Goal: Task Accomplishment & Management: Use online tool/utility

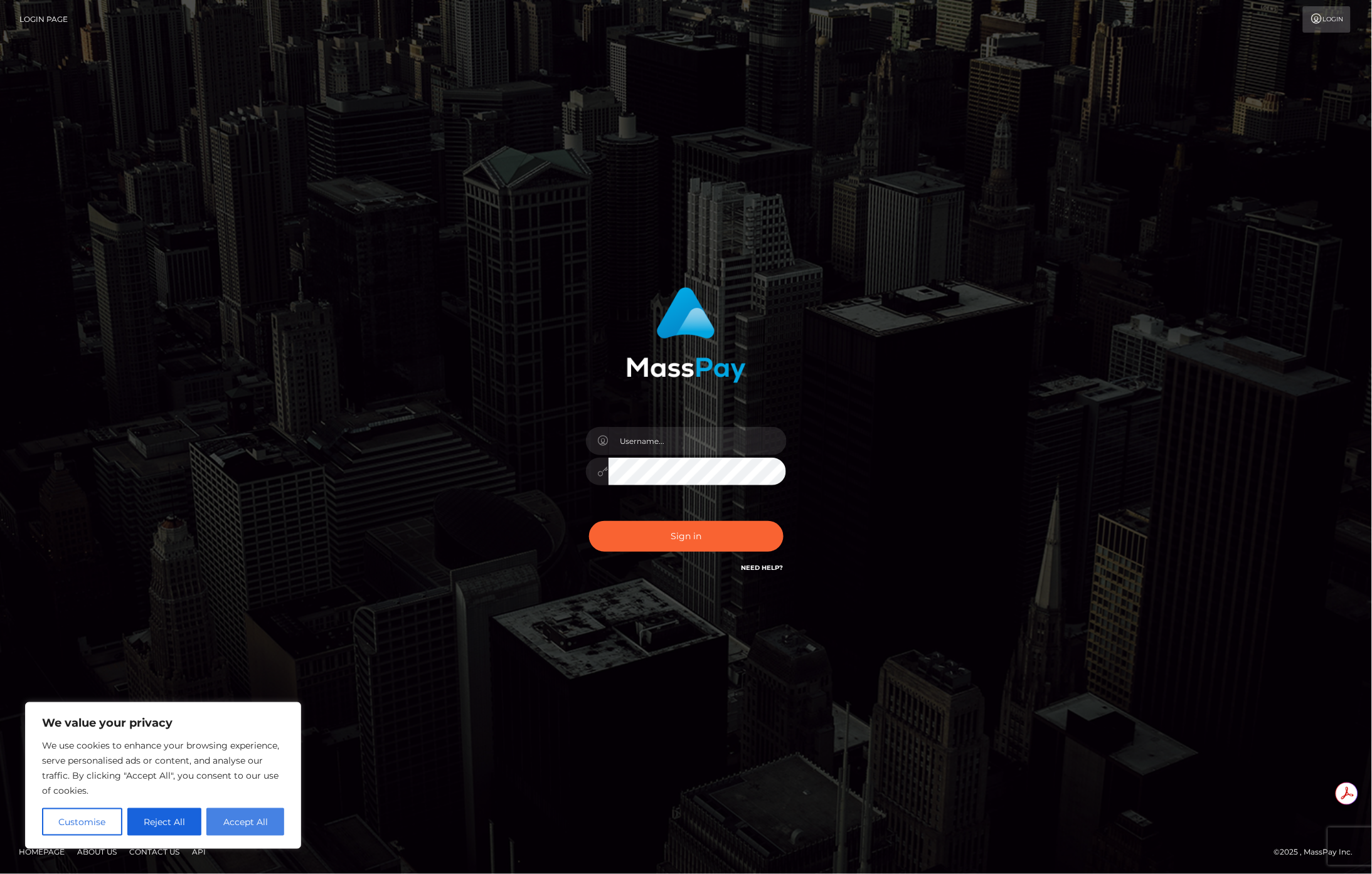
click at [242, 823] on button "Accept All" at bounding box center [245, 822] width 78 height 28
checkbox input "true"
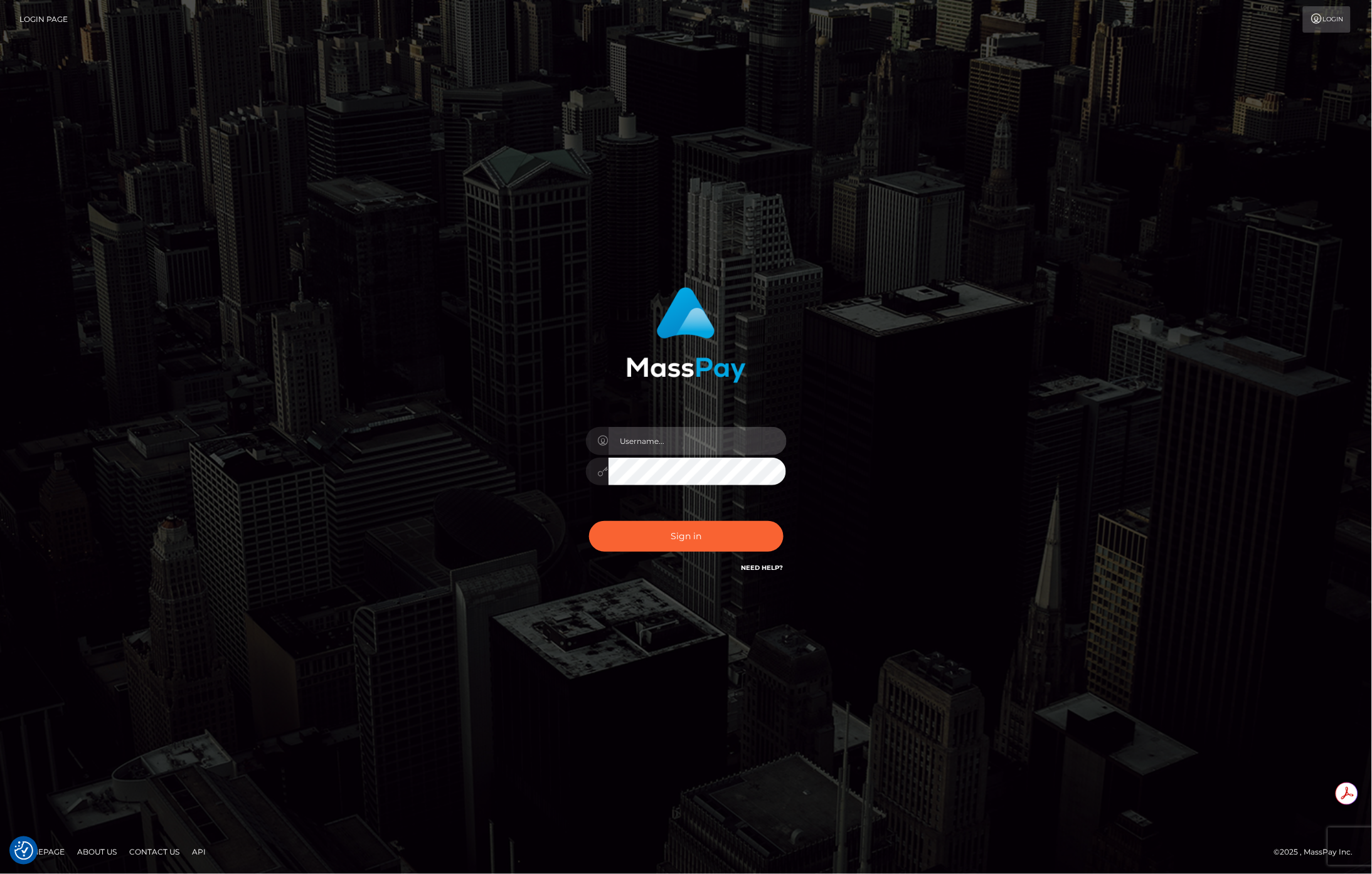
click at [726, 439] on input "text" at bounding box center [697, 441] width 178 height 28
checkbox input "true"
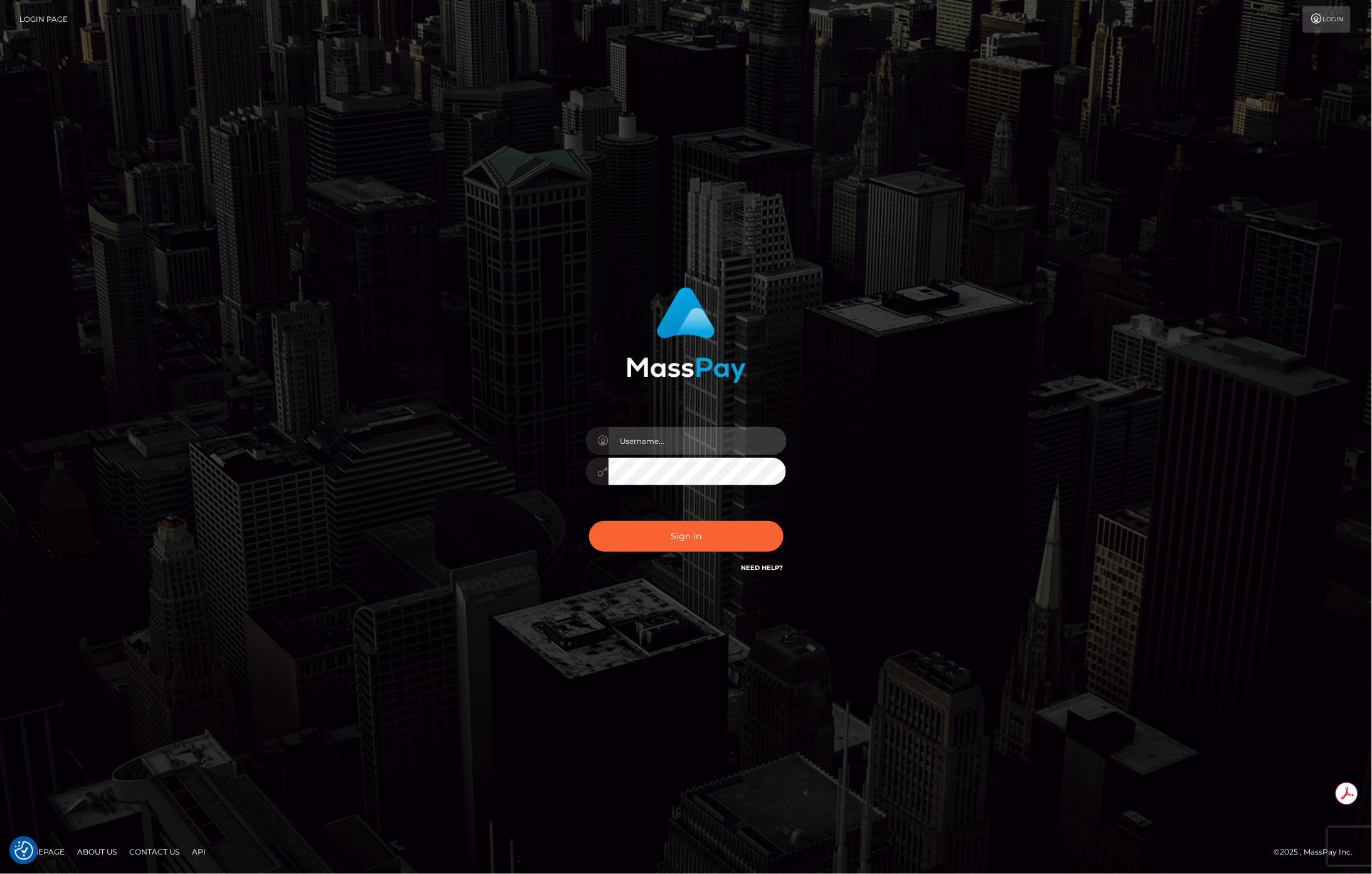
click at [638, 444] on input "text" at bounding box center [697, 441] width 178 height 28
paste input "APteam.medley"
type input "APteam.medley"
click at [668, 539] on button "Sign in" at bounding box center [686, 537] width 194 height 31
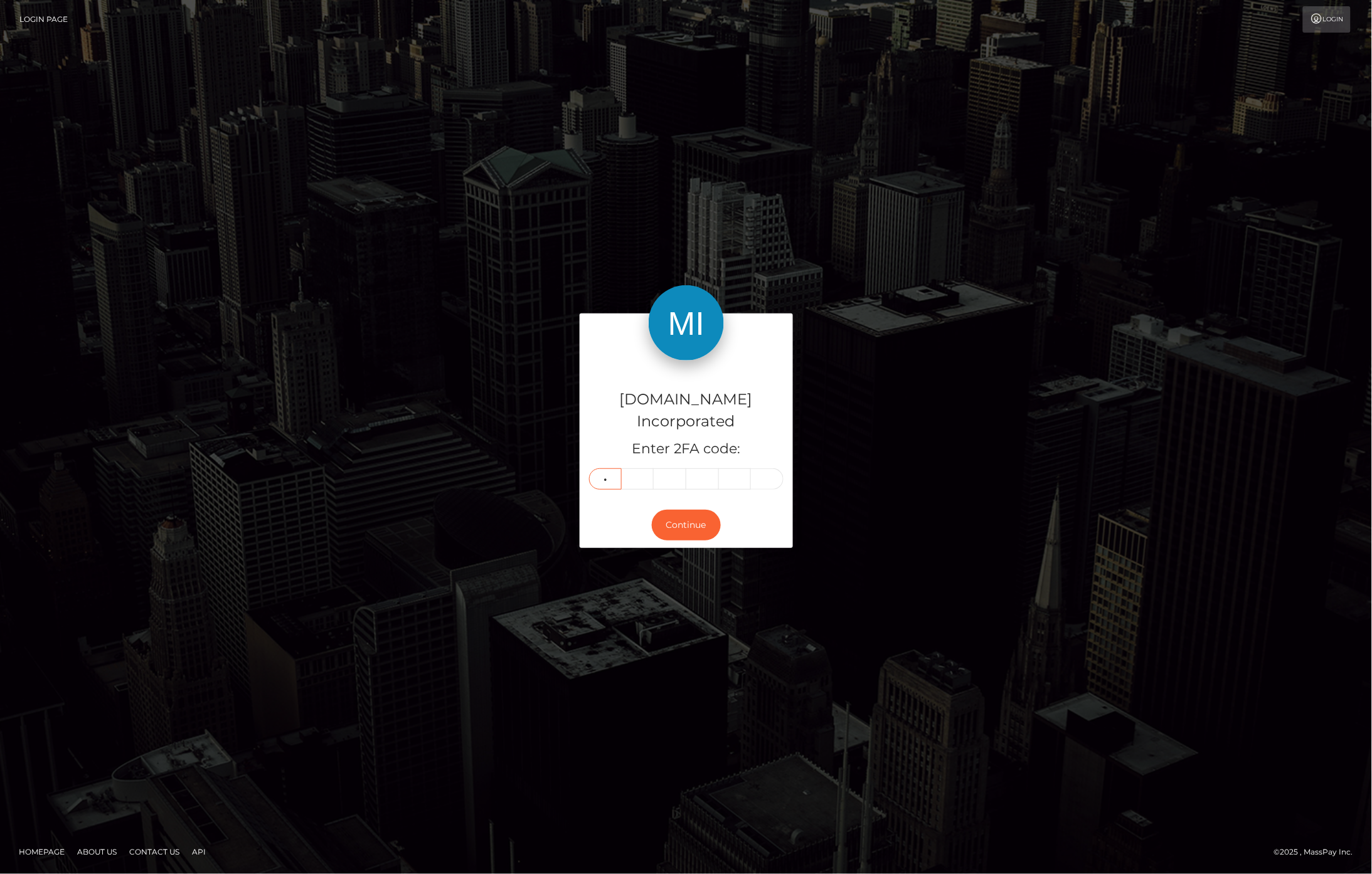
type input "2"
type input "9"
type input "3"
type input "5"
type input "0"
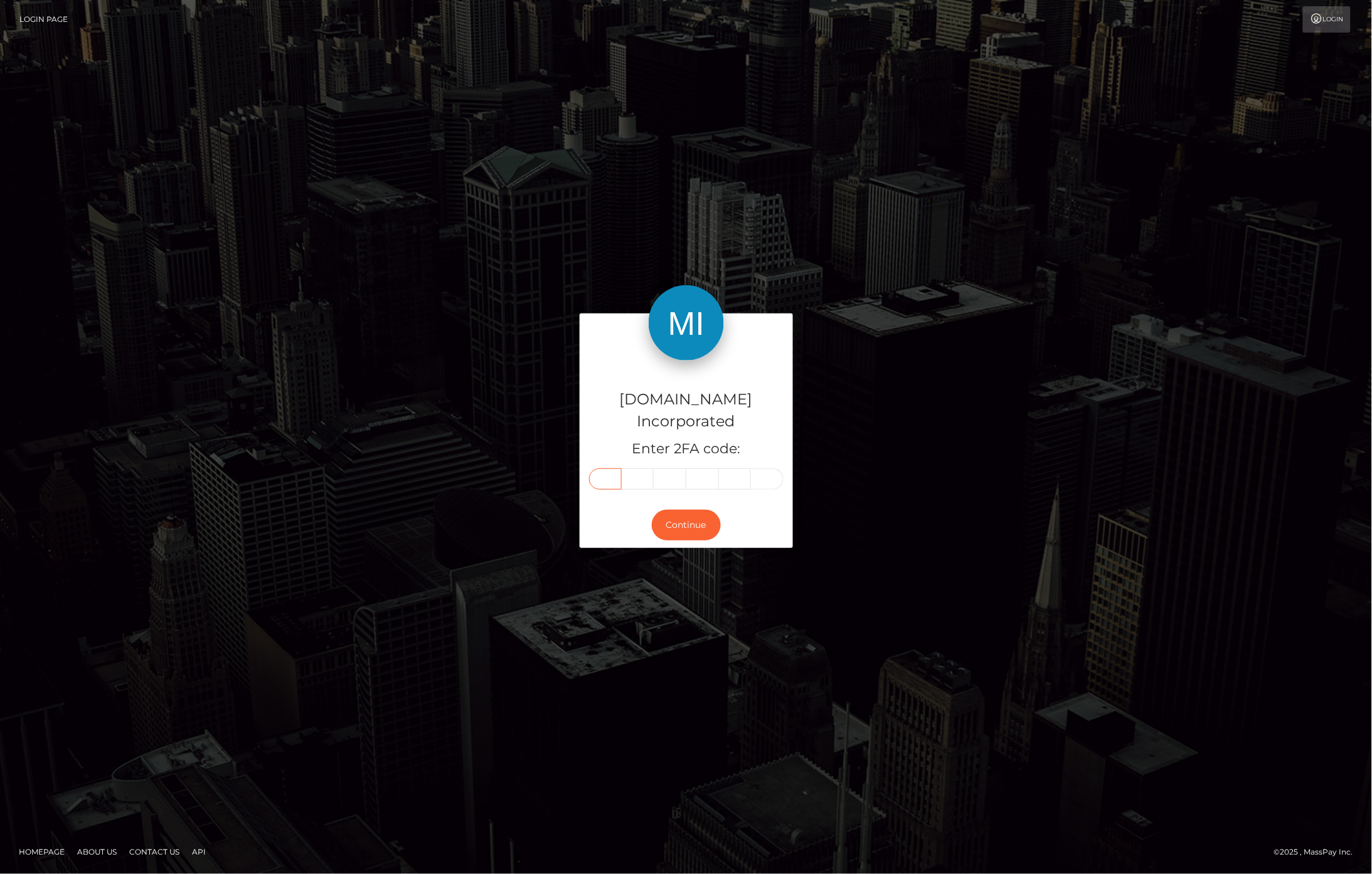
type input "2"
type input "9"
type input "3"
type input "5"
type input "9"
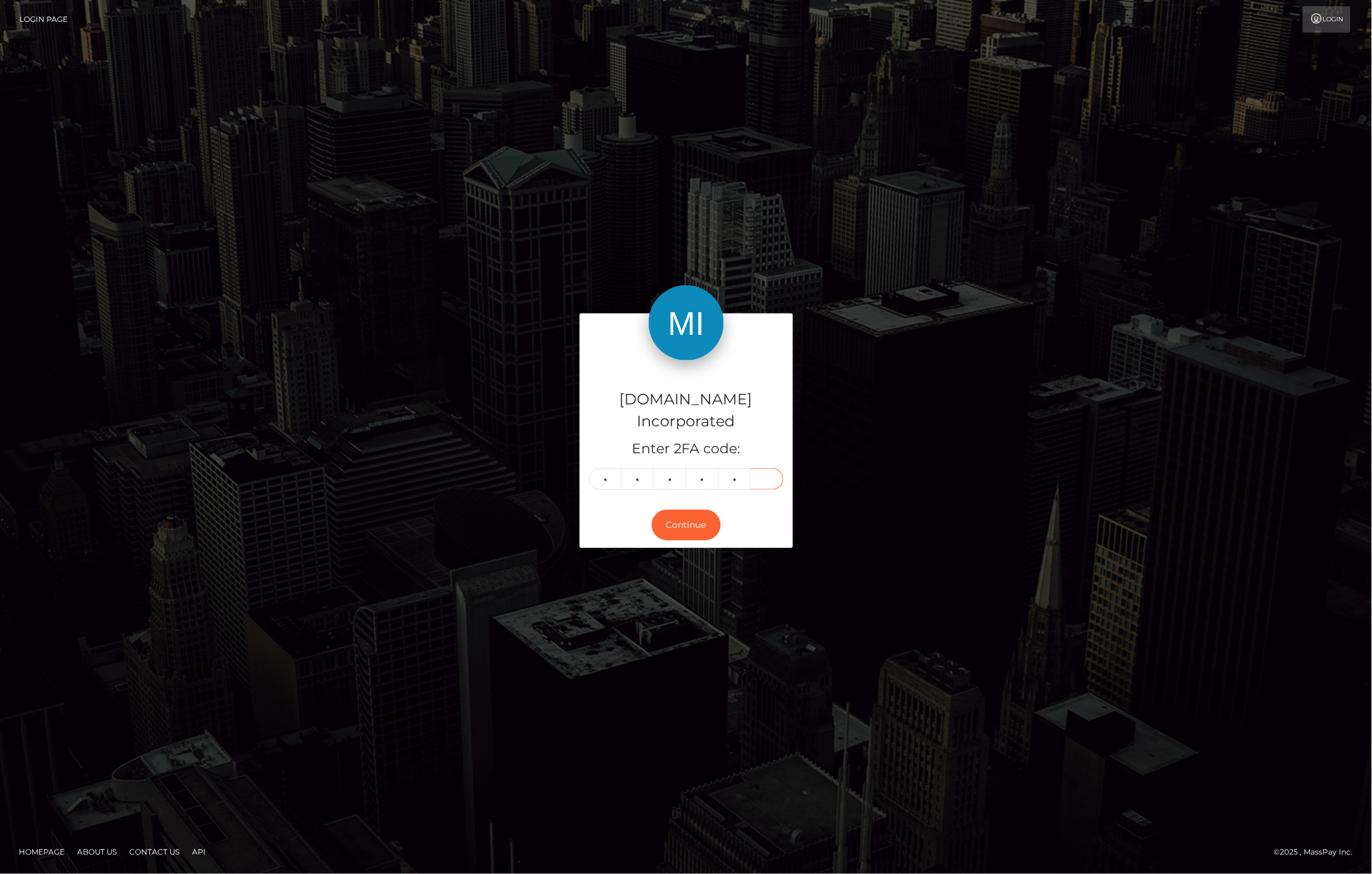
type input "0"
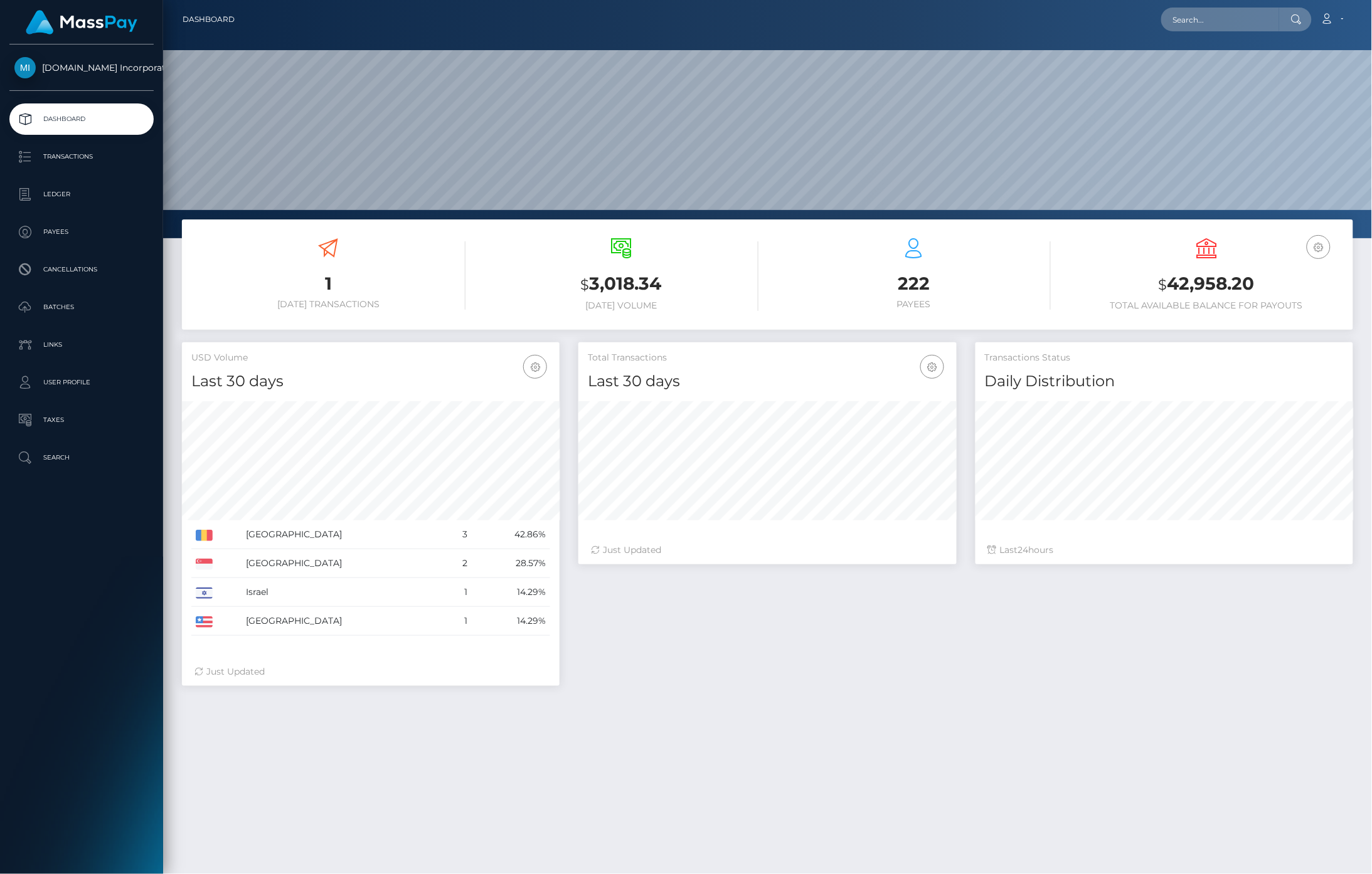
scroll to position [222, 378]
click at [69, 233] on p "Payees" at bounding box center [82, 232] width 134 height 18
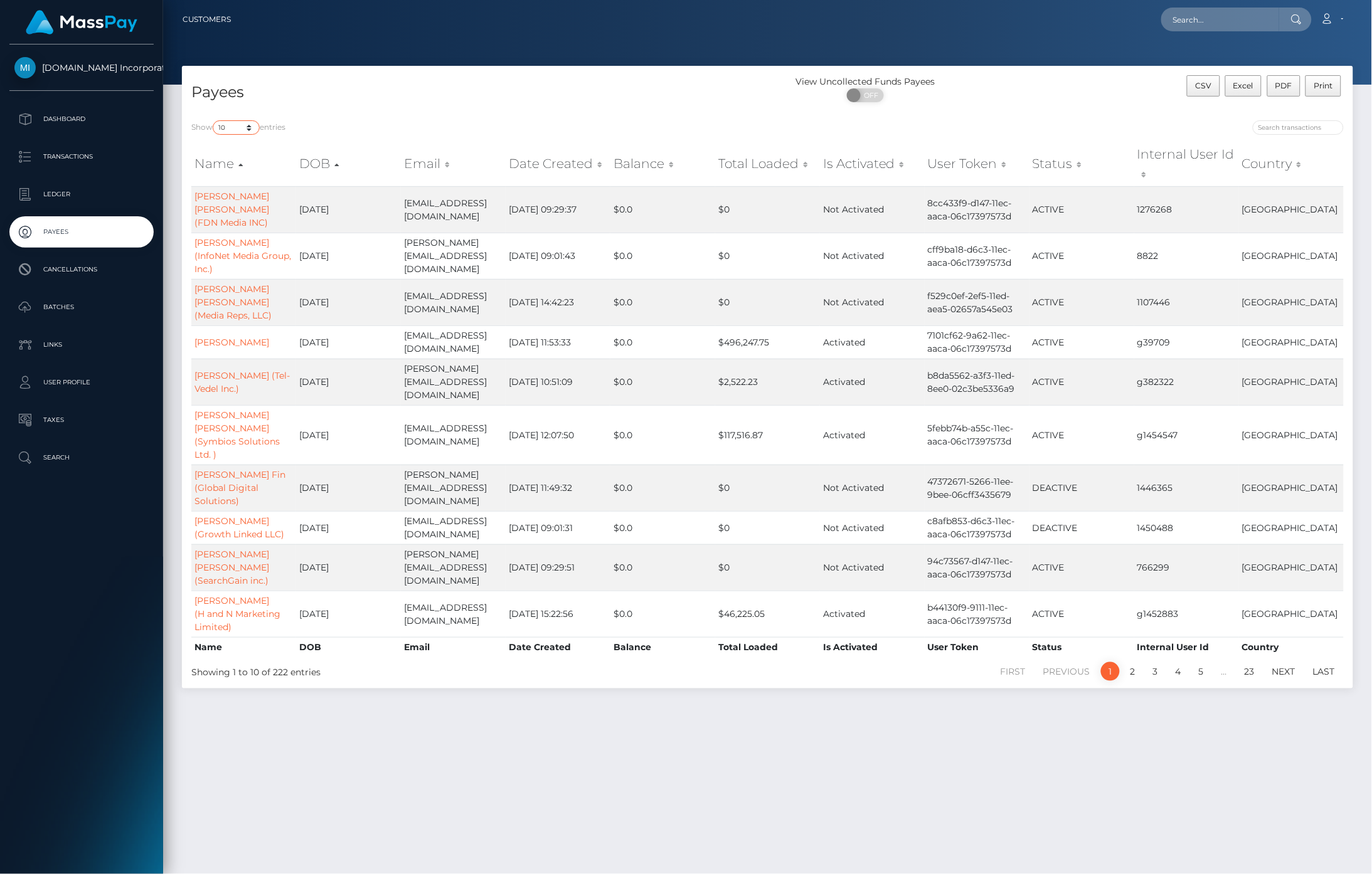
click at [234, 121] on select "10 25 50 100 250" at bounding box center [236, 127] width 47 height 15
select select "250"
click at [214, 120] on select "10 25 50 100 250" at bounding box center [236, 127] width 47 height 15
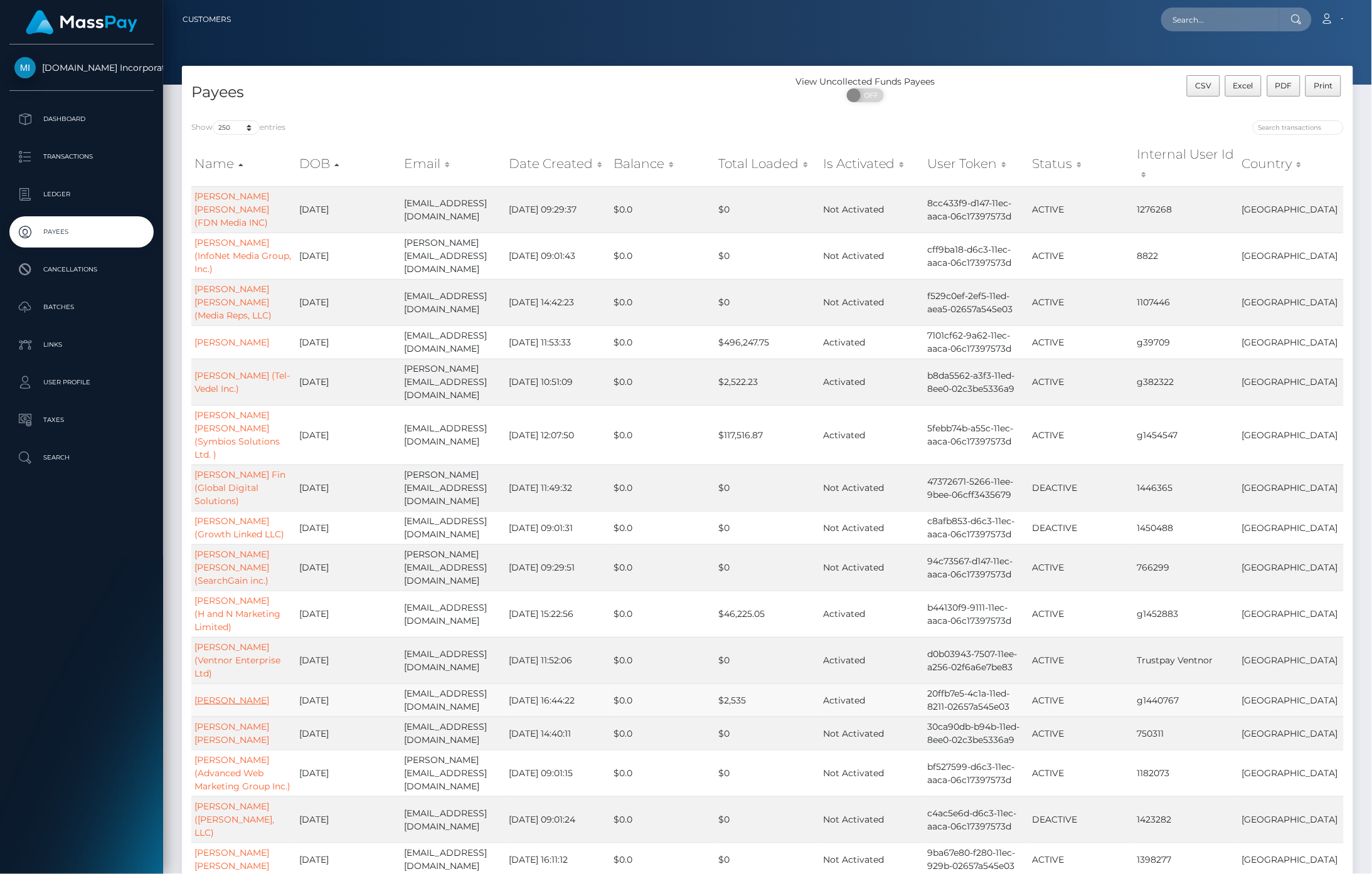
click at [200, 695] on link "[PERSON_NAME]" at bounding box center [231, 700] width 75 height 12
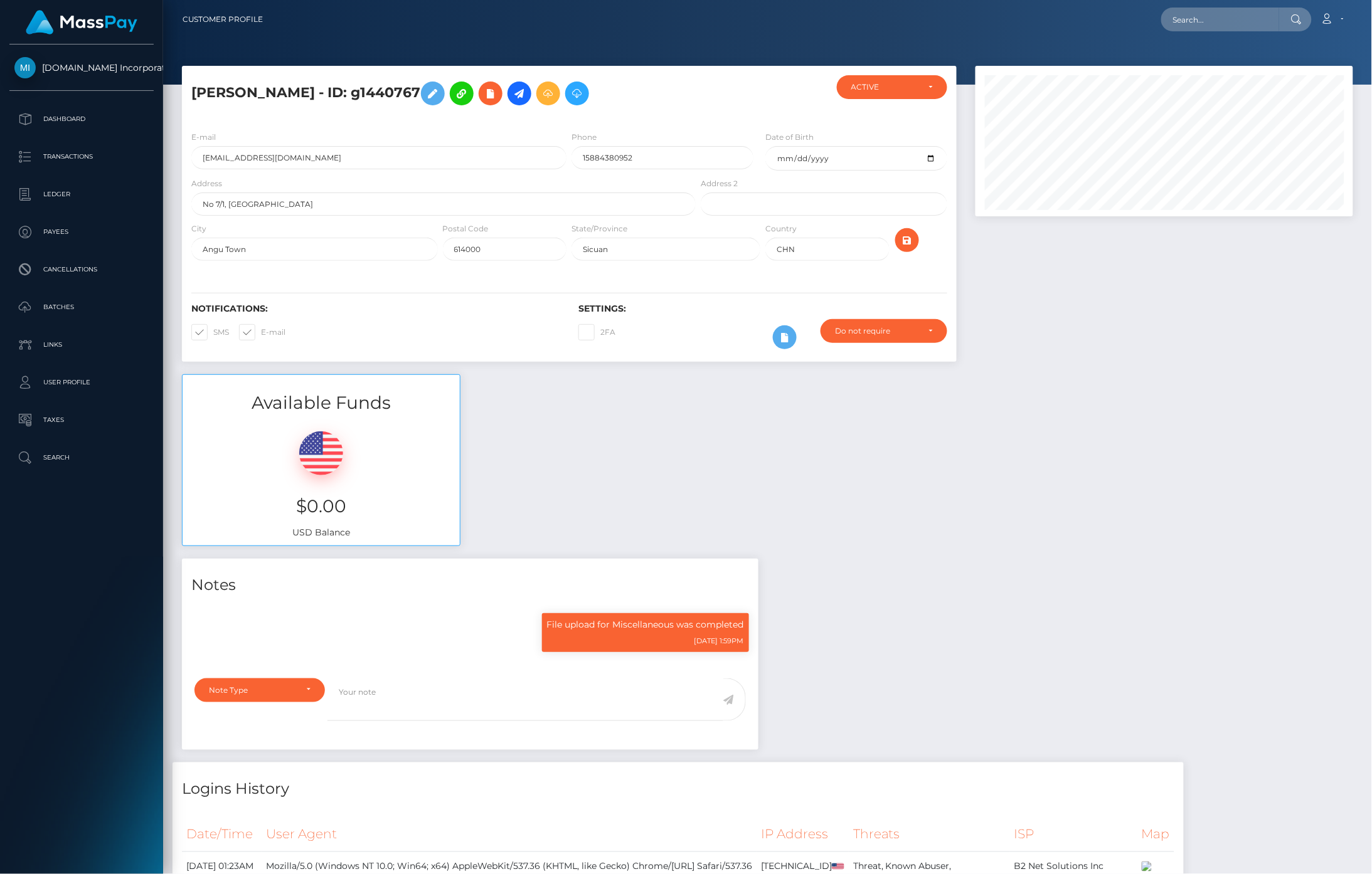
scroll to position [150, 378]
click at [508, 102] on link at bounding box center [519, 93] width 24 height 24
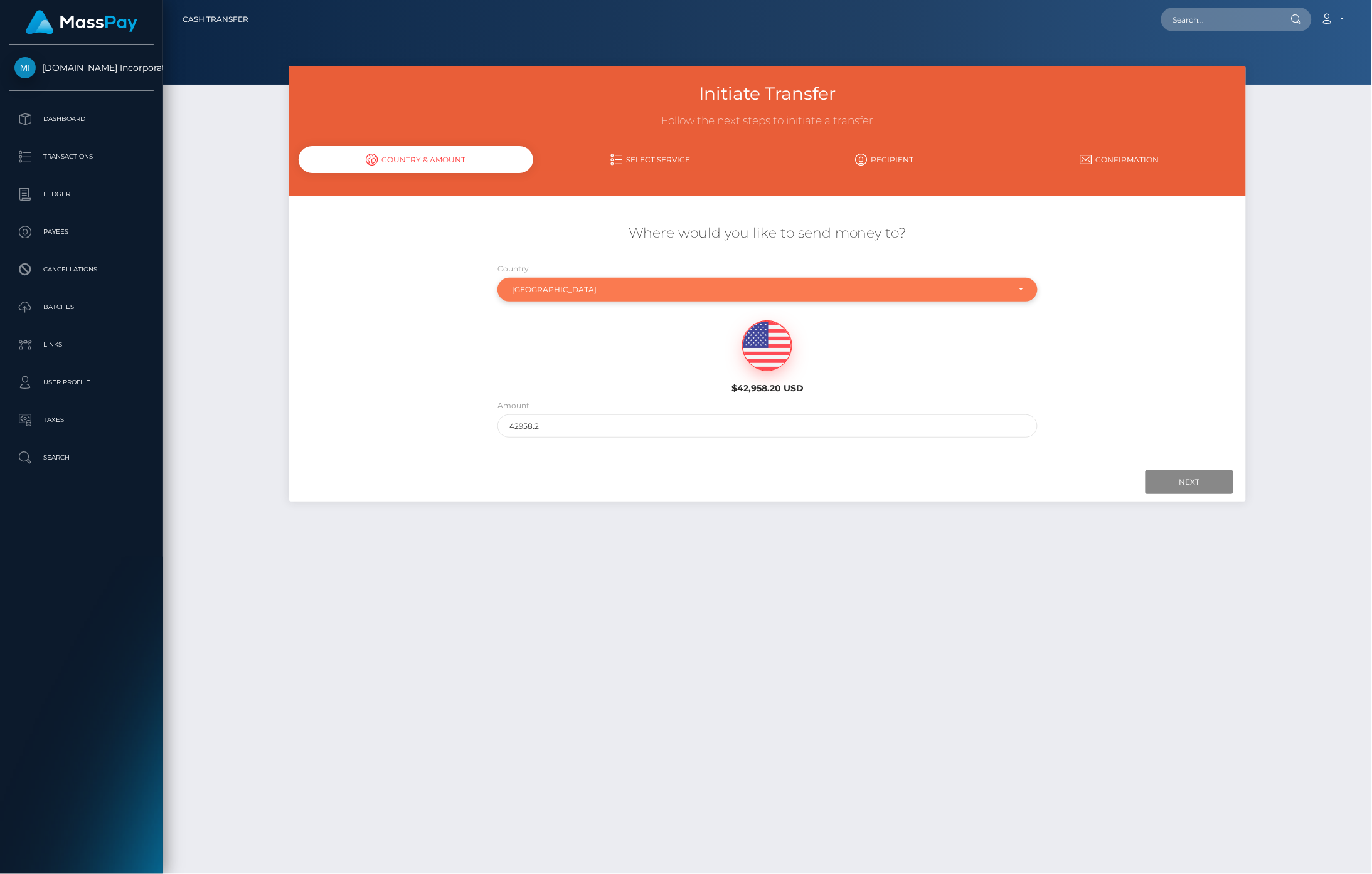
click at [543, 291] on div "[GEOGRAPHIC_DATA]" at bounding box center [760, 290] width 496 height 10
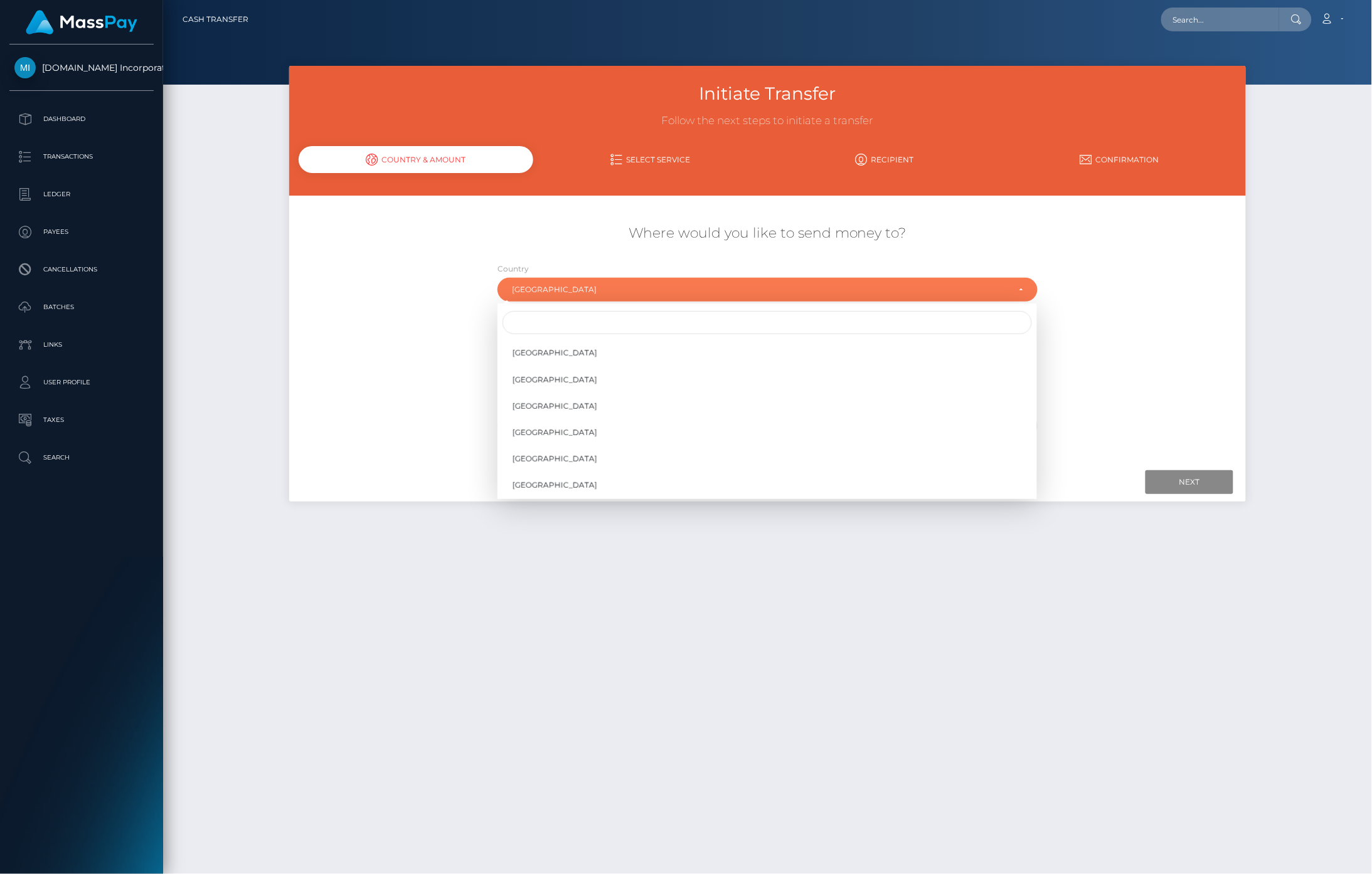
drag, startPoint x: 543, startPoint y: 291, endPoint x: 433, endPoint y: 285, distance: 110.2
click at [433, 285] on div "Where would you like to send money to? Country Abkhazia [GEOGRAPHIC_DATA] [GEOG…" at bounding box center [767, 331] width 958 height 226
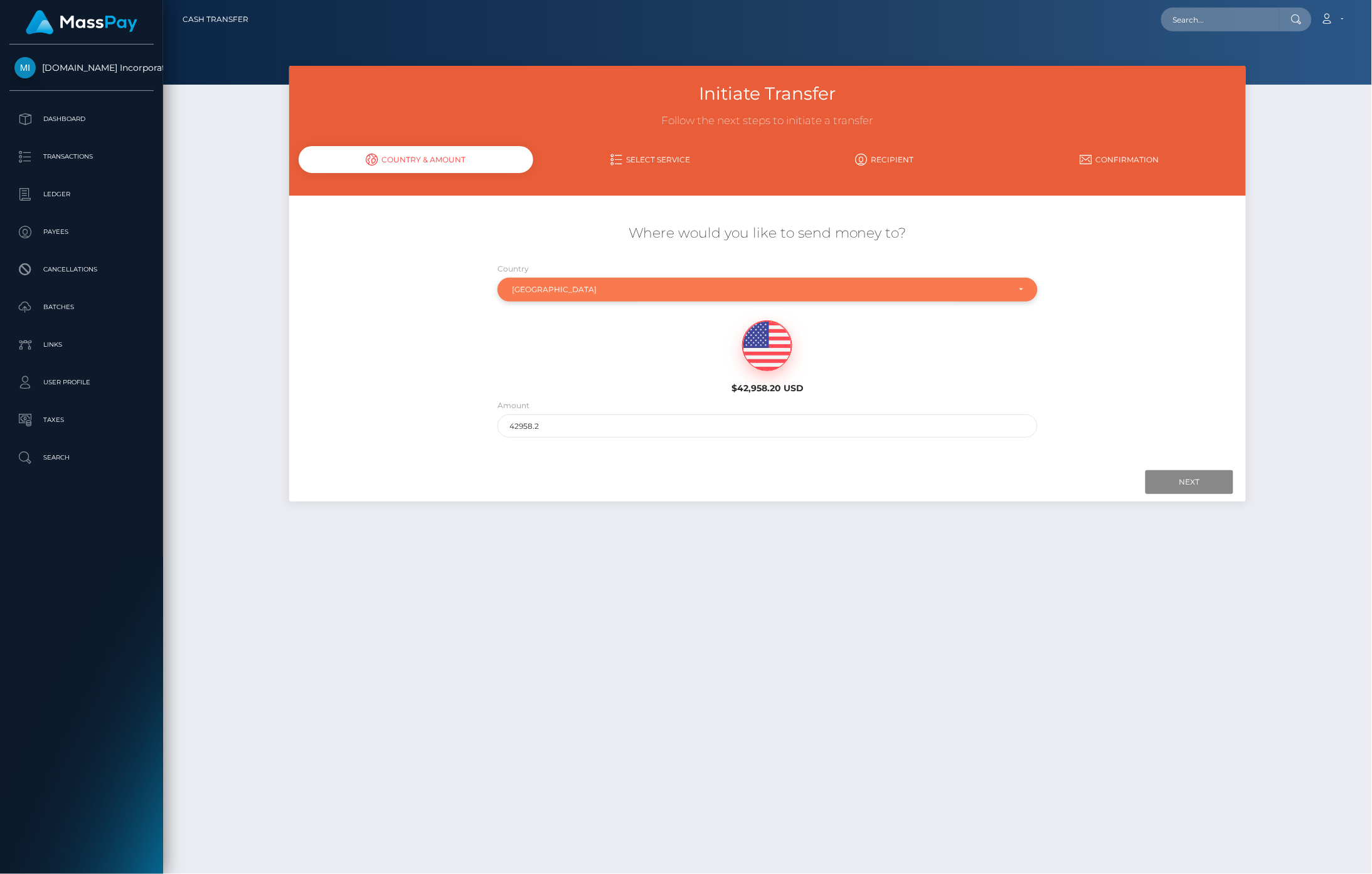
click at [539, 280] on div "[GEOGRAPHIC_DATA]" at bounding box center [767, 290] width 539 height 24
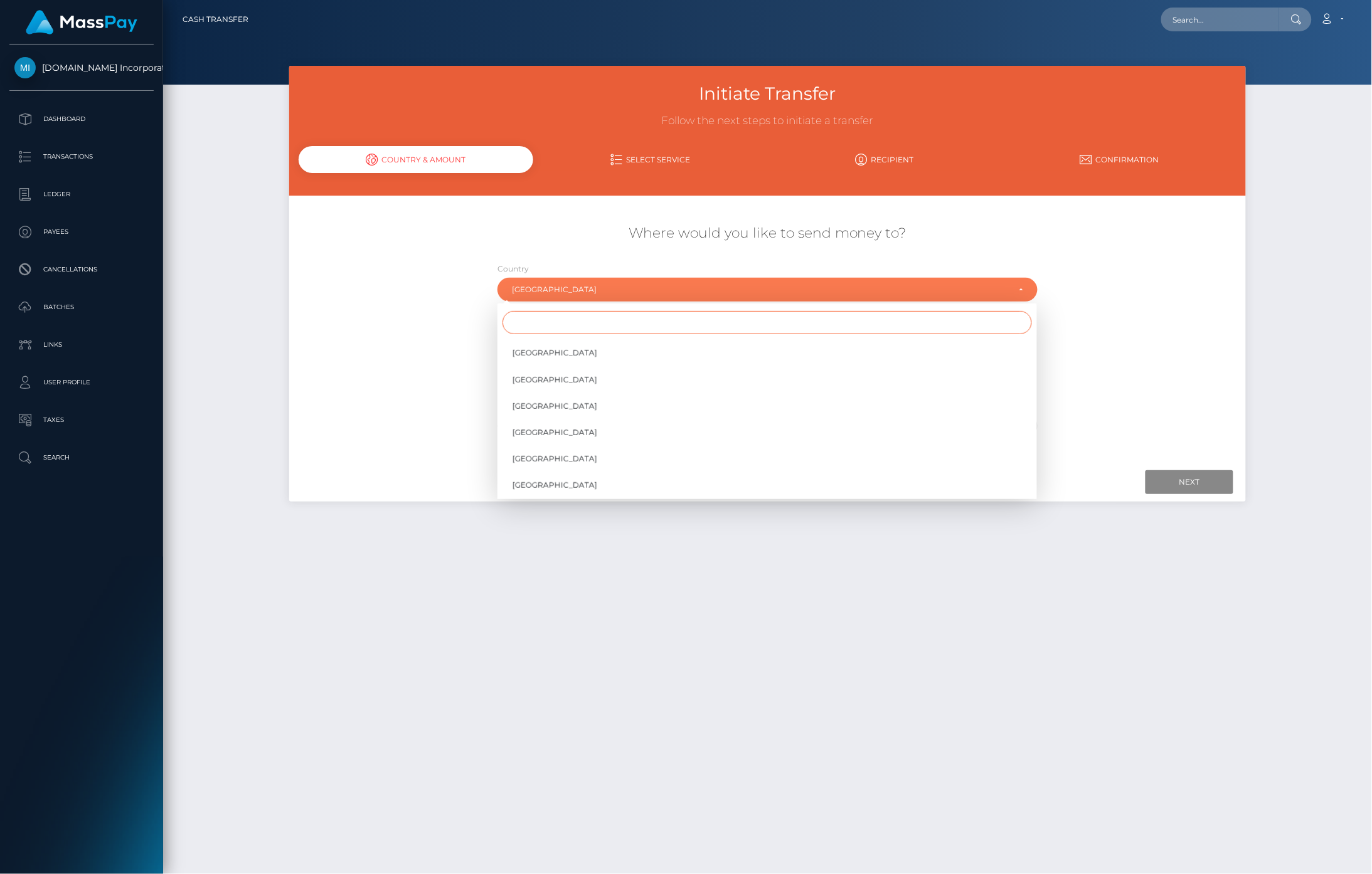
click at [569, 331] on input "Search" at bounding box center [767, 323] width 529 height 23
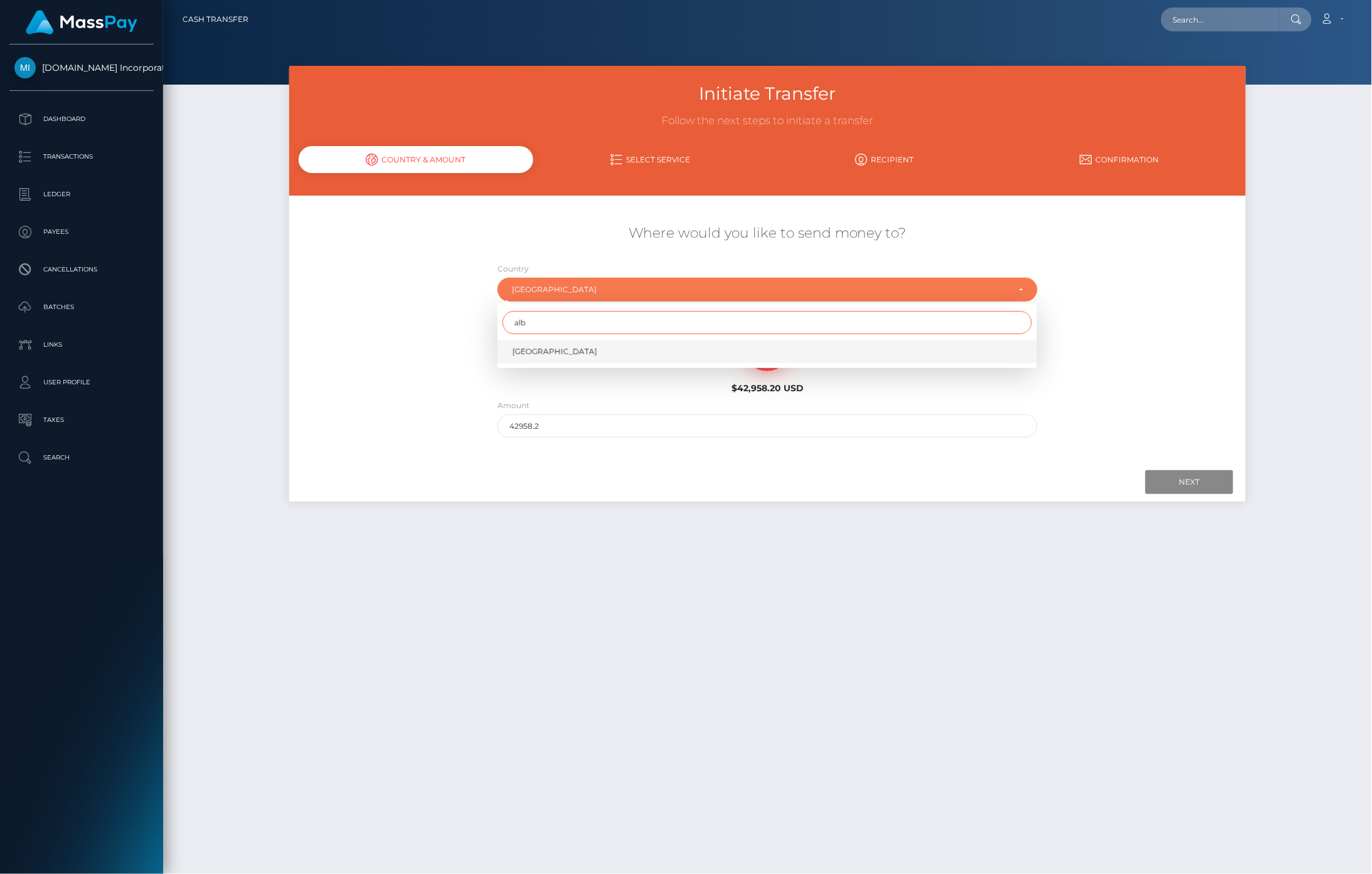
type input "alb"
click at [562, 355] on link "Albania" at bounding box center [767, 351] width 539 height 23
select select "ALB"
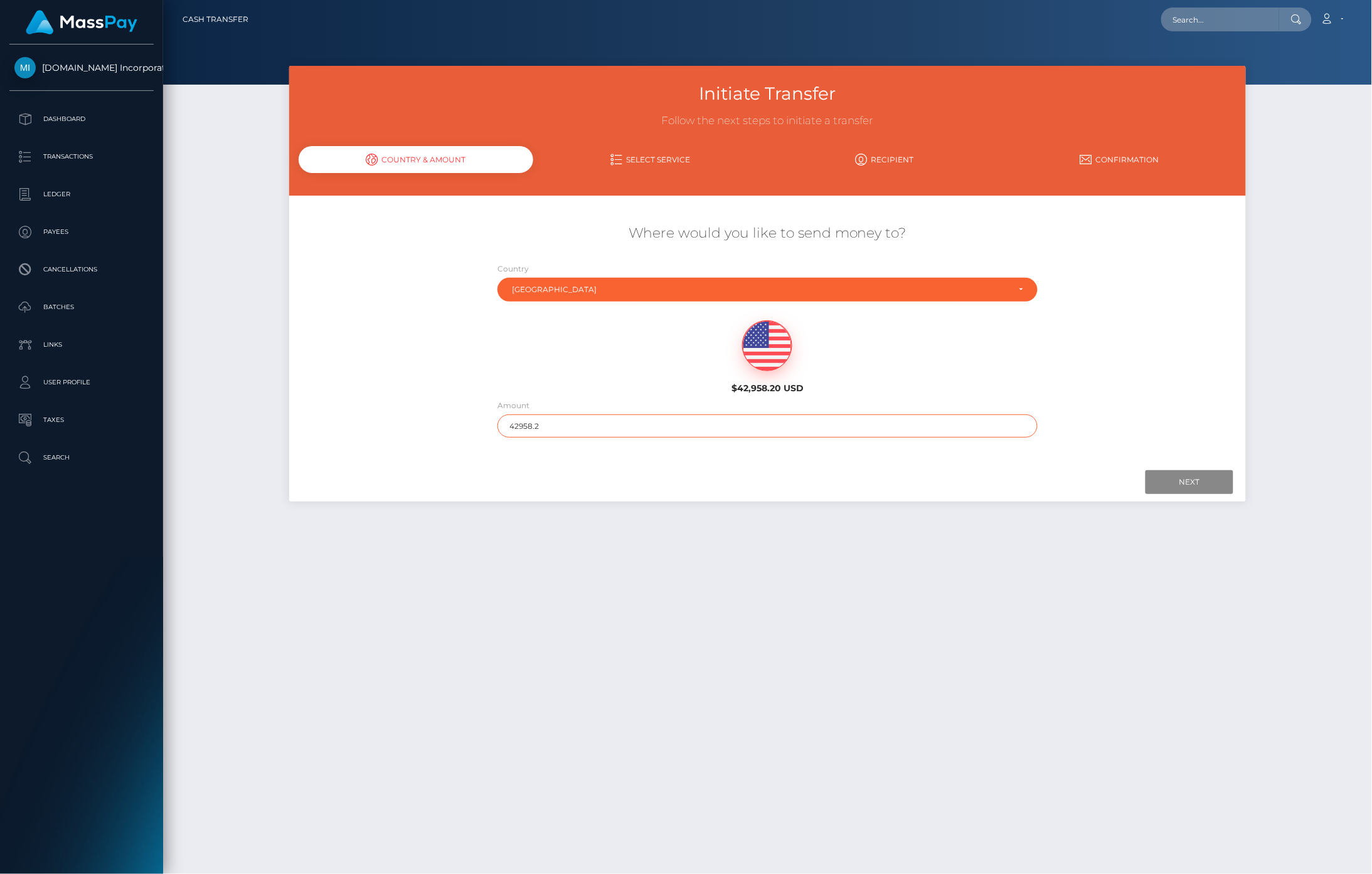
drag, startPoint x: 552, startPoint y: 429, endPoint x: 282, endPoint y: 430, distance: 270.0
click at [330, 428] on div "Where would you like to send money to? Country Abkhazia Afghanistan Albania Alg…" at bounding box center [767, 331] width 958 height 226
type input "1.00"
click at [1195, 481] on input "Next" at bounding box center [1189, 482] width 88 height 24
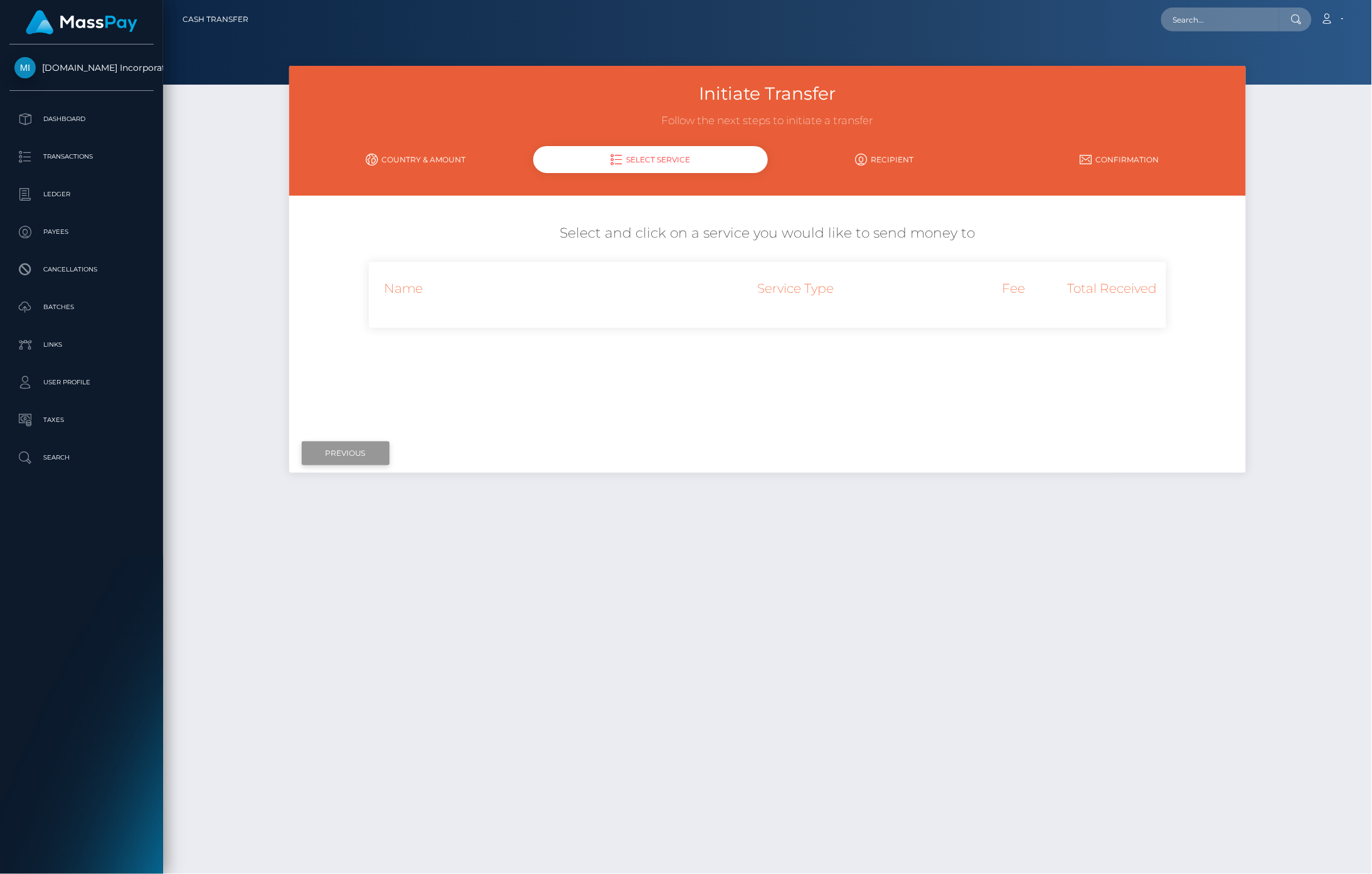
click at [373, 464] on input "Previous" at bounding box center [346, 453] width 88 height 24
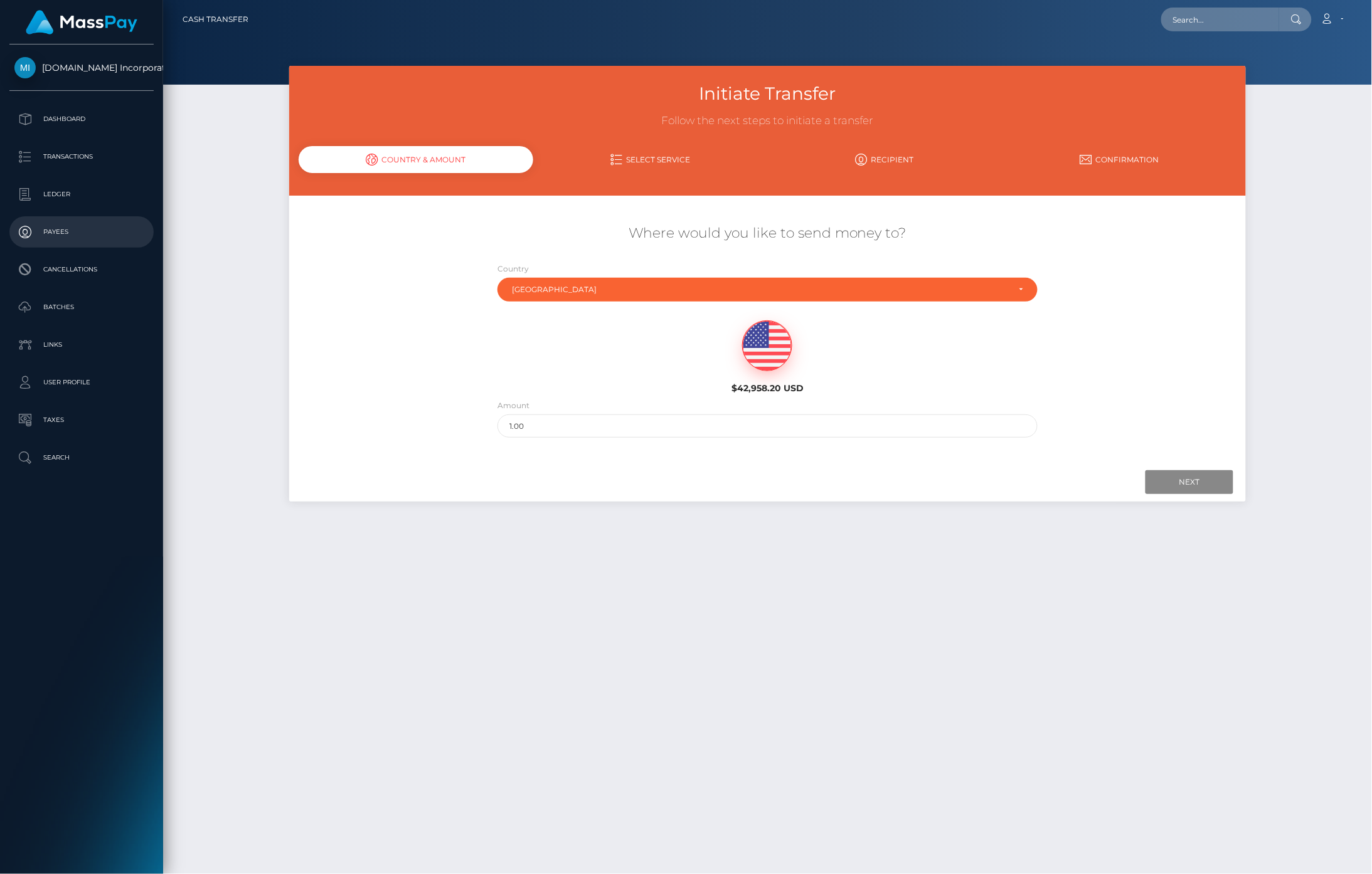
click at [62, 235] on p "Payees" at bounding box center [82, 232] width 134 height 18
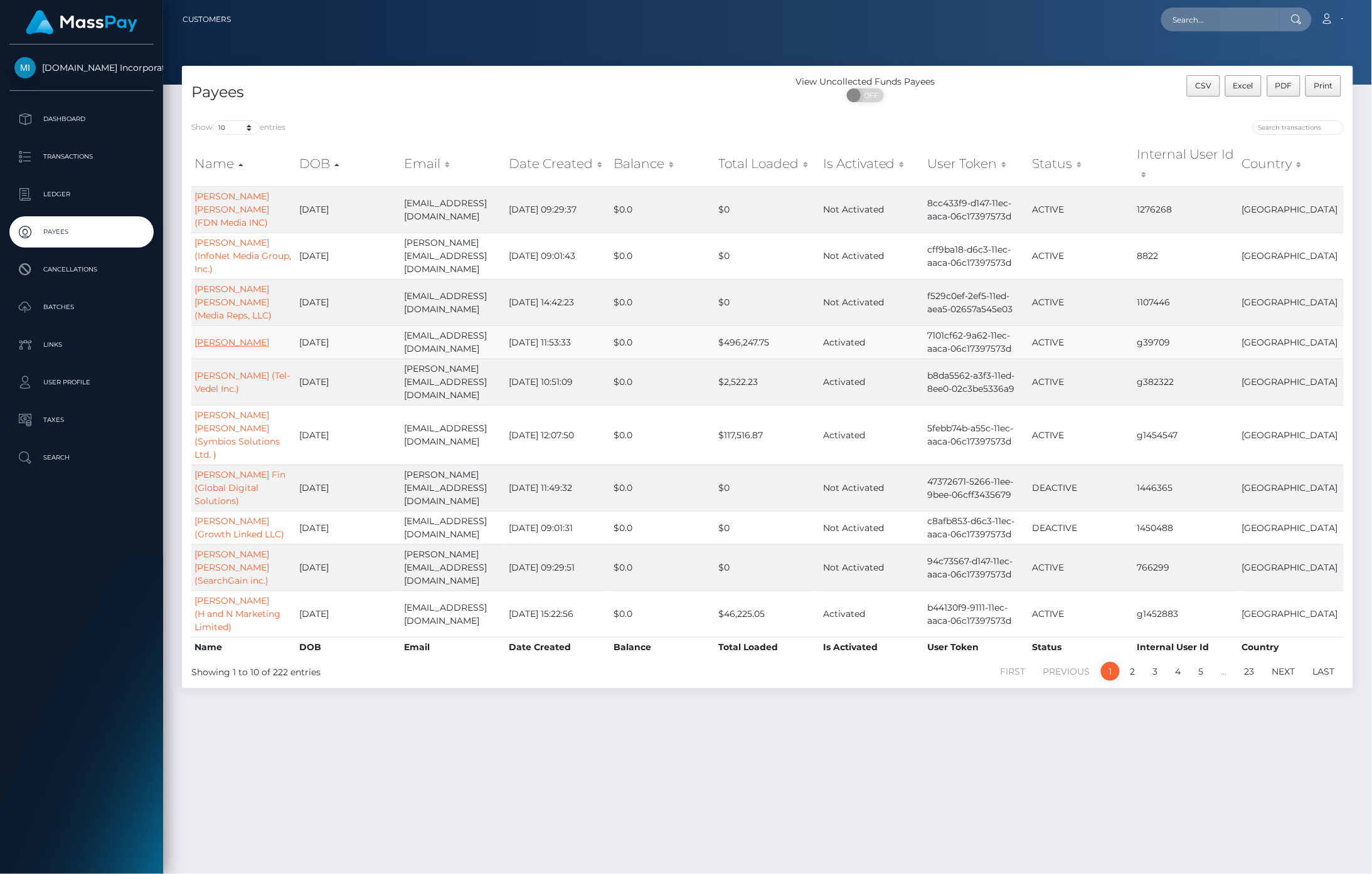
click at [218, 337] on link "[PERSON_NAME]" at bounding box center [231, 342] width 75 height 12
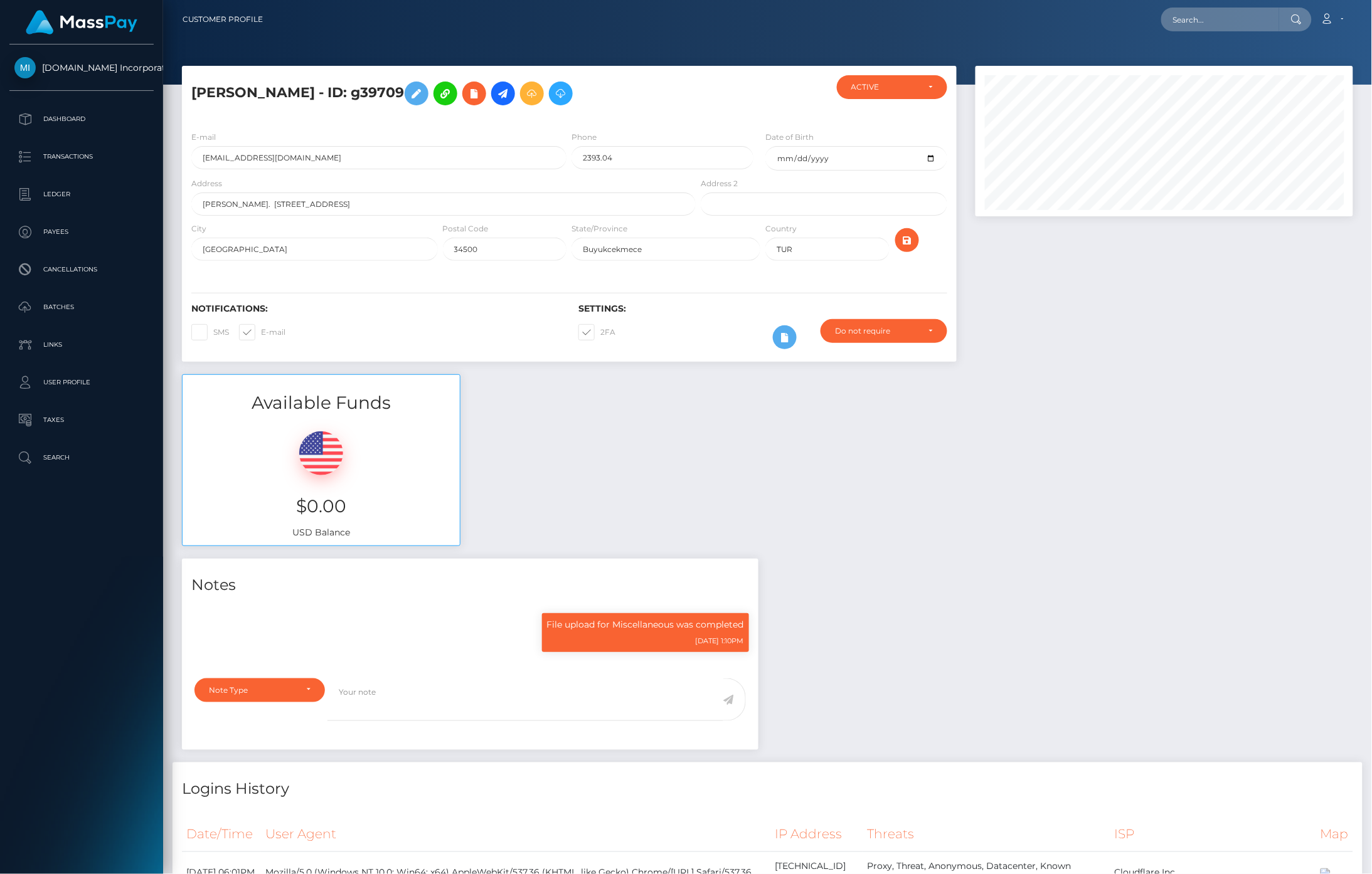
scroll to position [150, 378]
click at [495, 100] on icon at bounding box center [503, 94] width 15 height 15
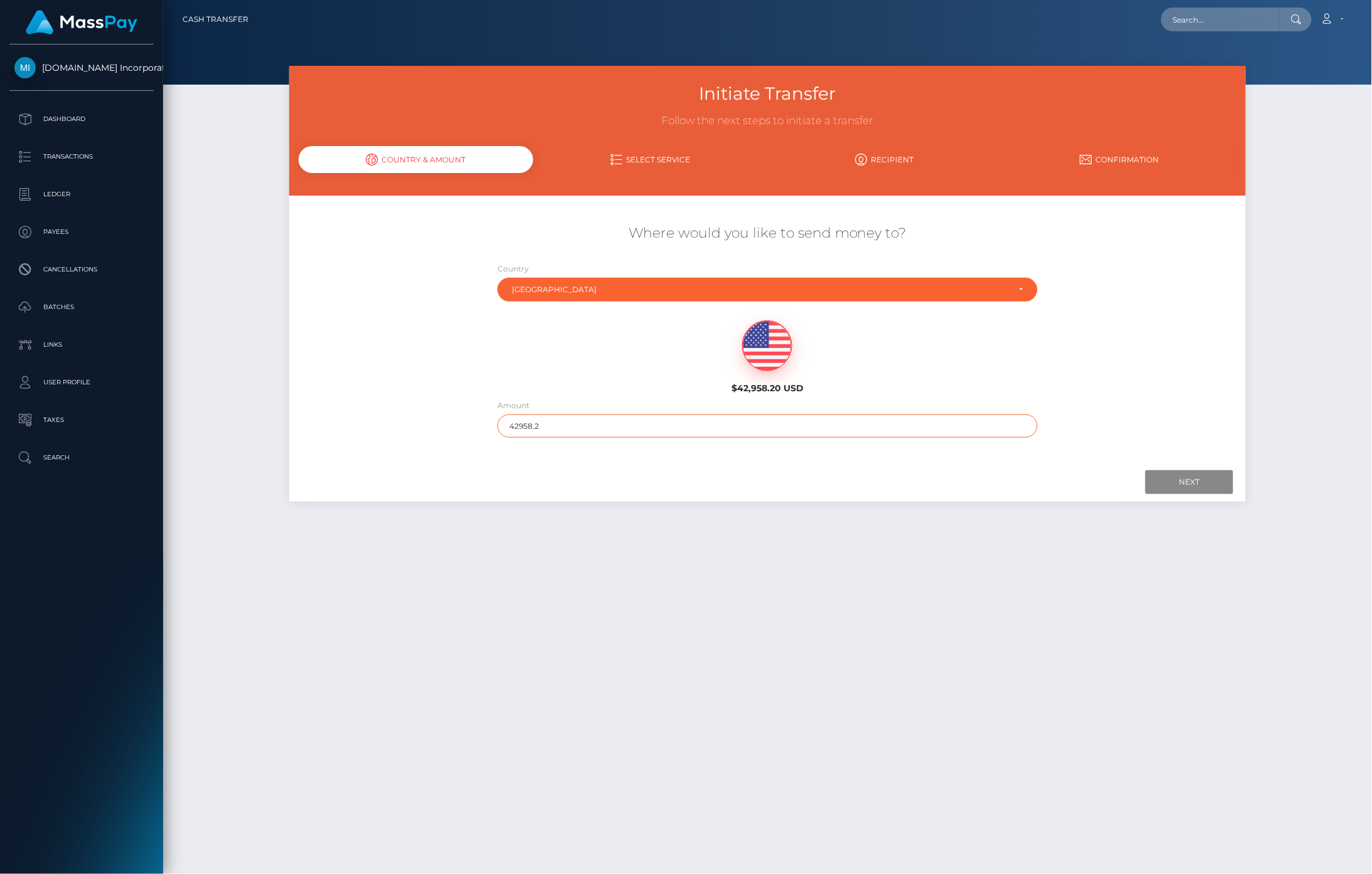
drag, startPoint x: 567, startPoint y: 424, endPoint x: 463, endPoint y: 425, distance: 104.0
click at [465, 424] on div "Where would you like to send money to? Country Abkhazia [GEOGRAPHIC_DATA] [GEOG…" at bounding box center [767, 331] width 958 height 226
type input "10"
click at [1205, 484] on input "Next" at bounding box center [1189, 482] width 88 height 24
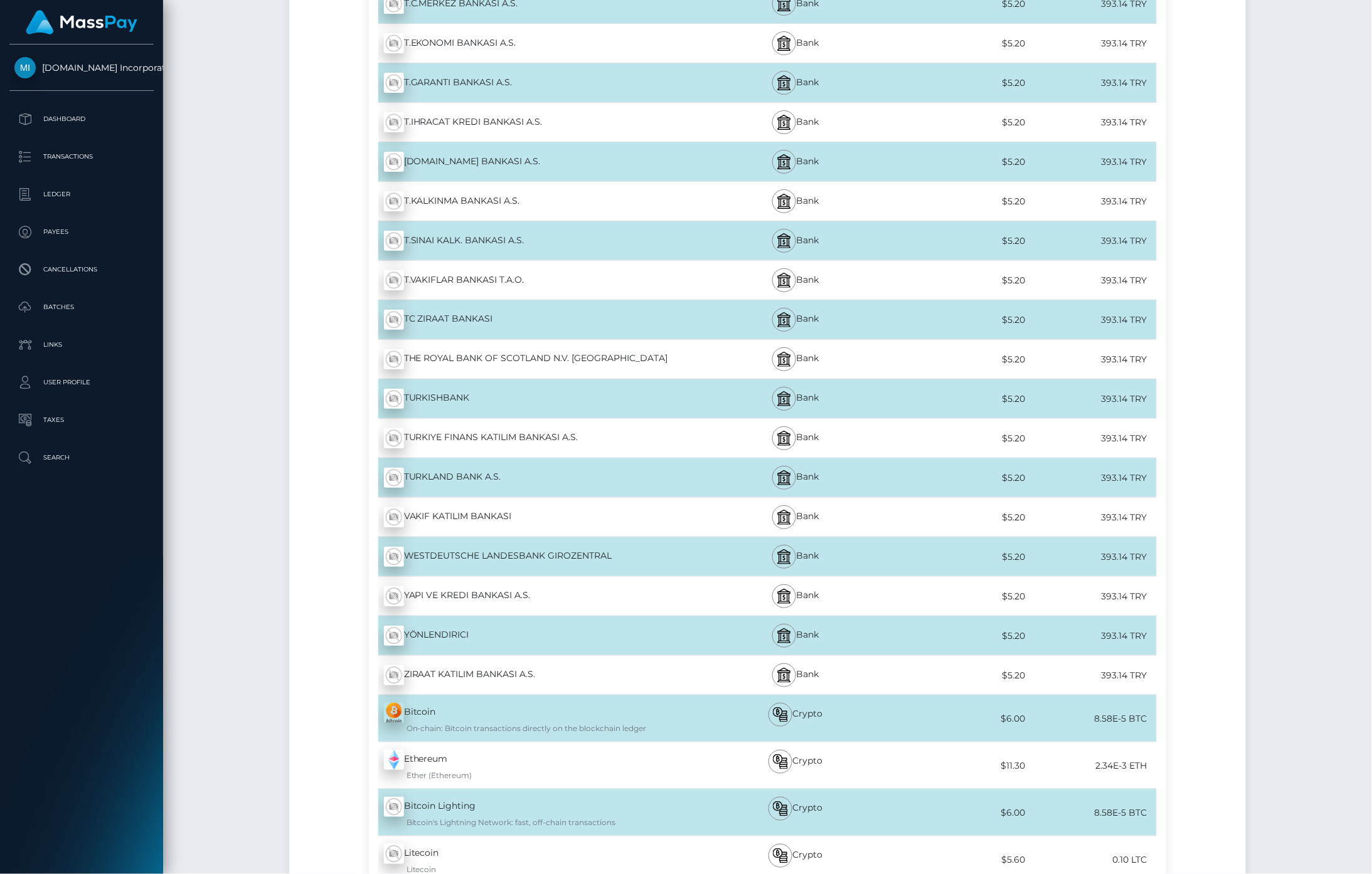
scroll to position [2255, 0]
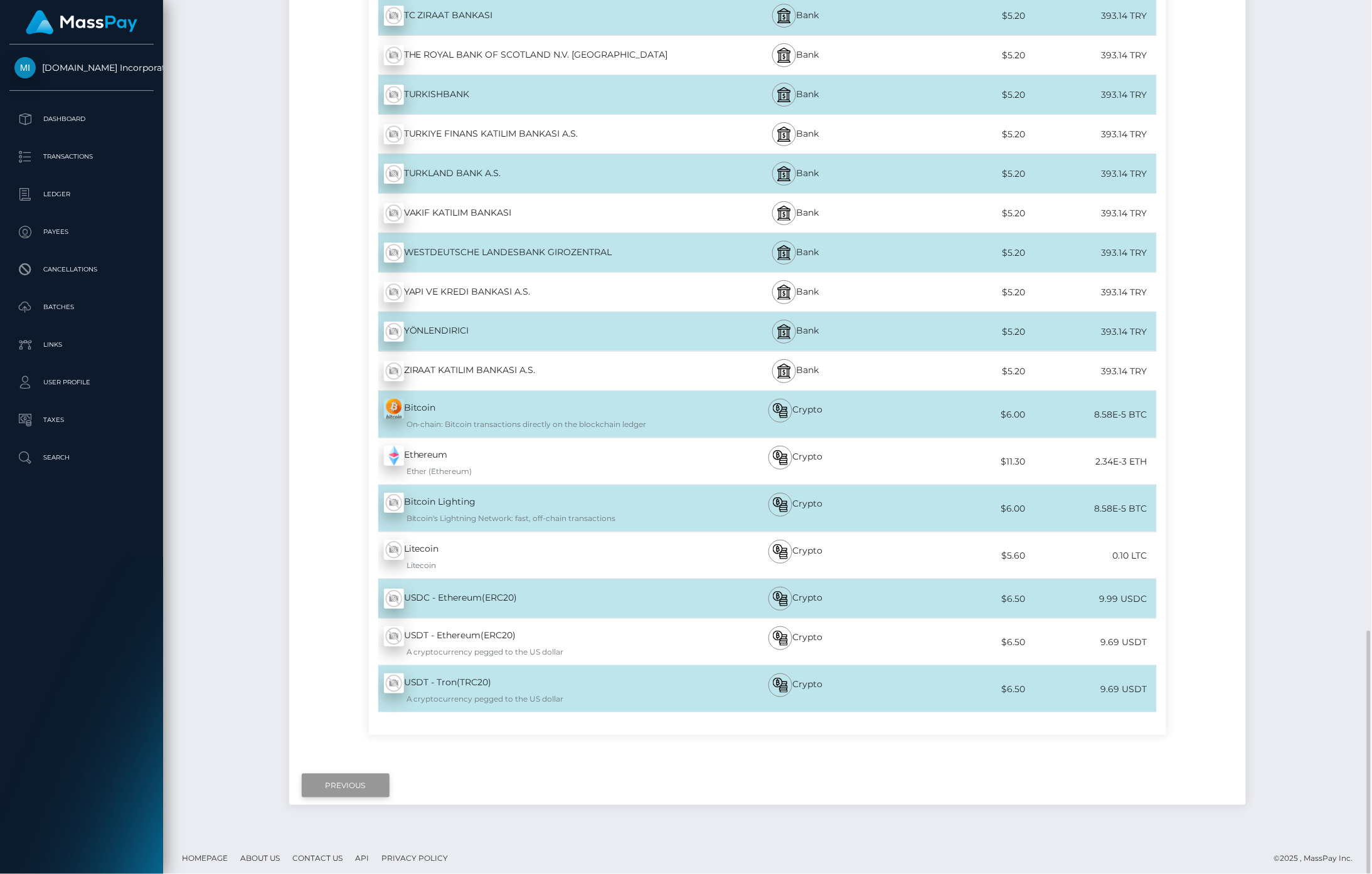
click at [357, 784] on input "Previous" at bounding box center [346, 785] width 88 height 24
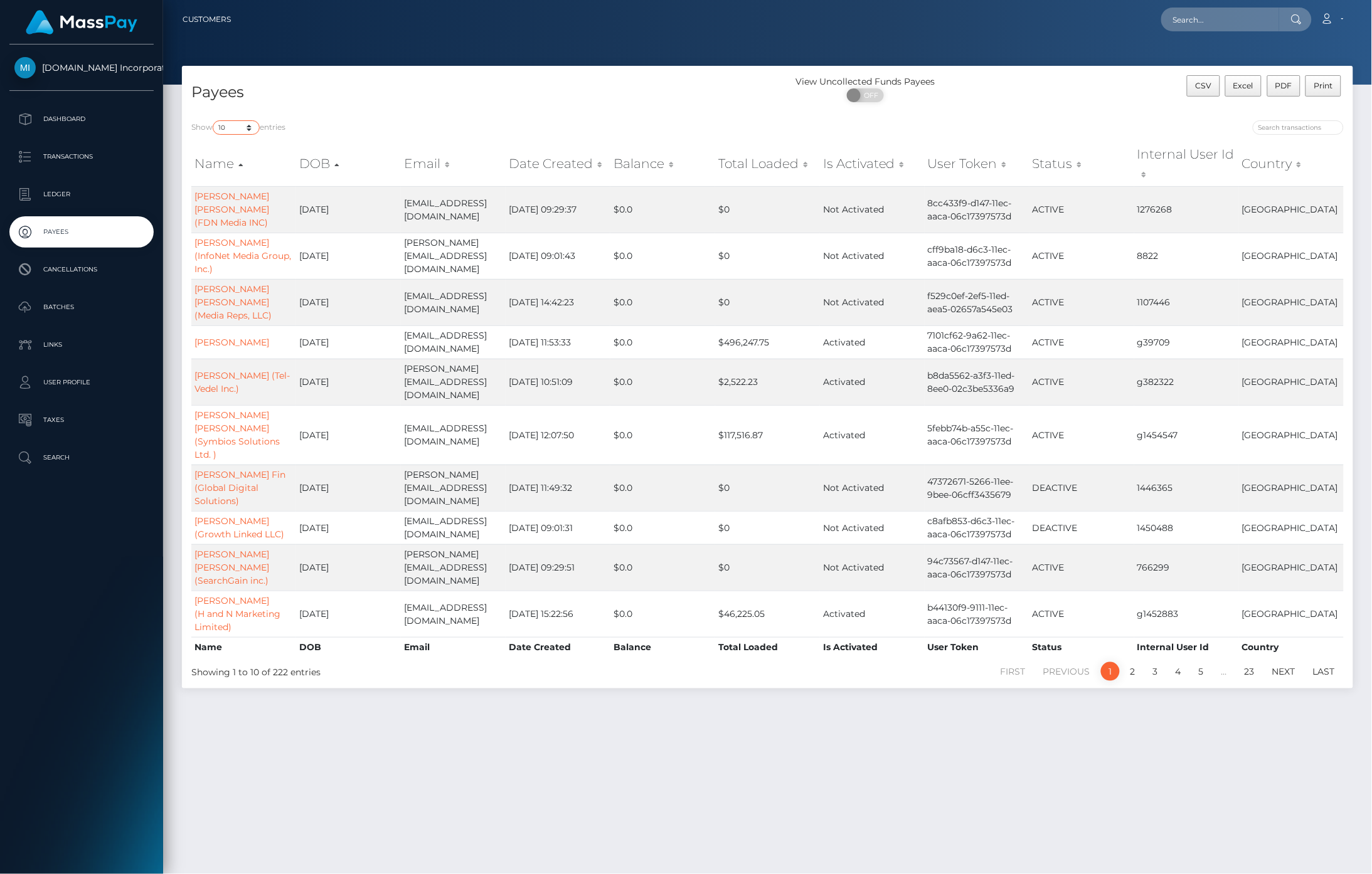
drag, startPoint x: 247, startPoint y: 128, endPoint x: 242, endPoint y: 132, distance: 6.4
click at [247, 128] on select "10 25 50 100 250" at bounding box center [236, 127] width 47 height 15
select select "250"
click at [214, 120] on select "10 25 50 100 250" at bounding box center [236, 127] width 47 height 15
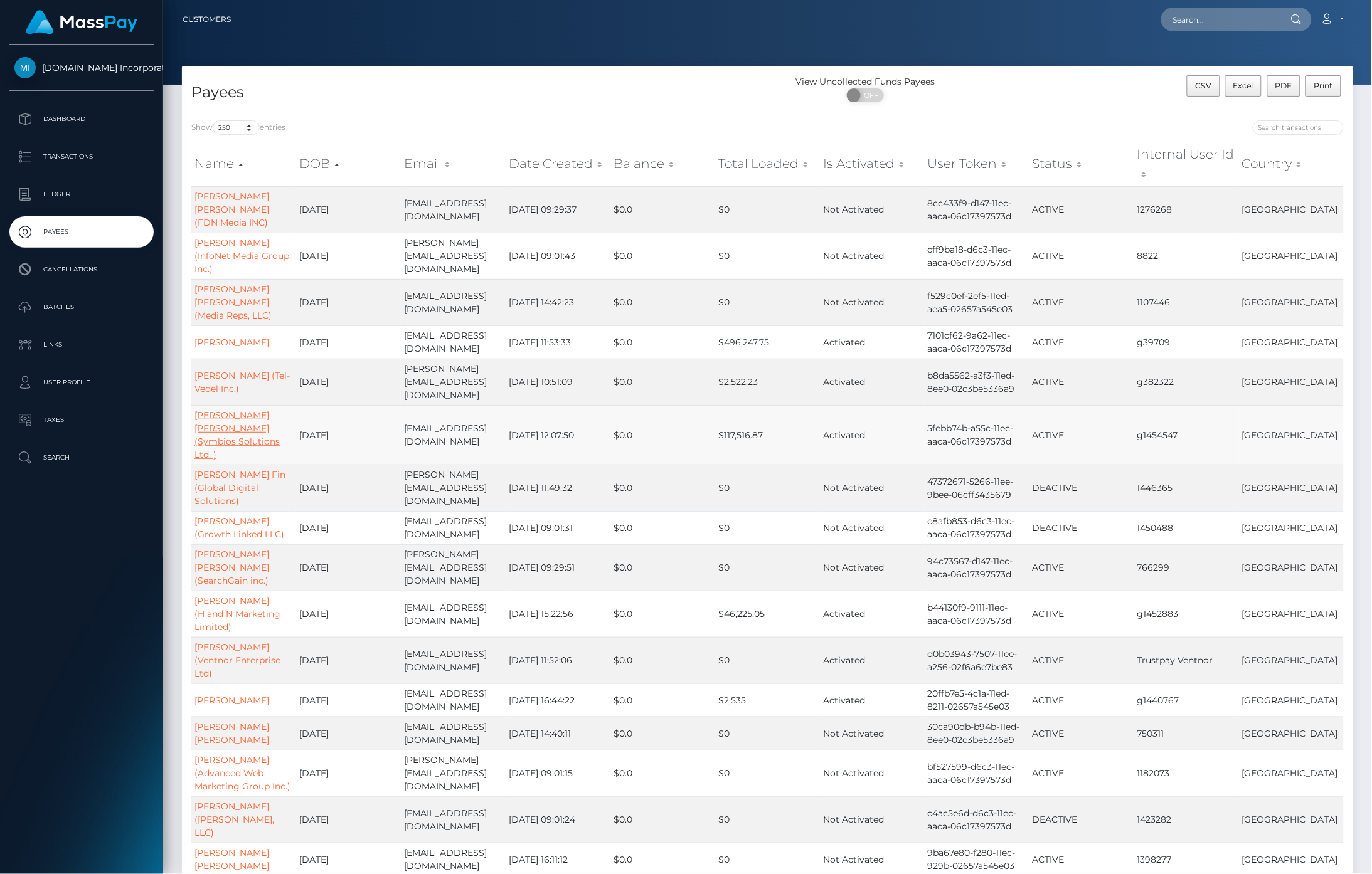
click at [238, 410] on link "Martin Stuard Montague (Symbios Solutions Ltd. )" at bounding box center [236, 435] width 86 height 51
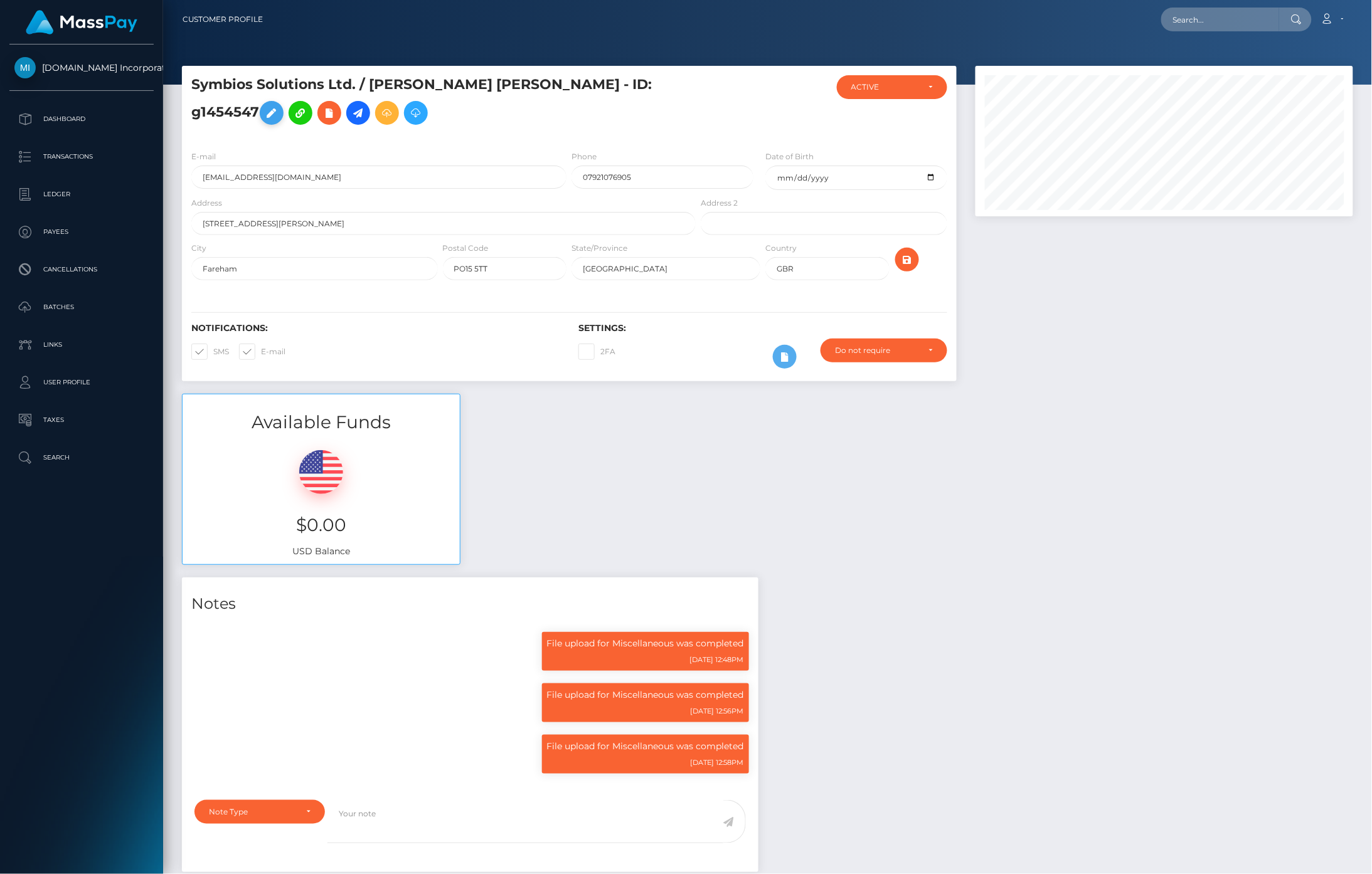
scroll to position [150, 378]
click at [351, 121] on icon at bounding box center [358, 113] width 15 height 15
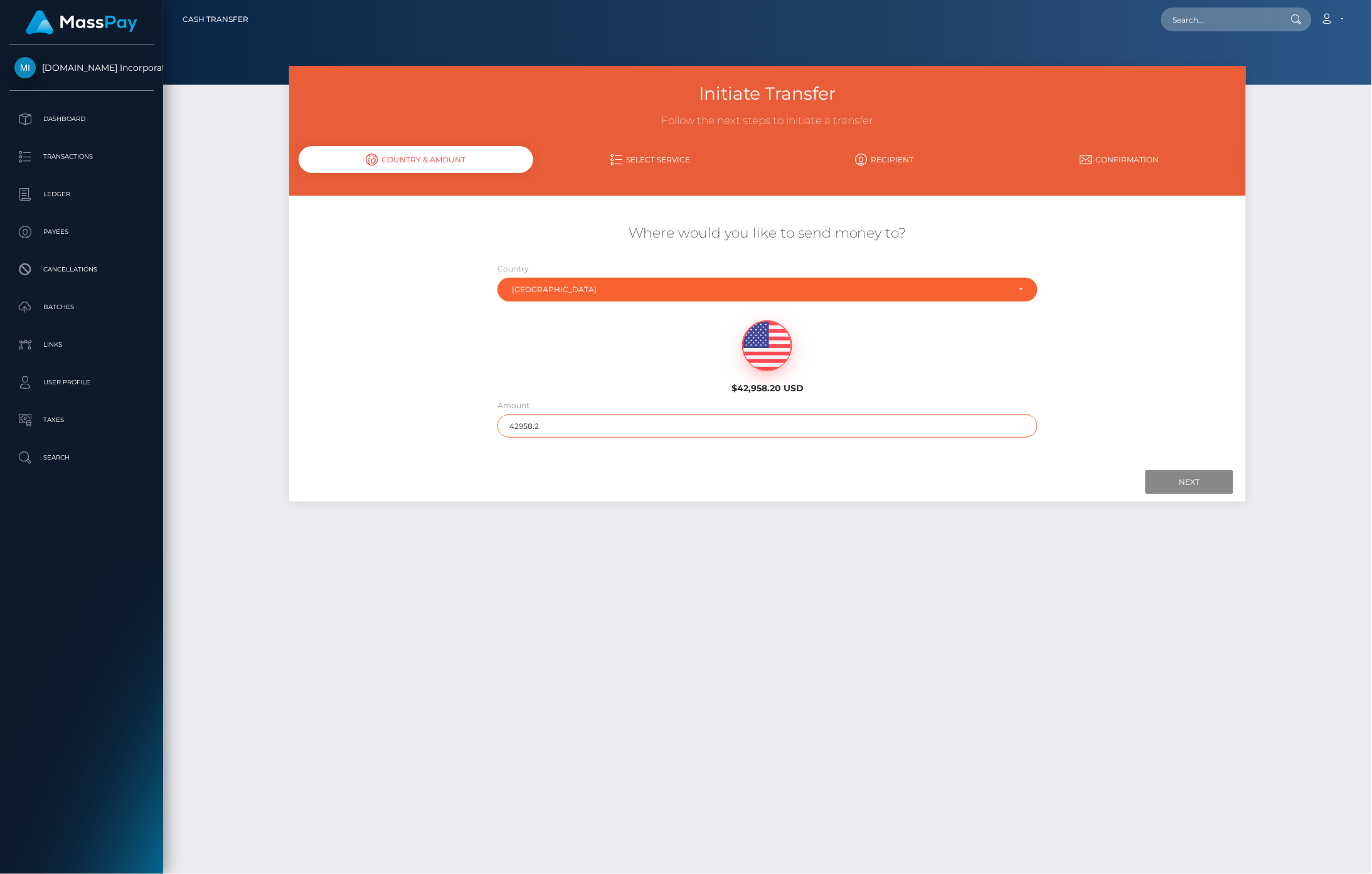
drag, startPoint x: 546, startPoint y: 430, endPoint x: 466, endPoint y: 422, distance: 80.4
click at [468, 422] on div "Where would you like to send money to? Country Abkhazia [GEOGRAPHIC_DATA] [GEOG…" at bounding box center [767, 331] width 958 height 226
type input "10"
drag, startPoint x: 973, startPoint y: 524, endPoint x: 1146, endPoint y: 491, distance: 176.1
click at [974, 524] on div "Initiate Transfer Follow the next steps to initiate a transfer Country & Amount…" at bounding box center [767, 464] width 1209 height 797
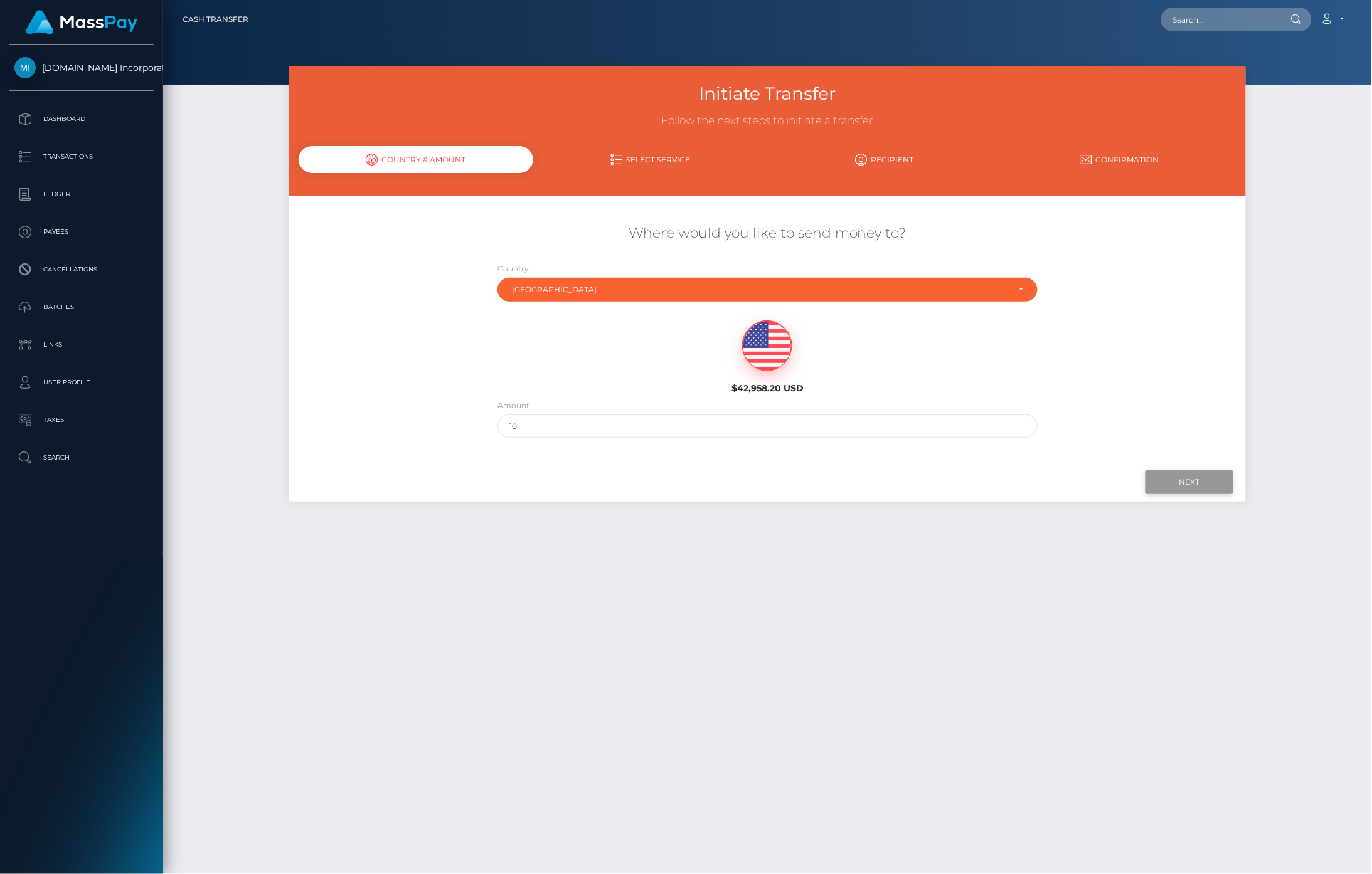
click at [1151, 488] on input "Next" at bounding box center [1189, 482] width 88 height 24
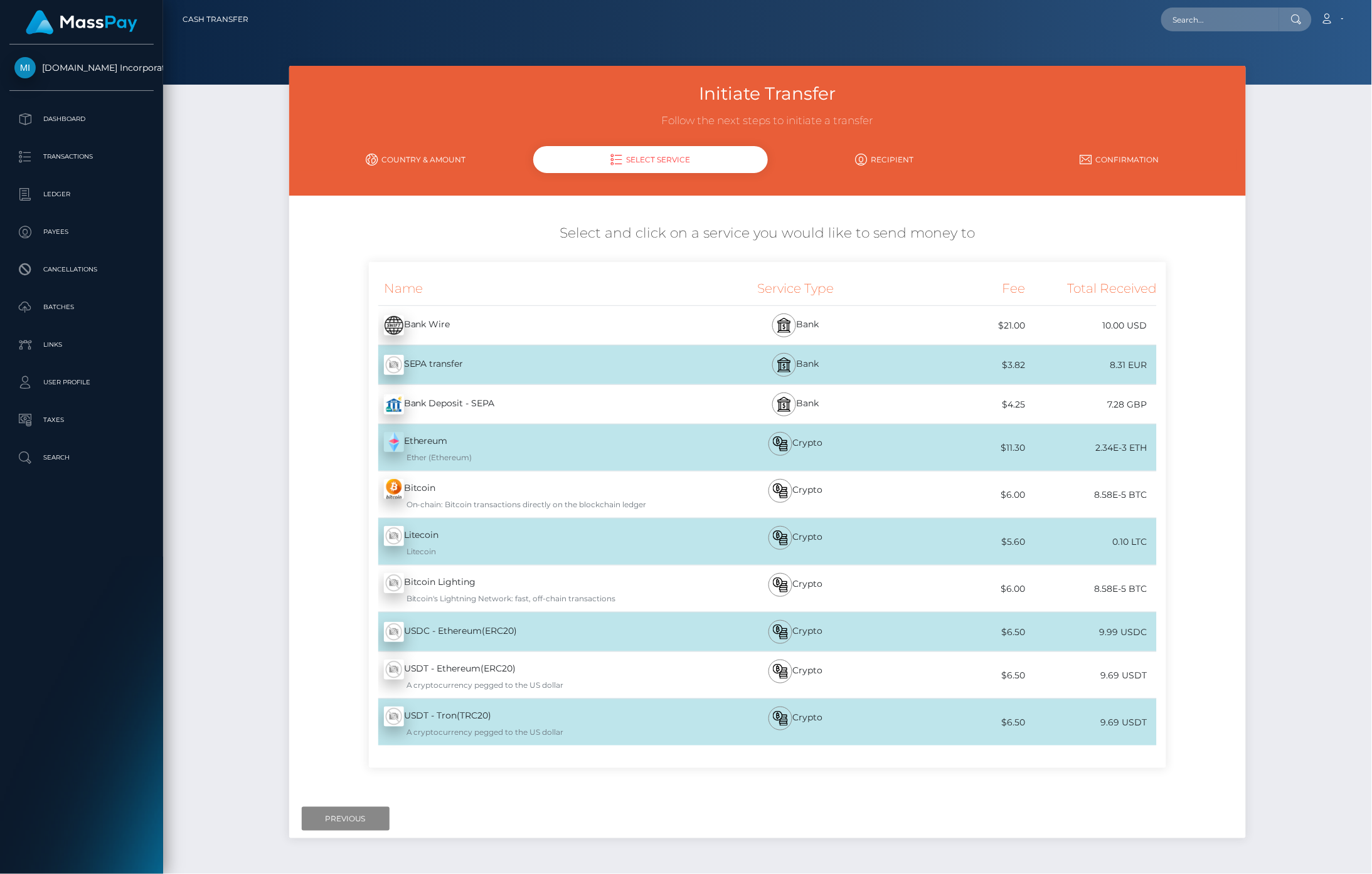
click at [310, 414] on div "Name Service Type Fee Total Received Bank Wire - USD - EUR" at bounding box center [767, 521] width 958 height 518
click at [1076, 217] on div "Where would you like to send money to? Country Abkhazia [GEOGRAPHIC_DATA] [GEOG…" at bounding box center [768, 499] width 938 height 588
click at [1340, 23] on link "Account" at bounding box center [1332, 19] width 37 height 26
click at [1274, 82] on link "Logout" at bounding box center [1302, 81] width 100 height 23
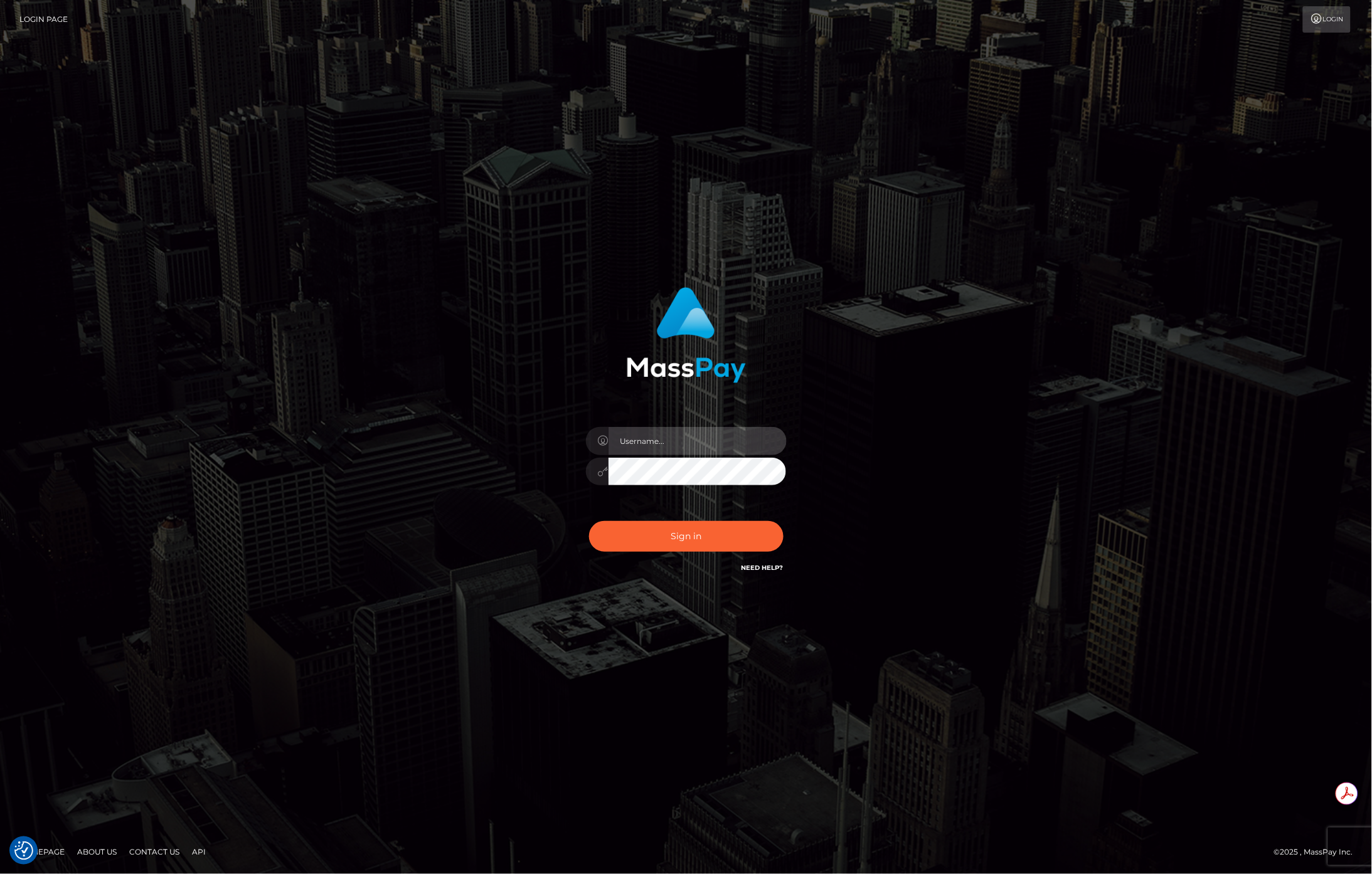
click at [663, 447] on input "text" at bounding box center [697, 441] width 178 height 28
paste input "APteam"
type input "APteam"
click at [650, 522] on button "Sign in" at bounding box center [686, 537] width 194 height 31
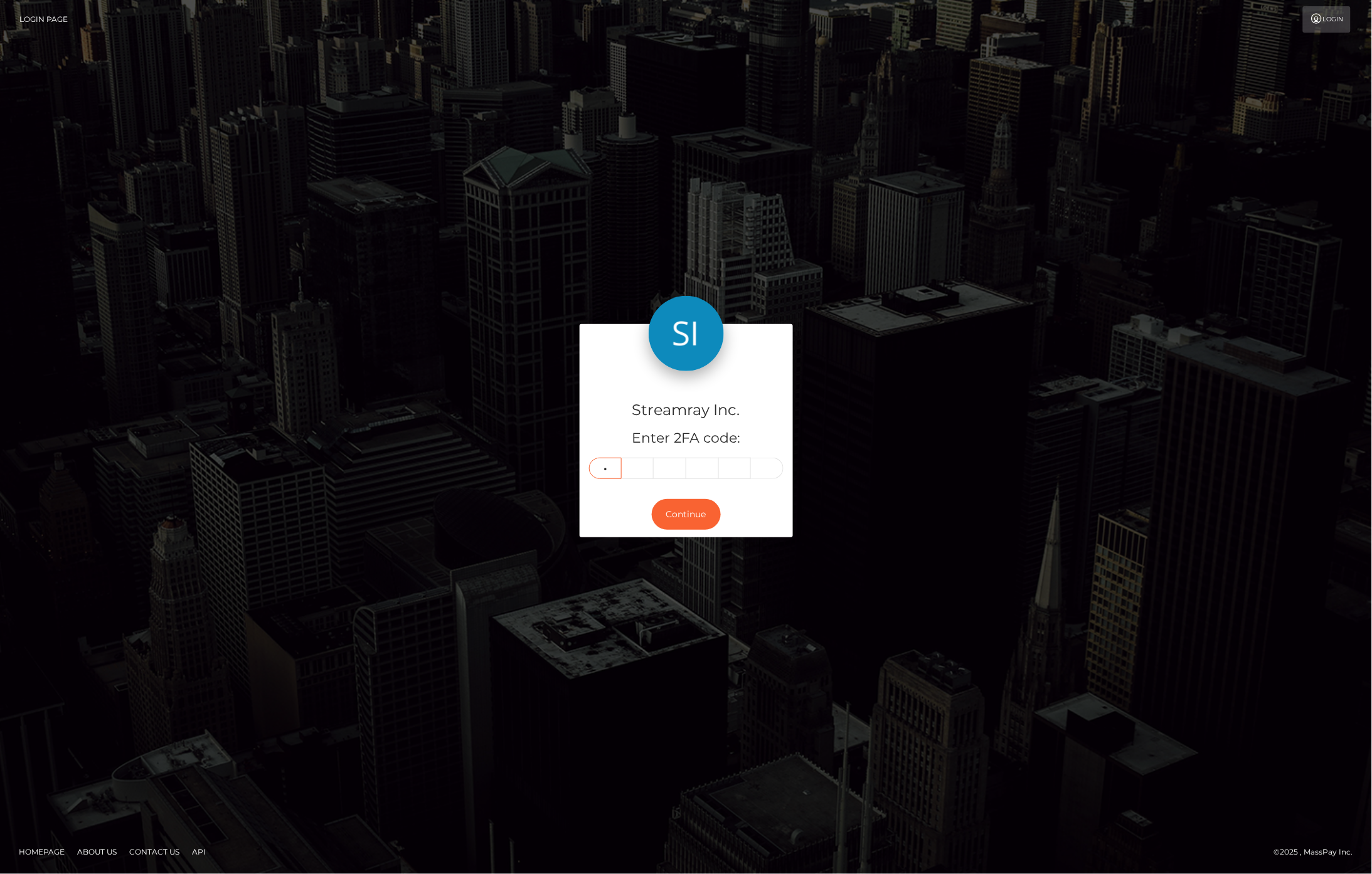
type input "8"
type input "2"
type input "1"
type input "2"
type input "3"
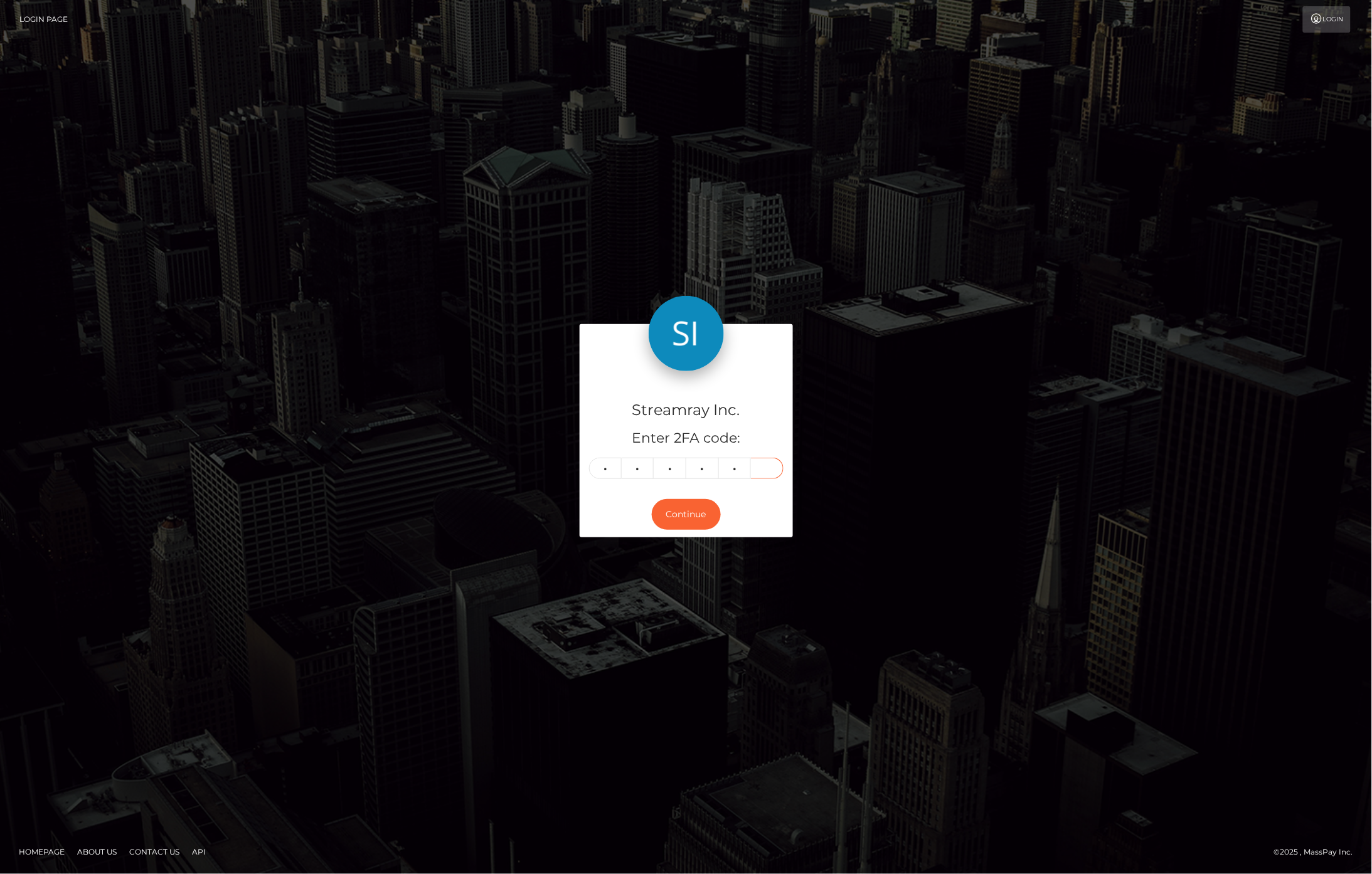
type input "9"
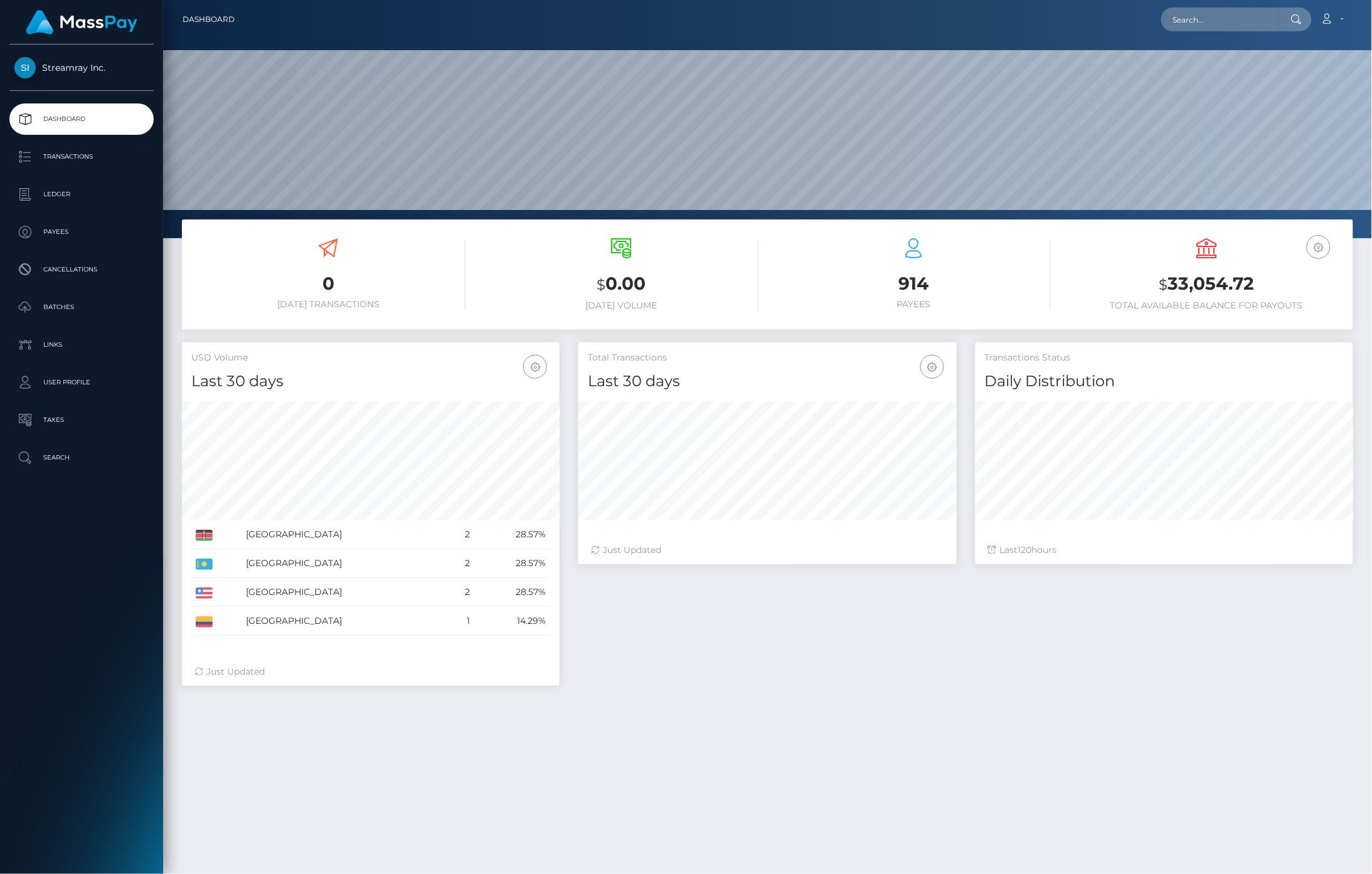
scroll to position [222, 378]
click at [61, 228] on p "Payees" at bounding box center [82, 232] width 134 height 18
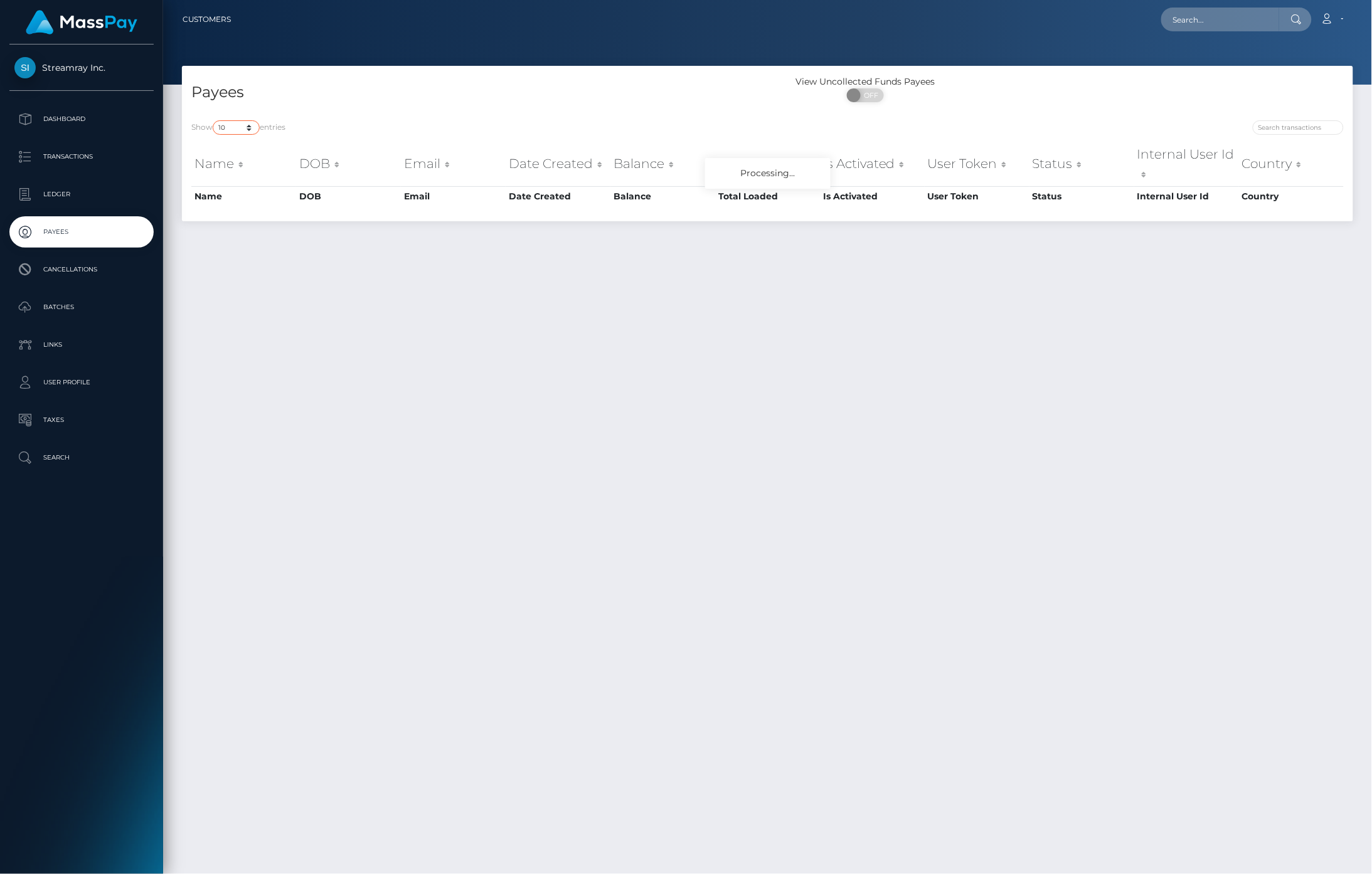
click at [248, 127] on select "10 25 50 100 250" at bounding box center [236, 127] width 47 height 15
select select "250"
click at [214, 120] on select "10 25 50 100 250" at bounding box center [236, 127] width 47 height 15
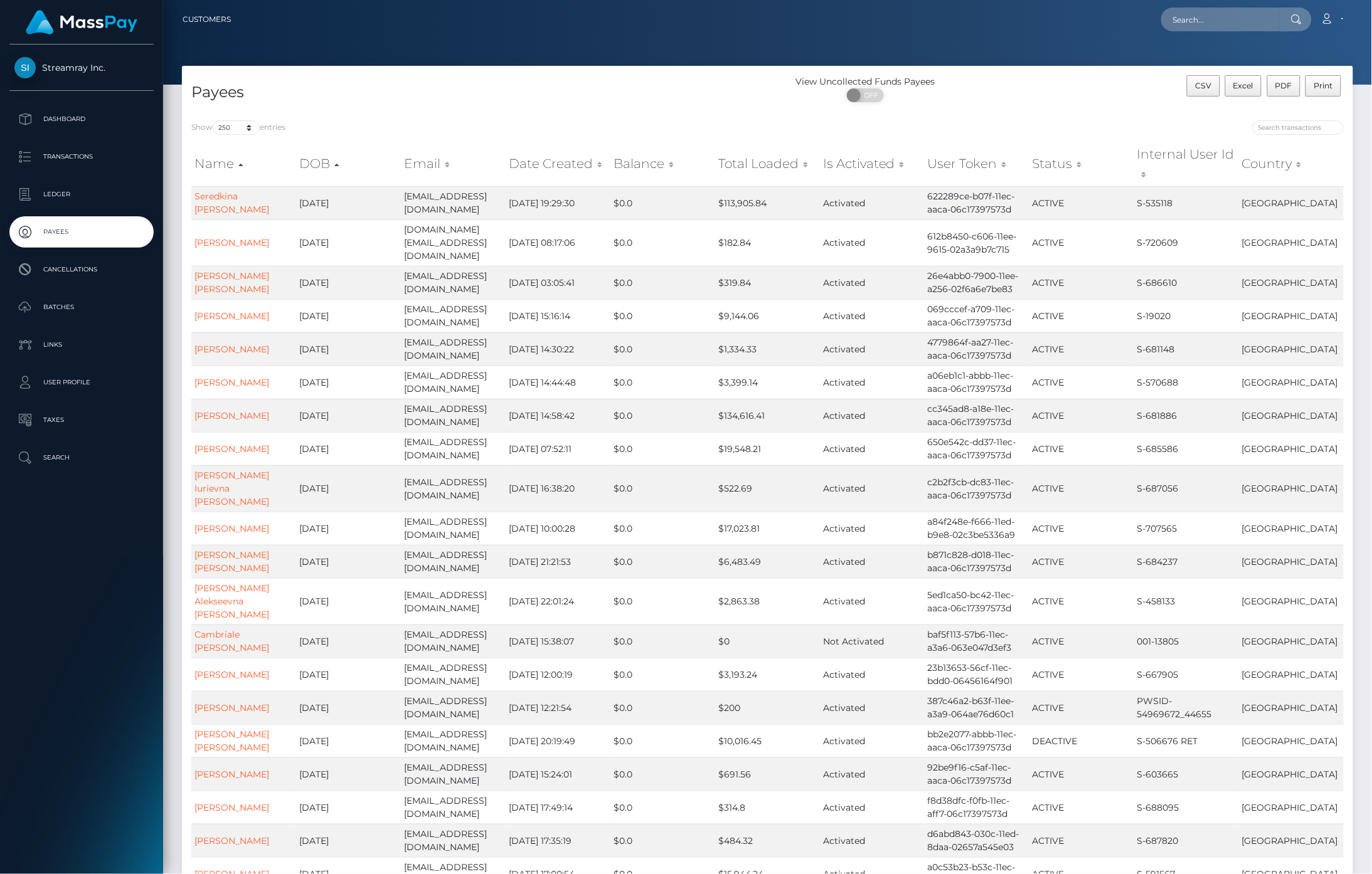
click at [969, 105] on div "View Uncollected Funds Payees ON OFF" at bounding box center [914, 92] width 293 height 33
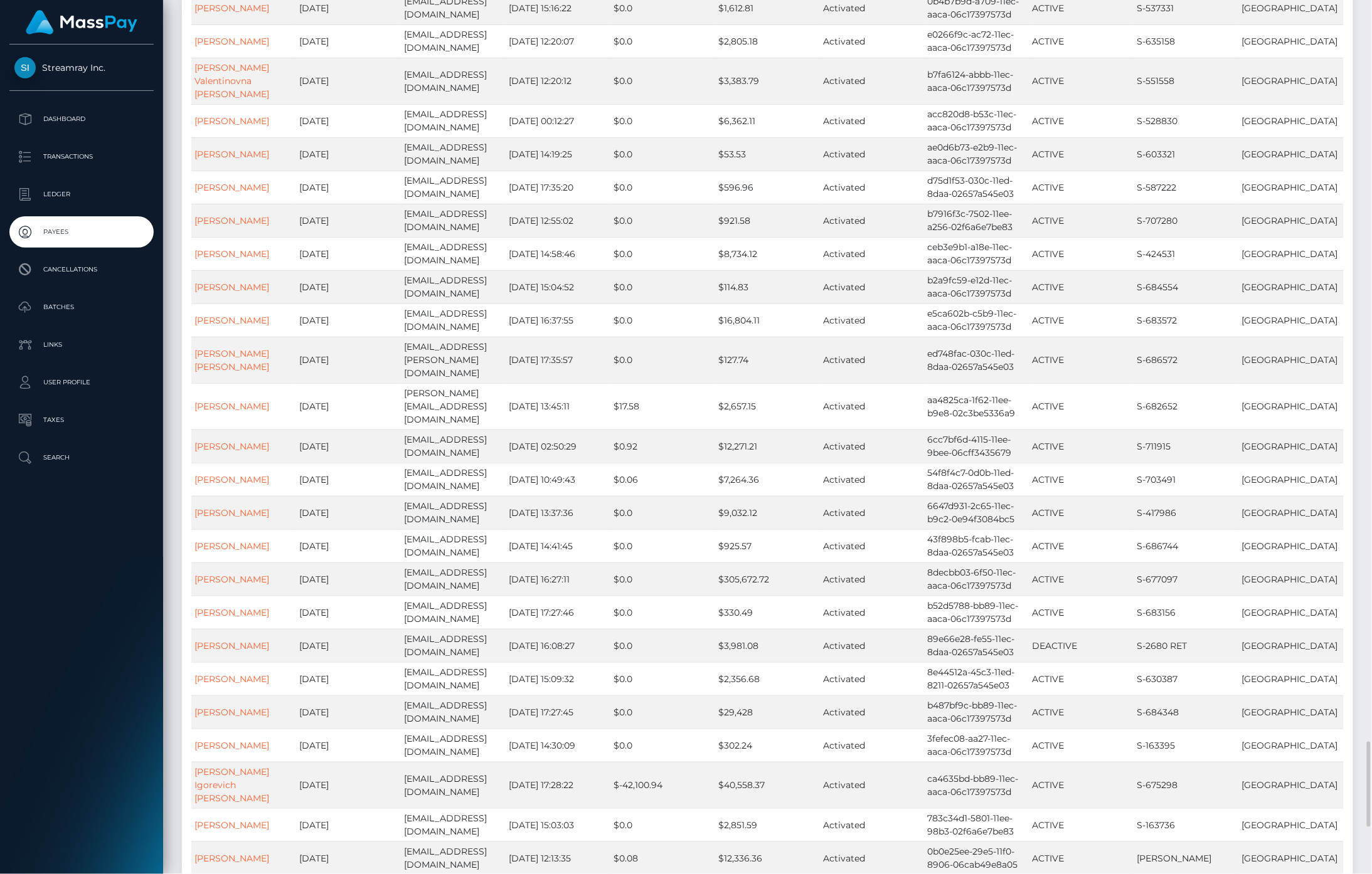
scroll to position [8078, 0]
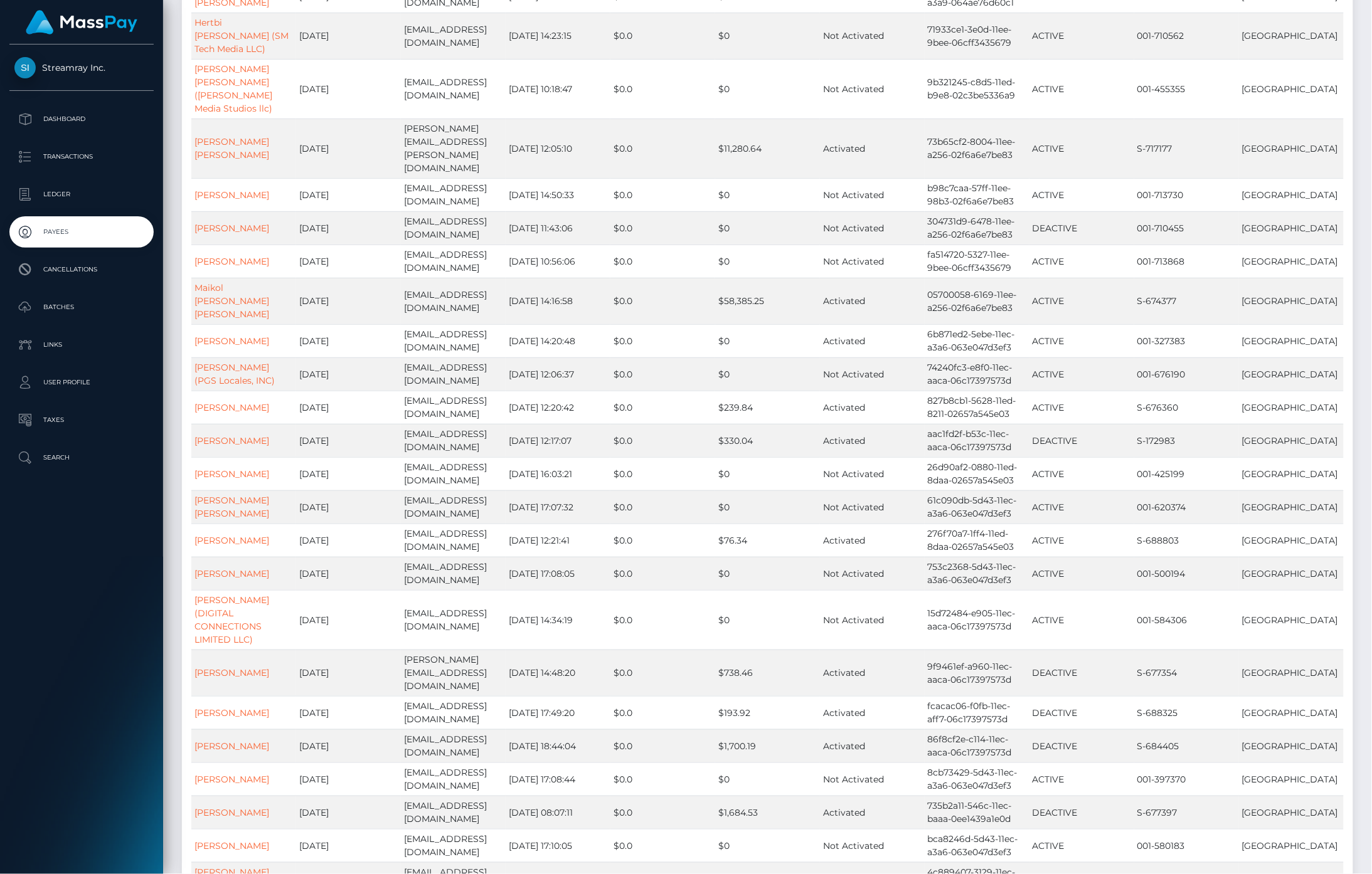
scroll to position [8195, 0]
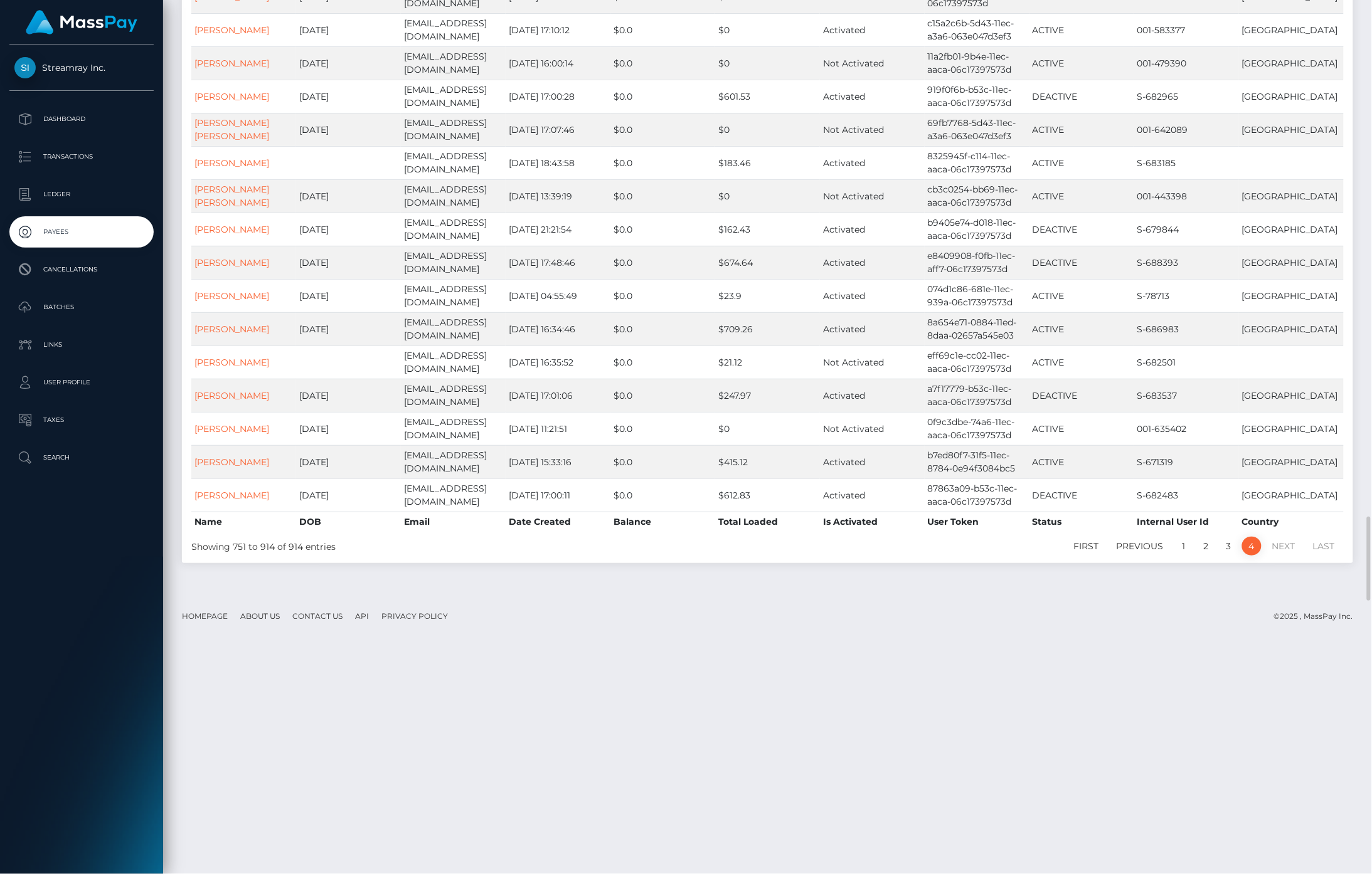
scroll to position [5362, 0]
click at [1189, 537] on link "1" at bounding box center [1184, 547] width 18 height 18
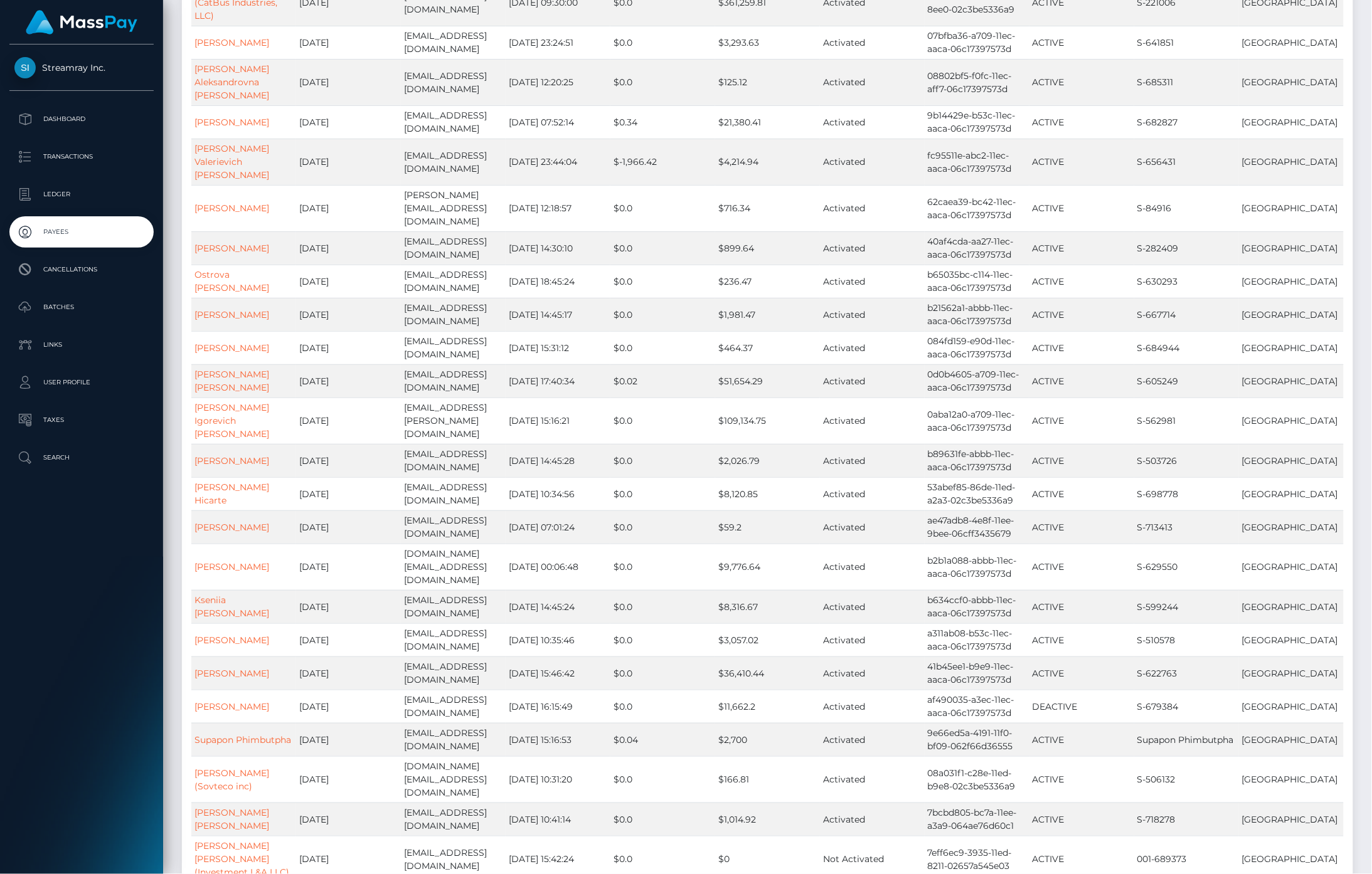
scroll to position [8077, 0]
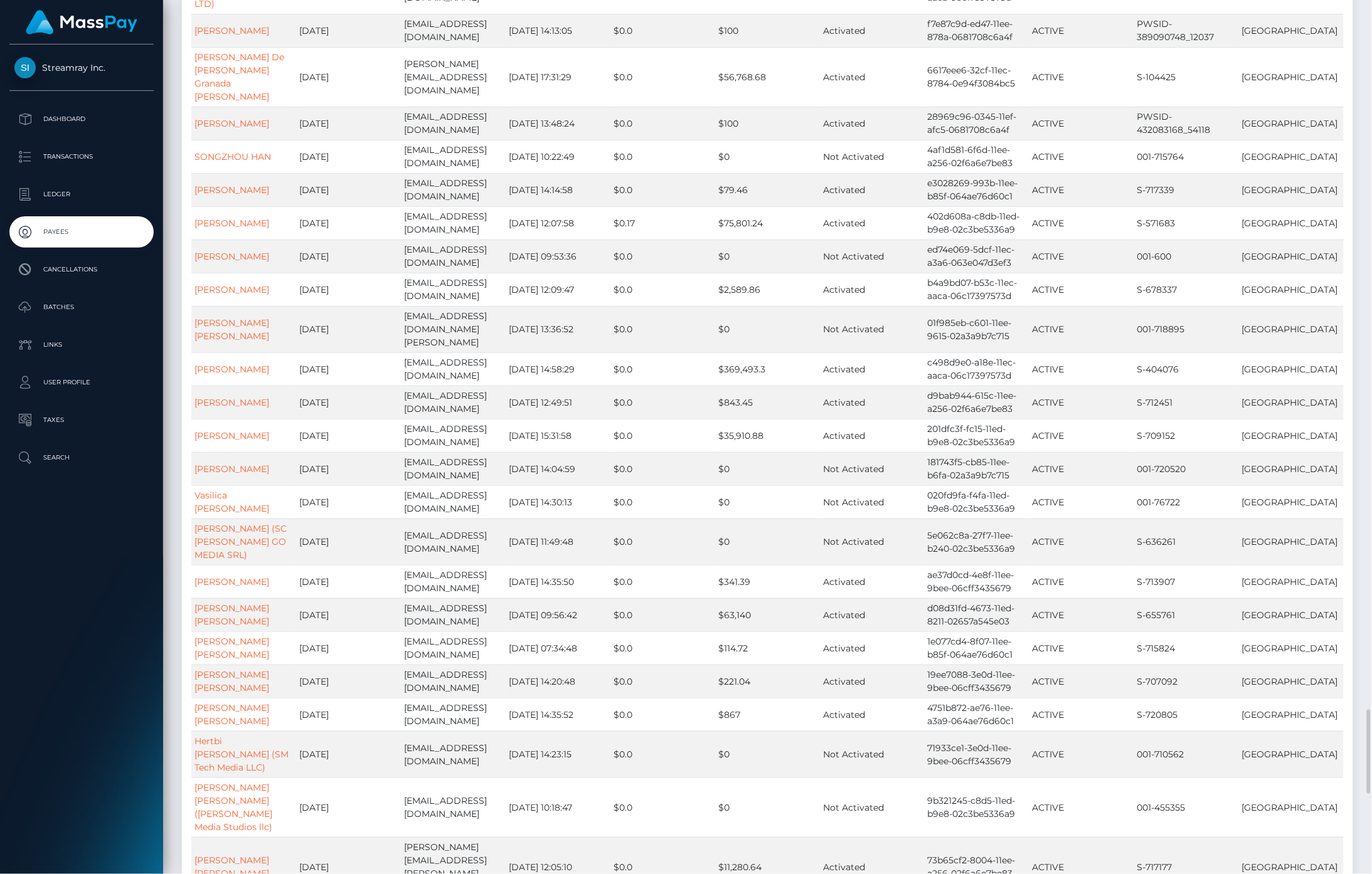
scroll to position [8195, 0]
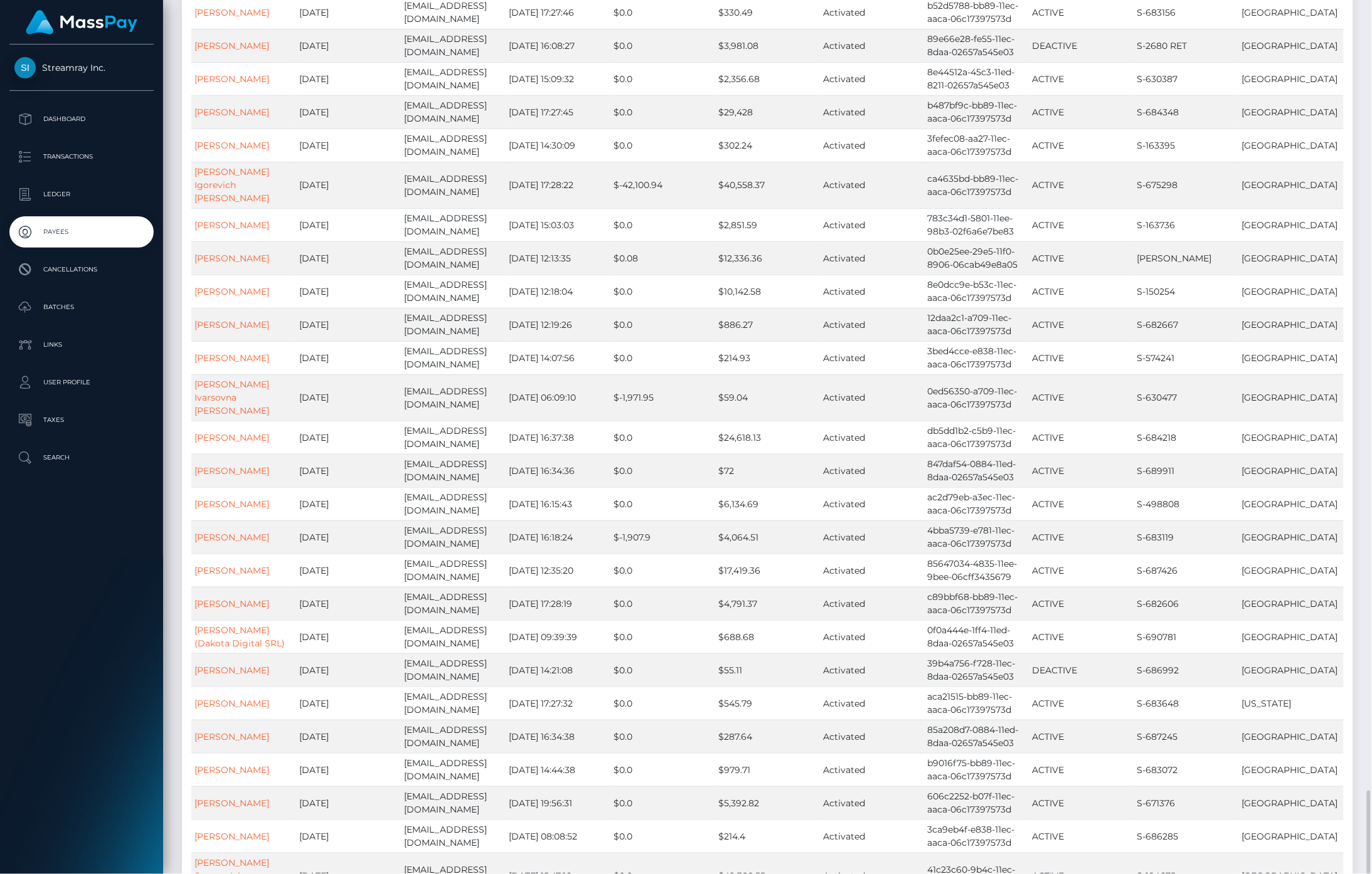
click at [1089, 766] on div "Customers Loading... Loading..." at bounding box center [767, 437] width 1209 height 874
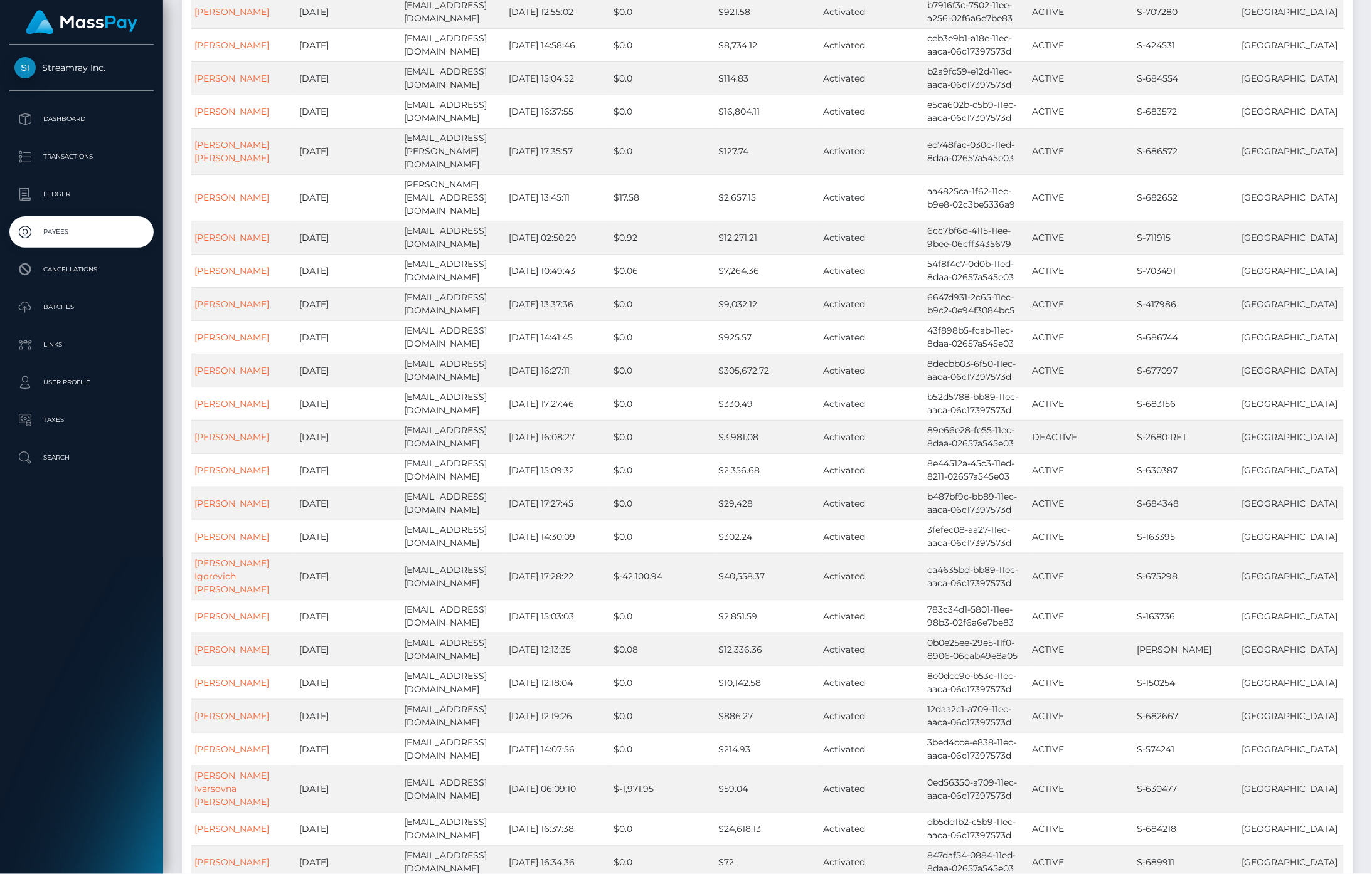
scroll to position [8078, 0]
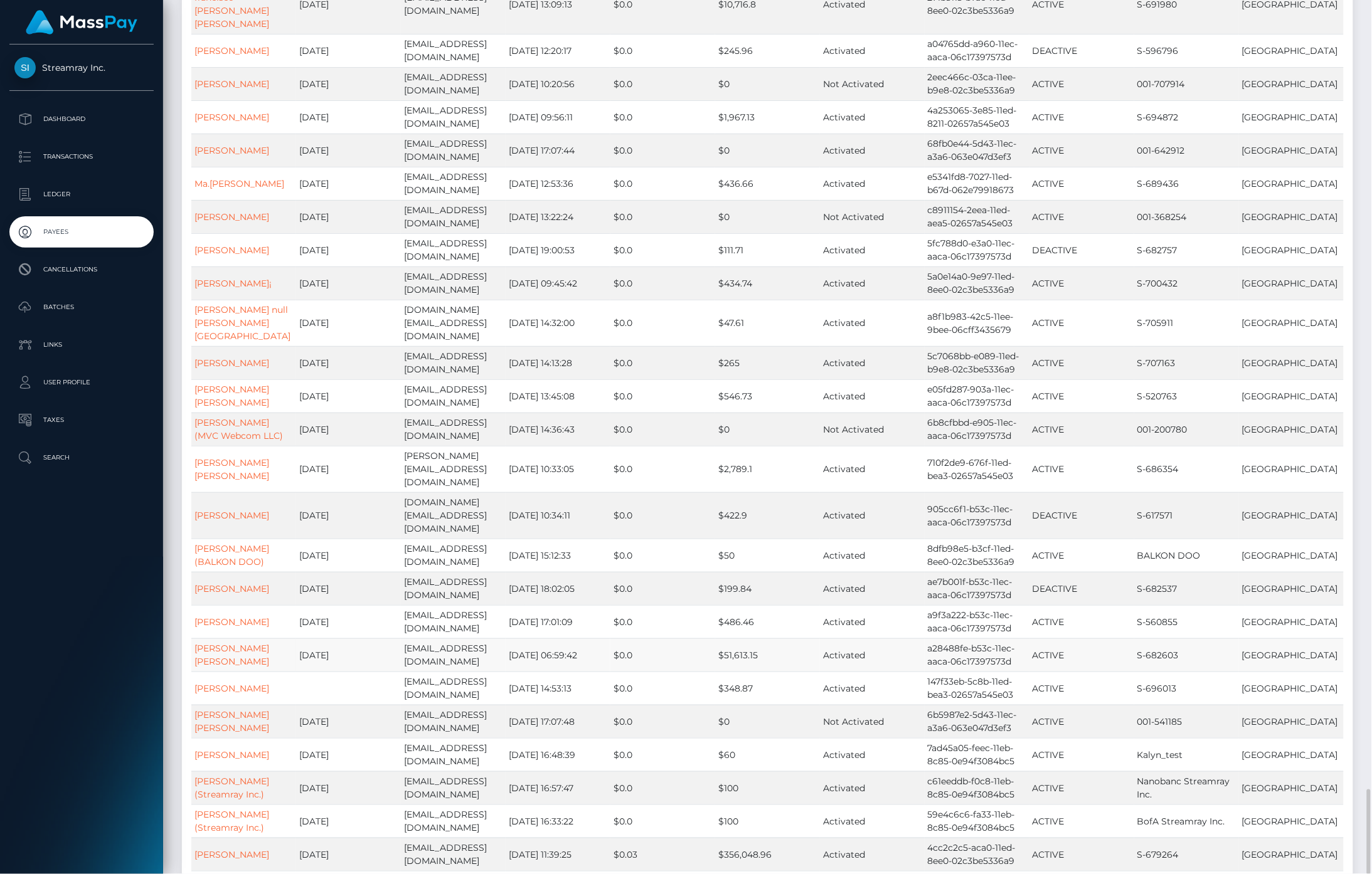
click at [1090, 638] on td "ACTIVE" at bounding box center [1082, 655] width 105 height 33
click at [216, 543] on link "Sanel Deljkic (BALKON DOO)" at bounding box center [231, 555] width 75 height 25
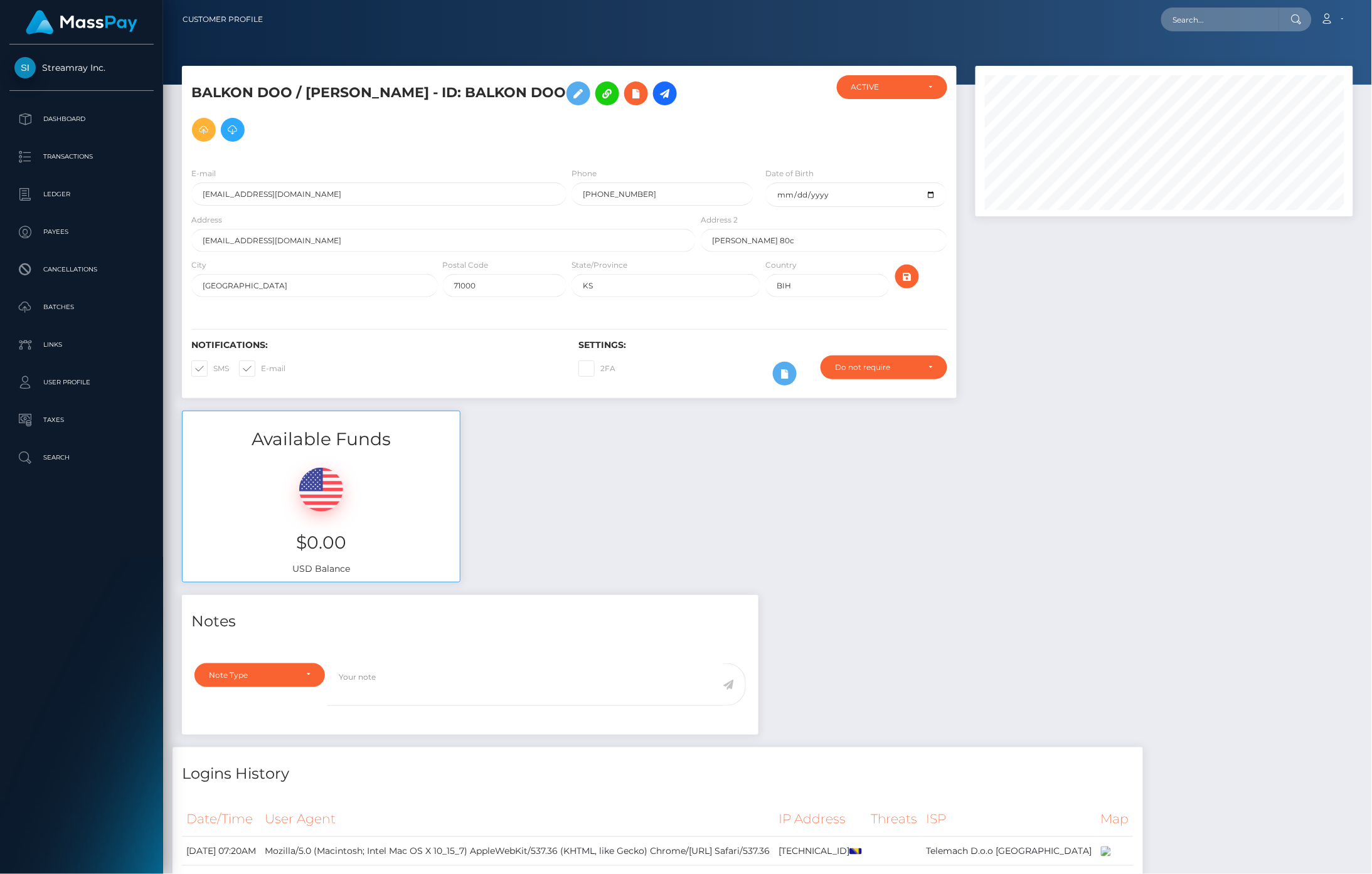
scroll to position [150, 378]
click at [657, 95] on icon at bounding box center [665, 94] width 15 height 15
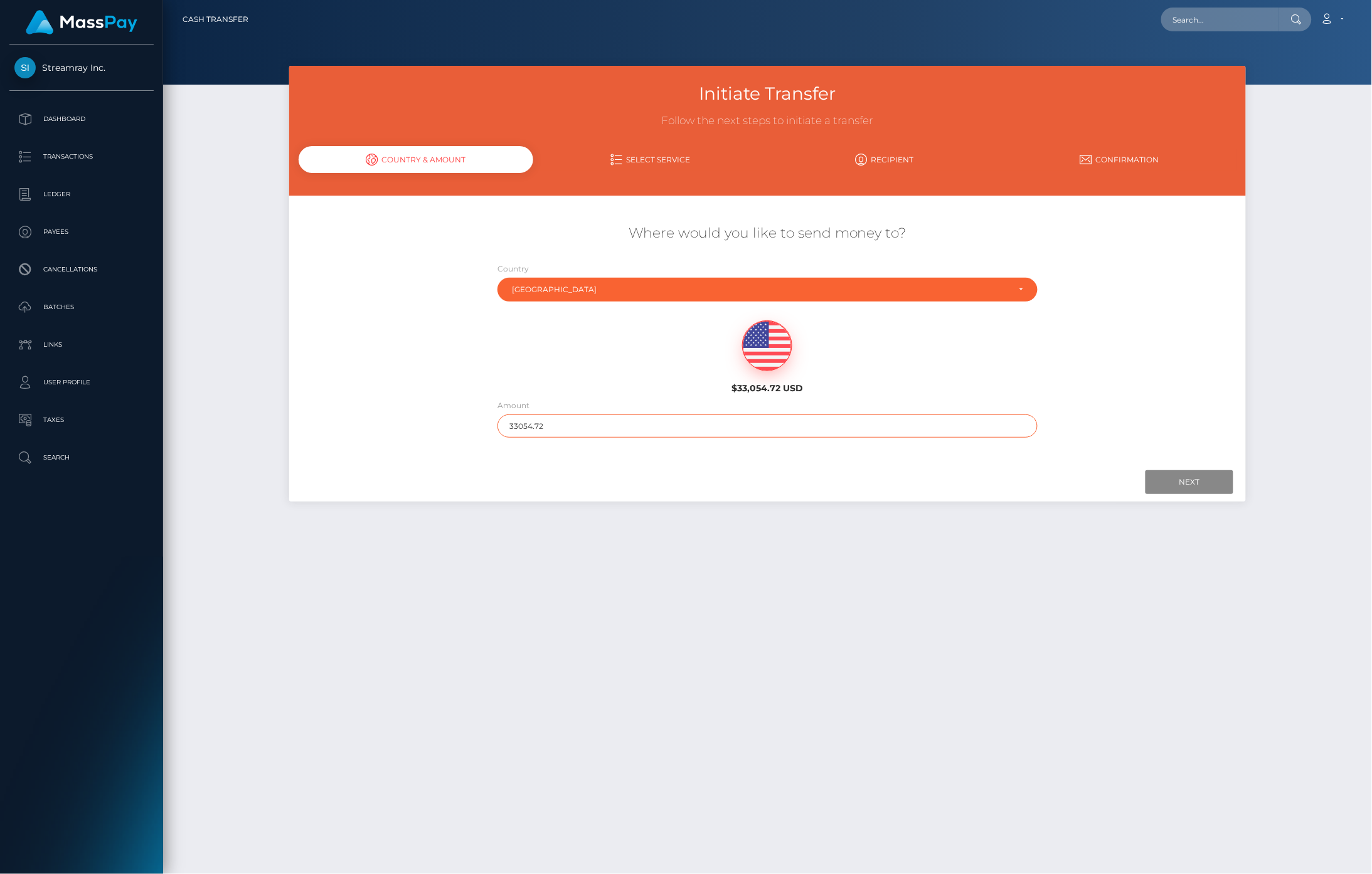
drag, startPoint x: 596, startPoint y: 427, endPoint x: 340, endPoint y: 416, distance: 256.2
click at [340, 416] on div "Where would you like to send money to? Country Abkhazia [GEOGRAPHIC_DATA] [GEOG…" at bounding box center [767, 331] width 958 height 226
type input "10"
click at [1182, 481] on input "Next" at bounding box center [1189, 482] width 88 height 24
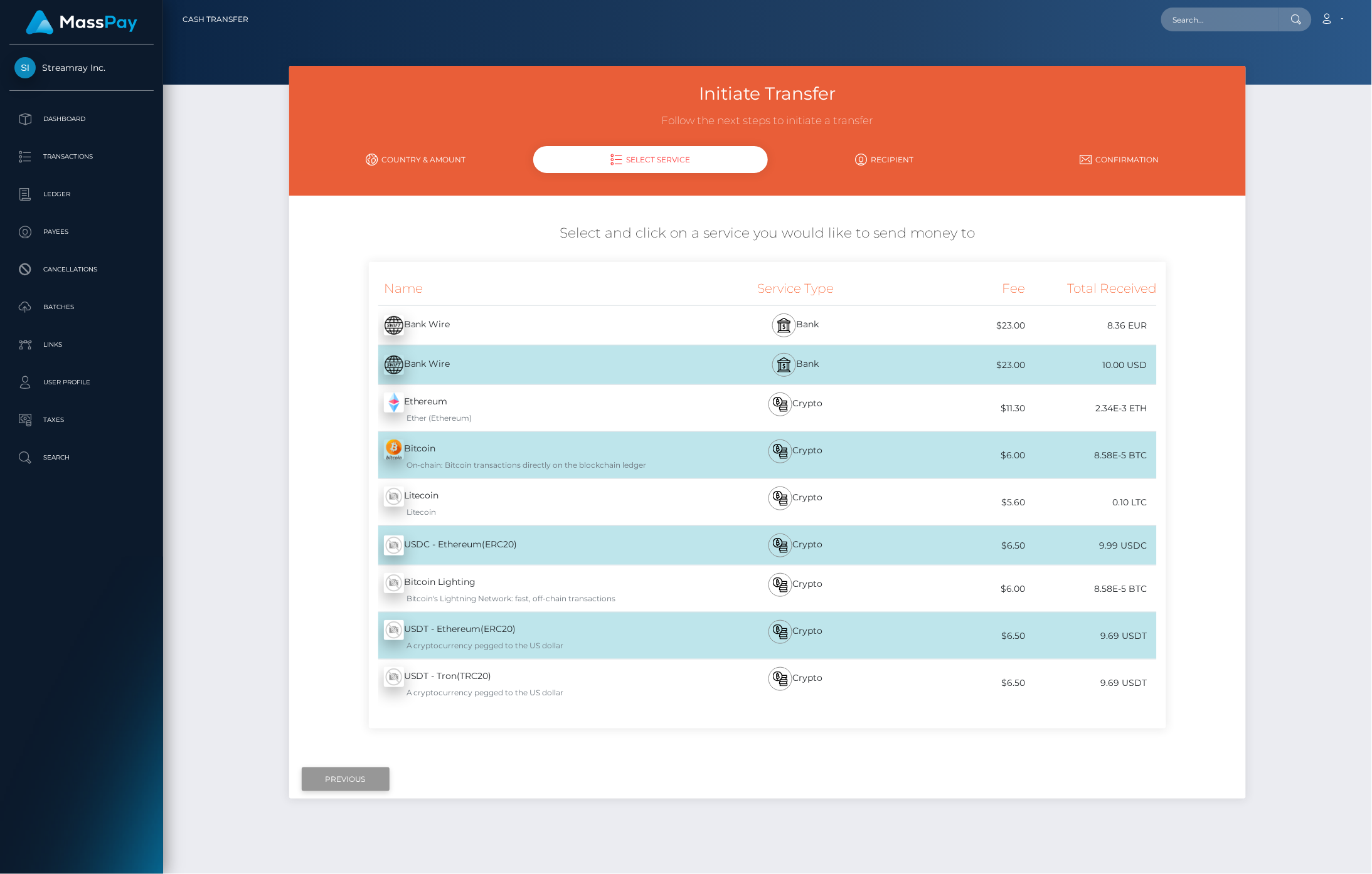
click at [354, 782] on input "Previous" at bounding box center [346, 779] width 88 height 24
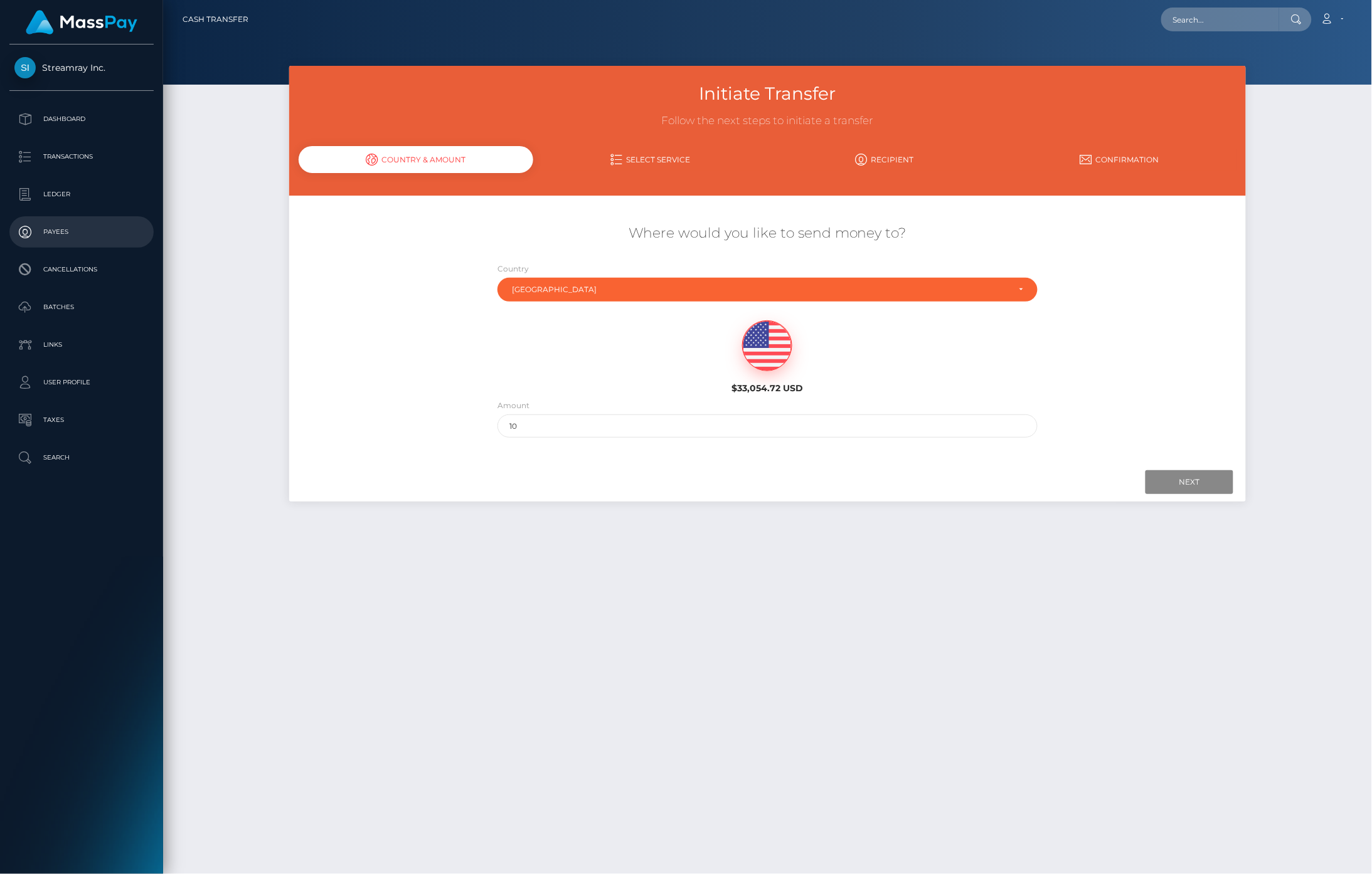
click at [55, 235] on p "Payees" at bounding box center [82, 232] width 134 height 18
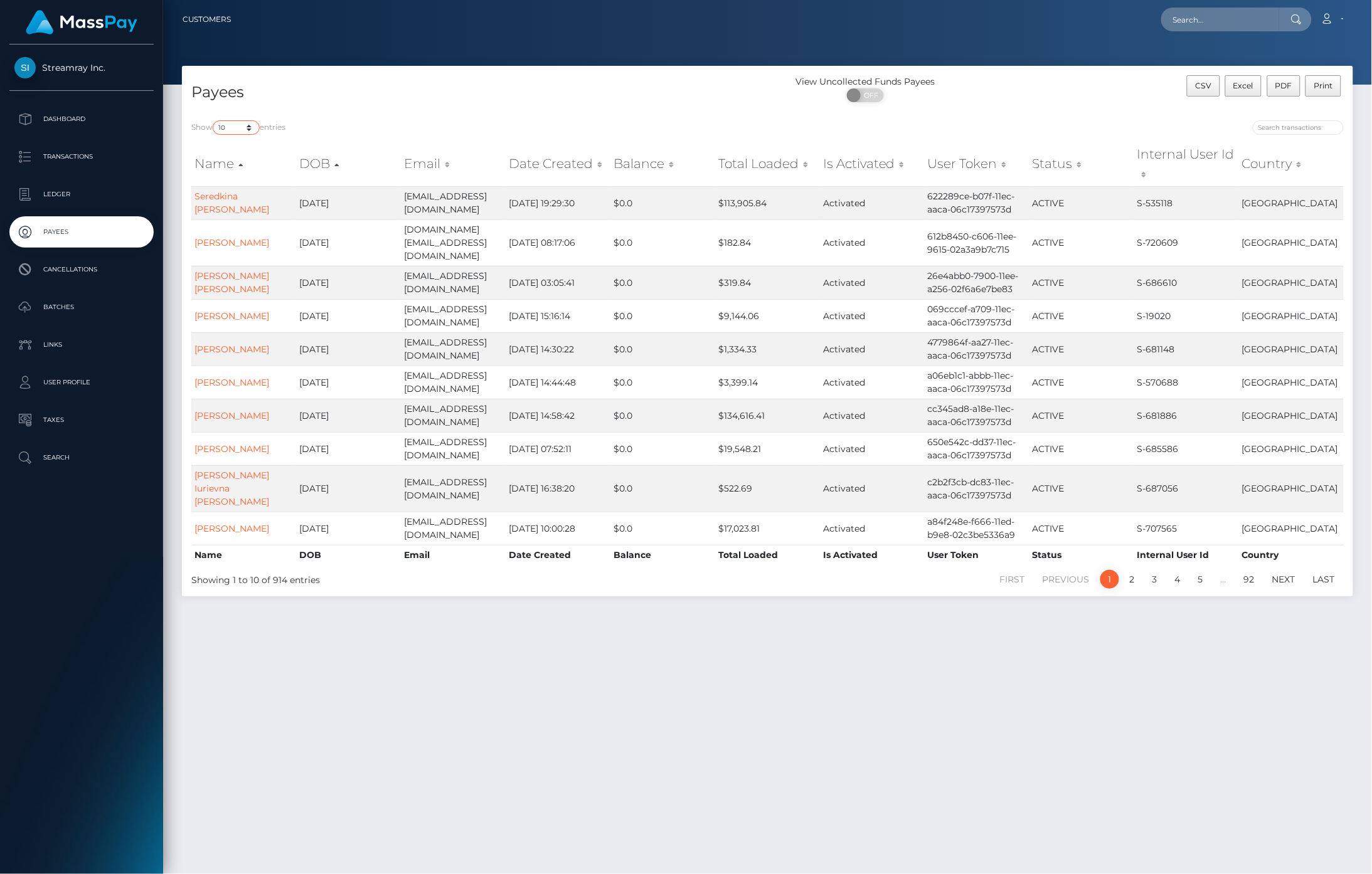
click at [249, 127] on select "10 25 50 100 250" at bounding box center [236, 127] width 47 height 15
select select "250"
click at [214, 120] on select "10 25 50 100 250" at bounding box center [236, 127] width 47 height 15
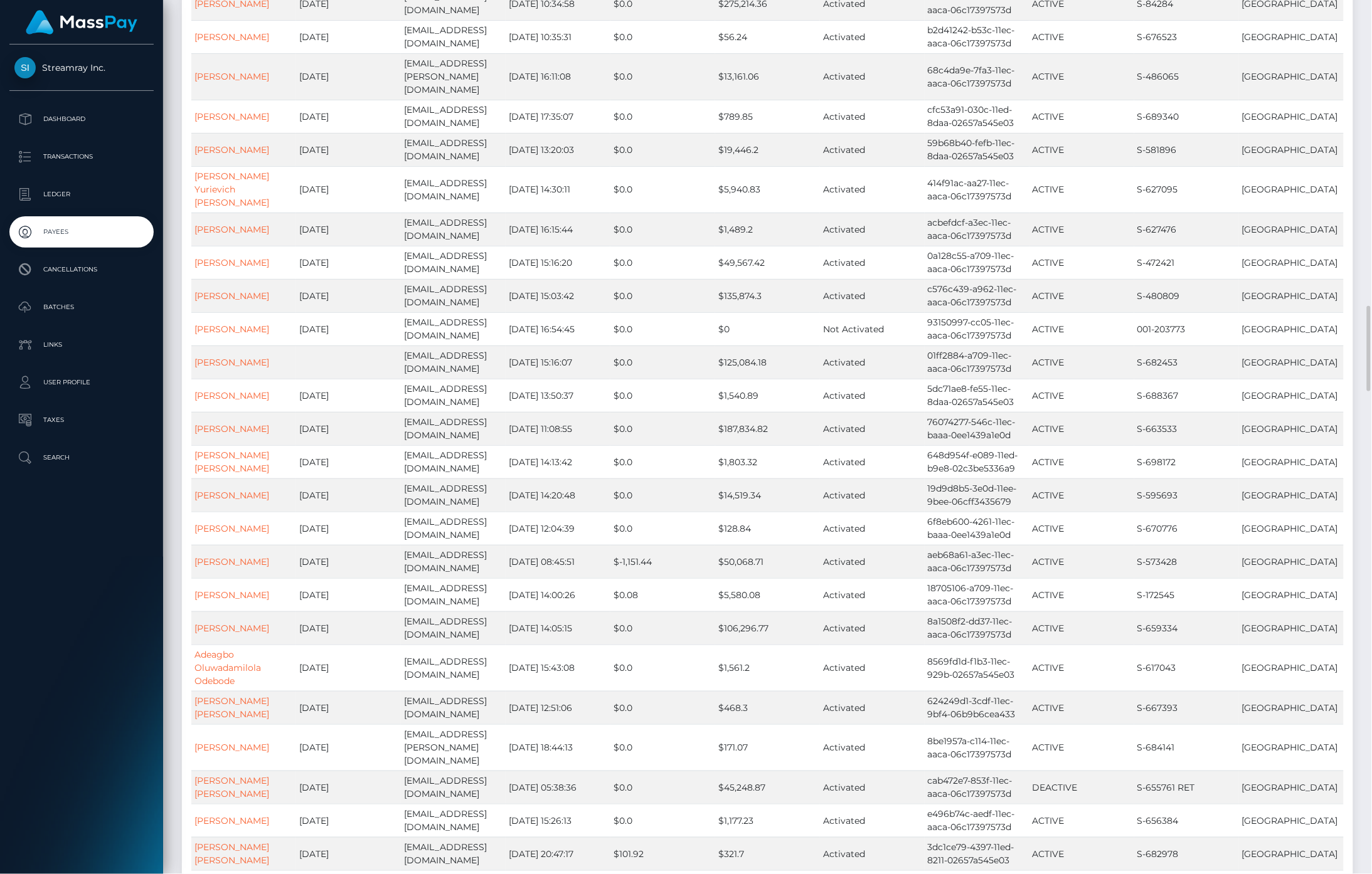
scroll to position [3833, 0]
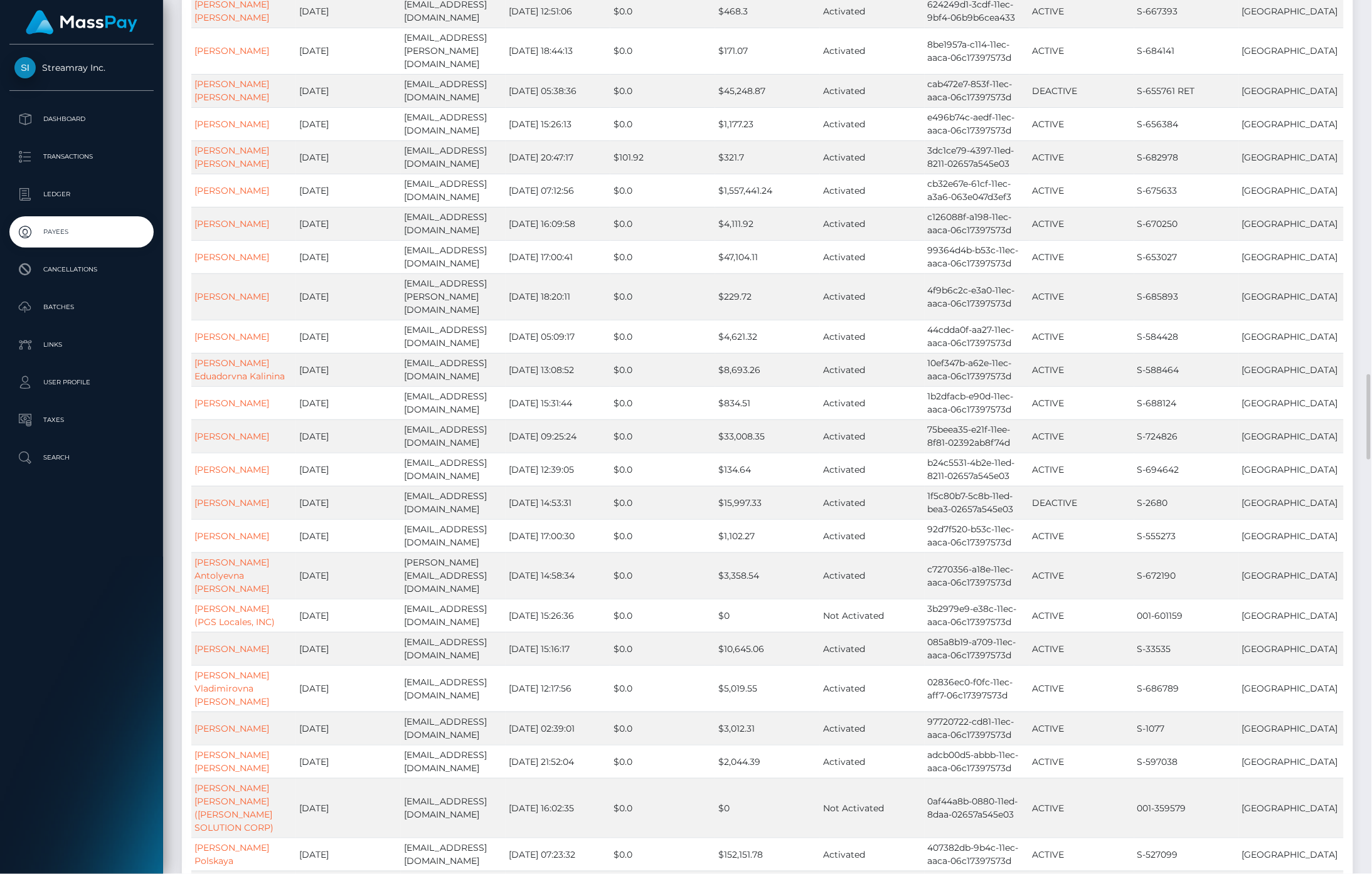
click at [171, 390] on div "Payees View Uncollected Funds Payees ON OFF CSV Excel PDF Print Show 10 25 50 1…" at bounding box center [767, 812] width 1209 height 9157
click at [221, 464] on link "Gustavo Adolfo Piedrahita" at bounding box center [231, 470] width 75 height 12
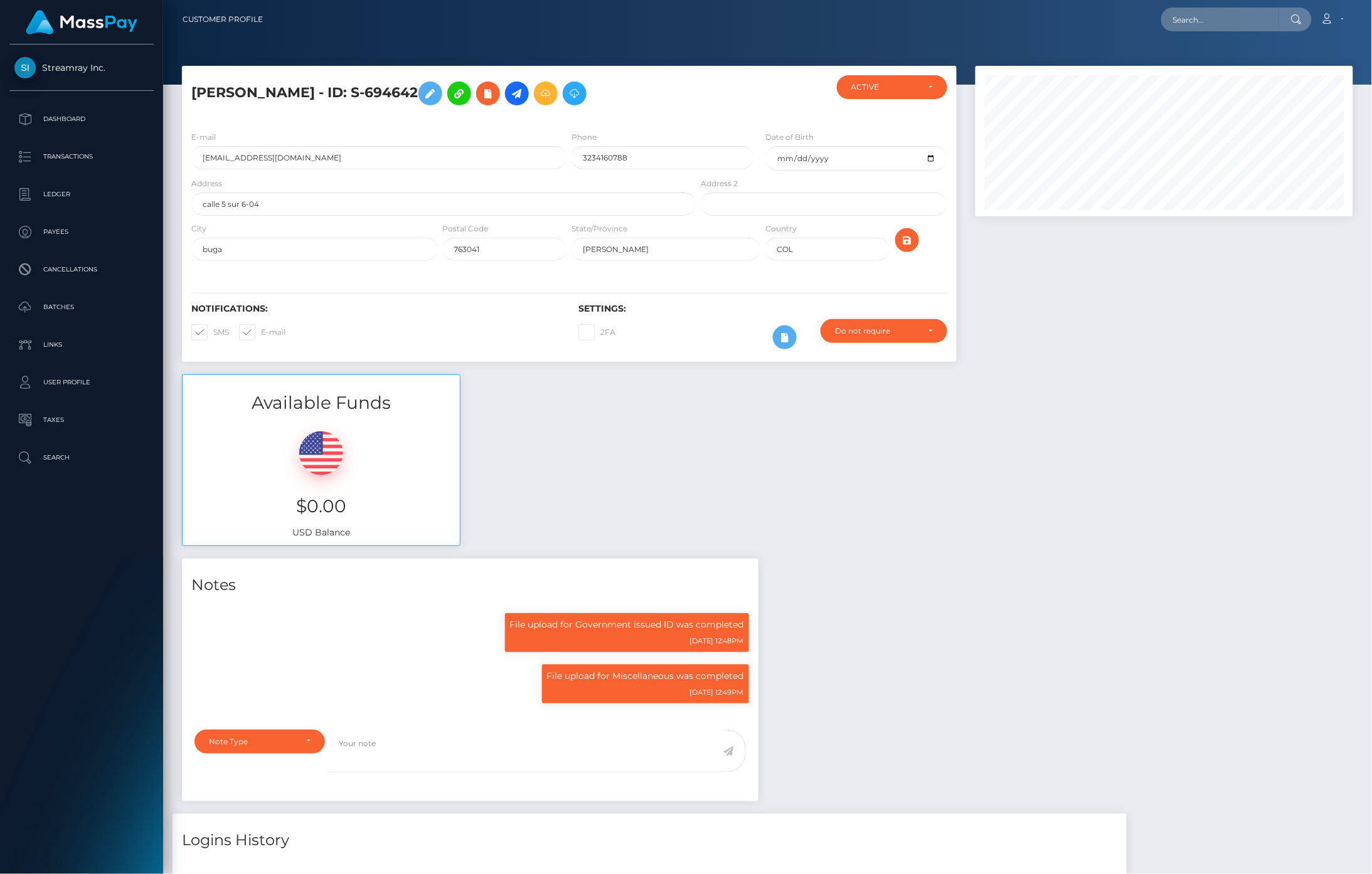
scroll to position [150, 378]
click at [525, 93] on icon at bounding box center [517, 94] width 15 height 15
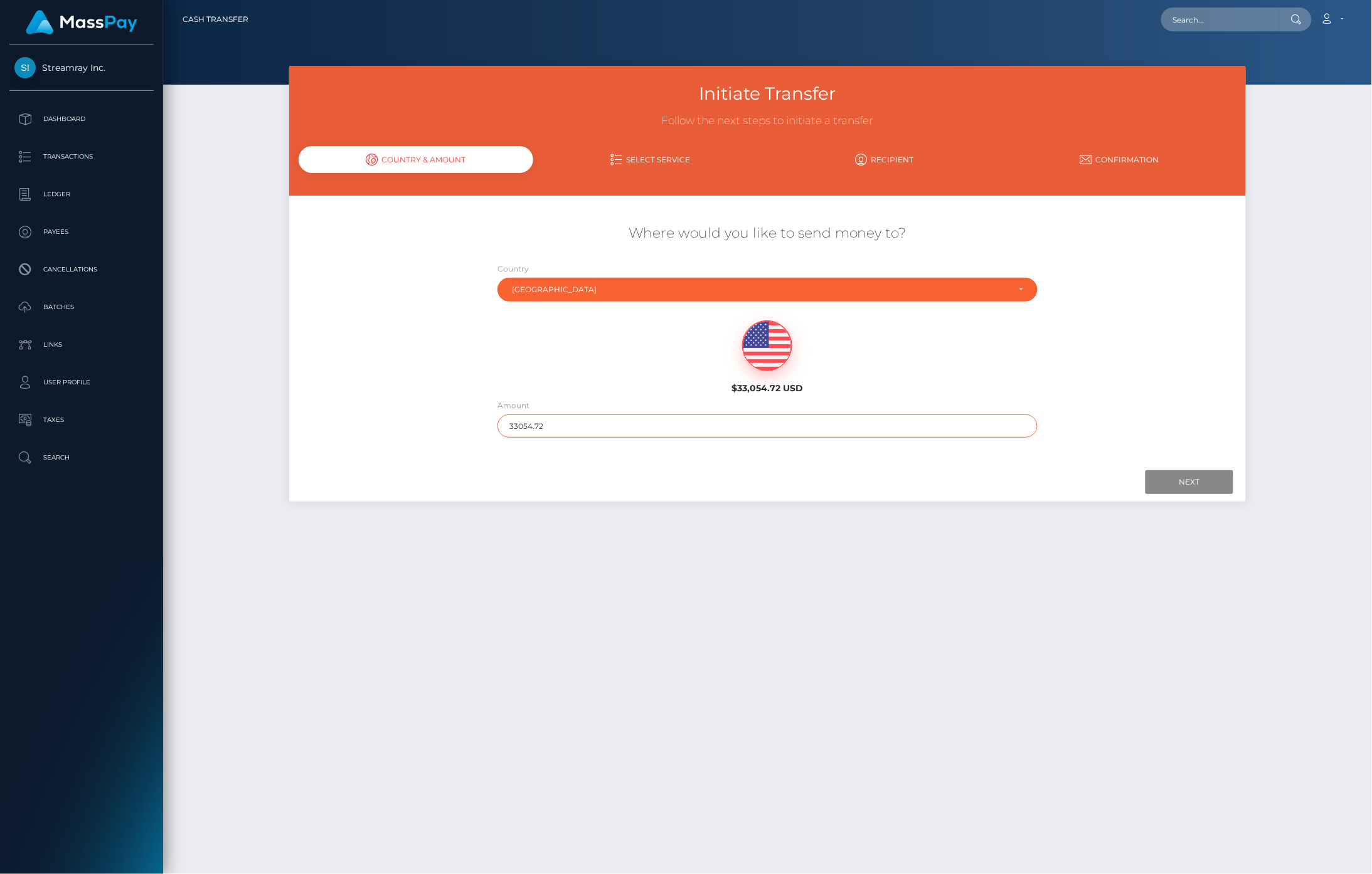
drag, startPoint x: 555, startPoint y: 421, endPoint x: 434, endPoint y: 420, distance: 121.0
click at [436, 420] on div "Where would you like to send money to? Country Abkhazia Afghanistan Albania Alg…" at bounding box center [767, 331] width 958 height 226
type input "10"
click at [1156, 496] on div "Next Finish Previous" at bounding box center [767, 482] width 958 height 39
click at [1153, 487] on input "Next" at bounding box center [1189, 482] width 88 height 24
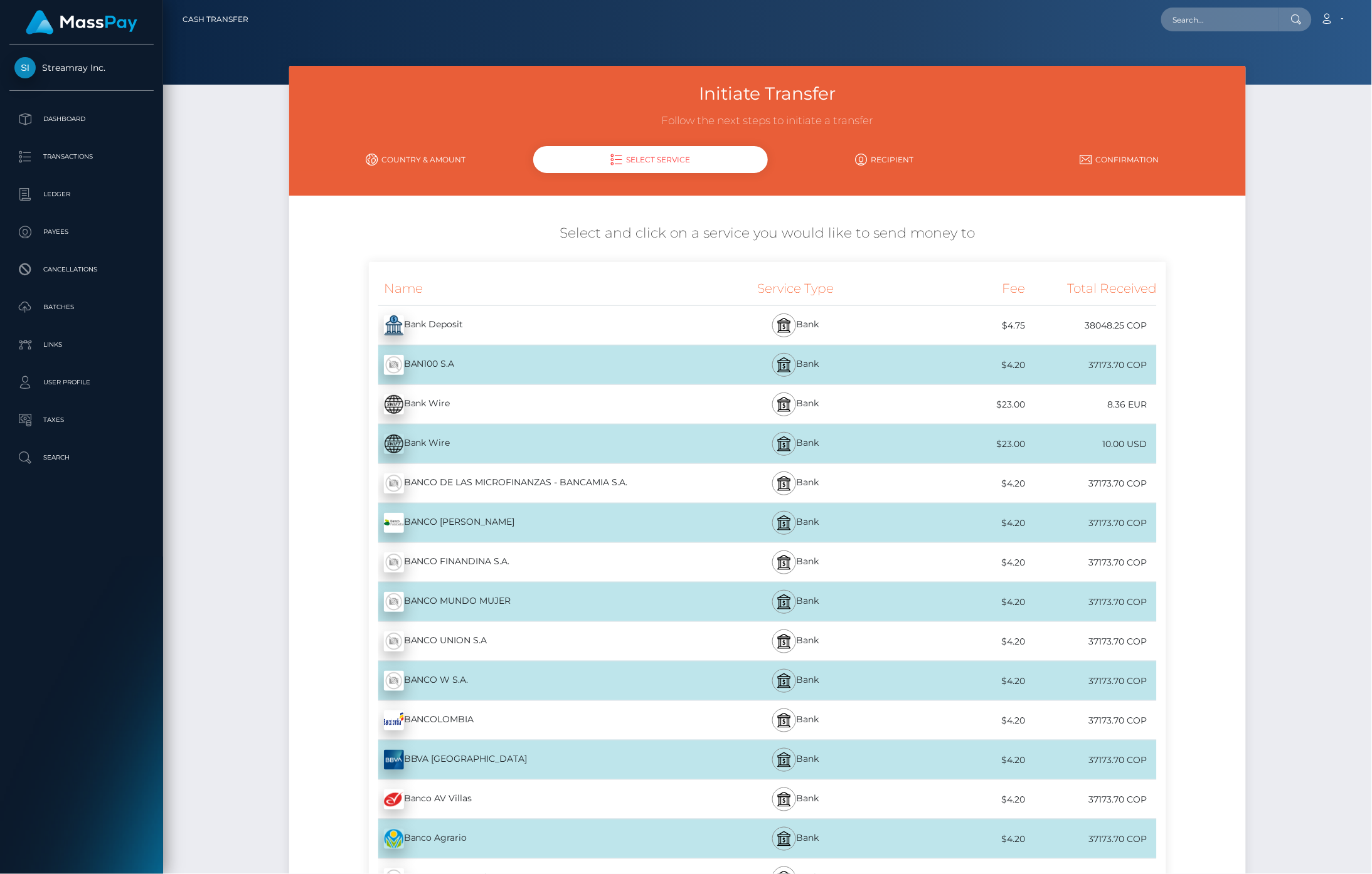
click at [687, 279] on div "Name" at bounding box center [533, 289] width 329 height 34
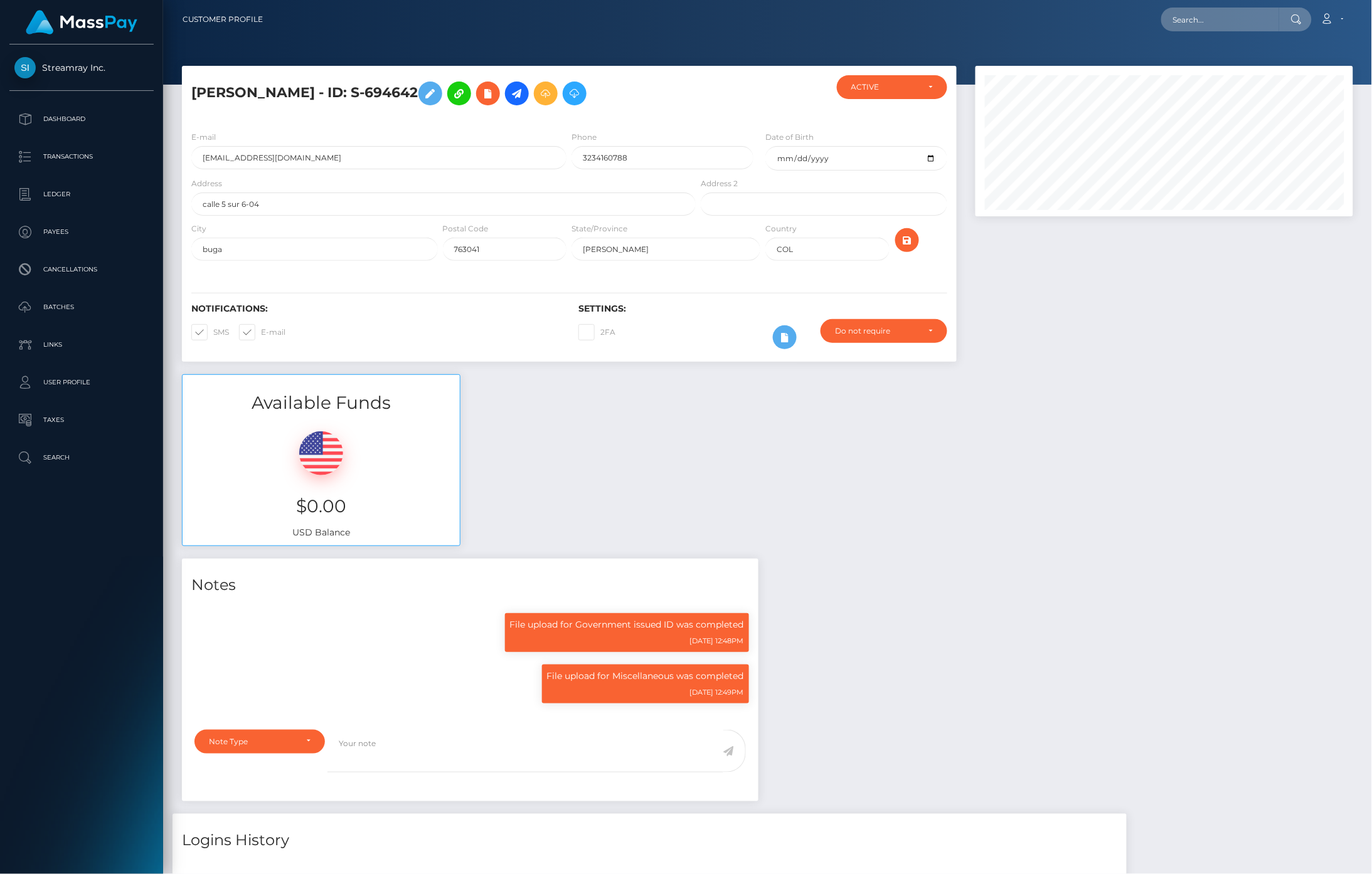
scroll to position [150, 378]
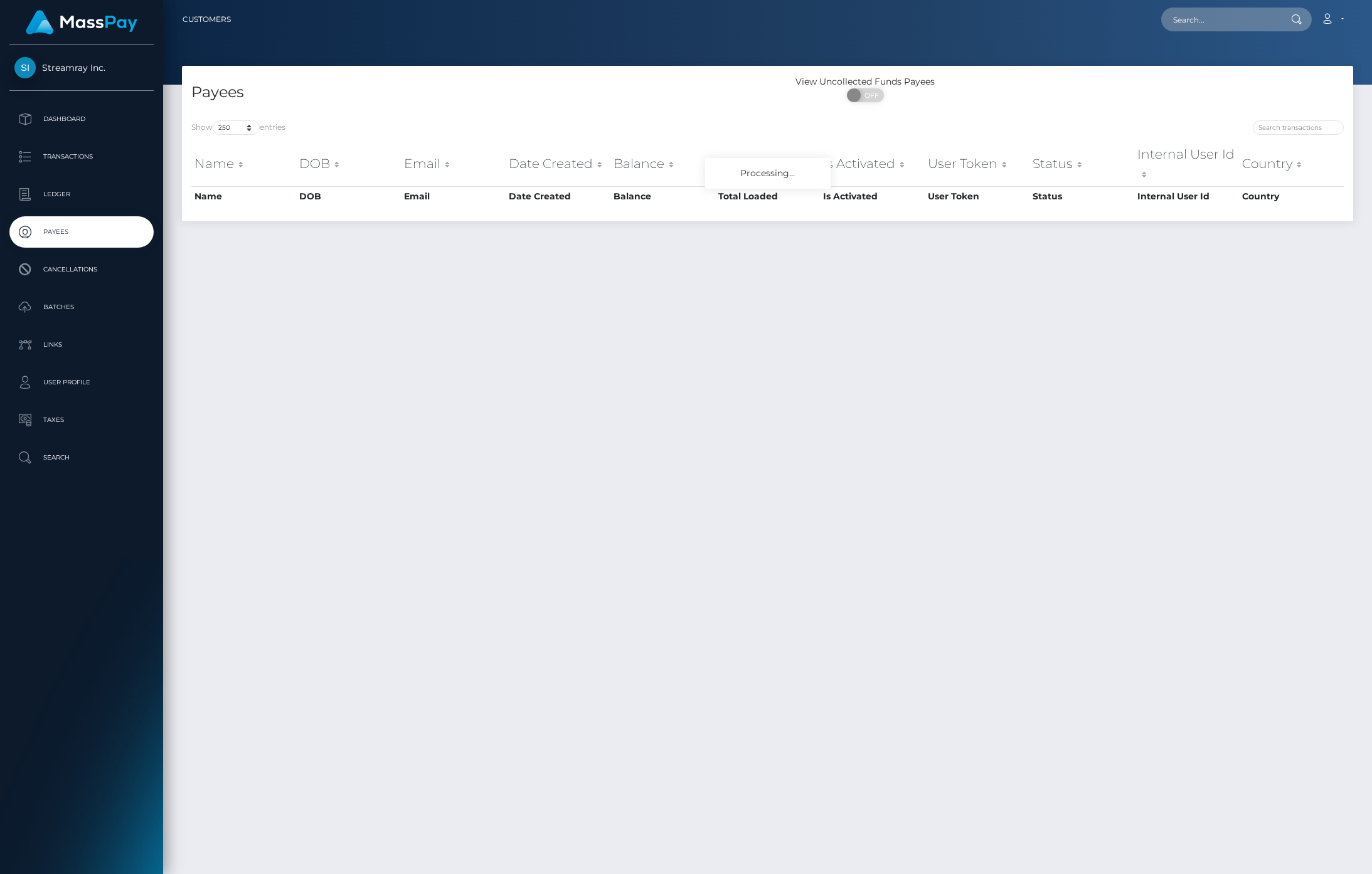
select select "250"
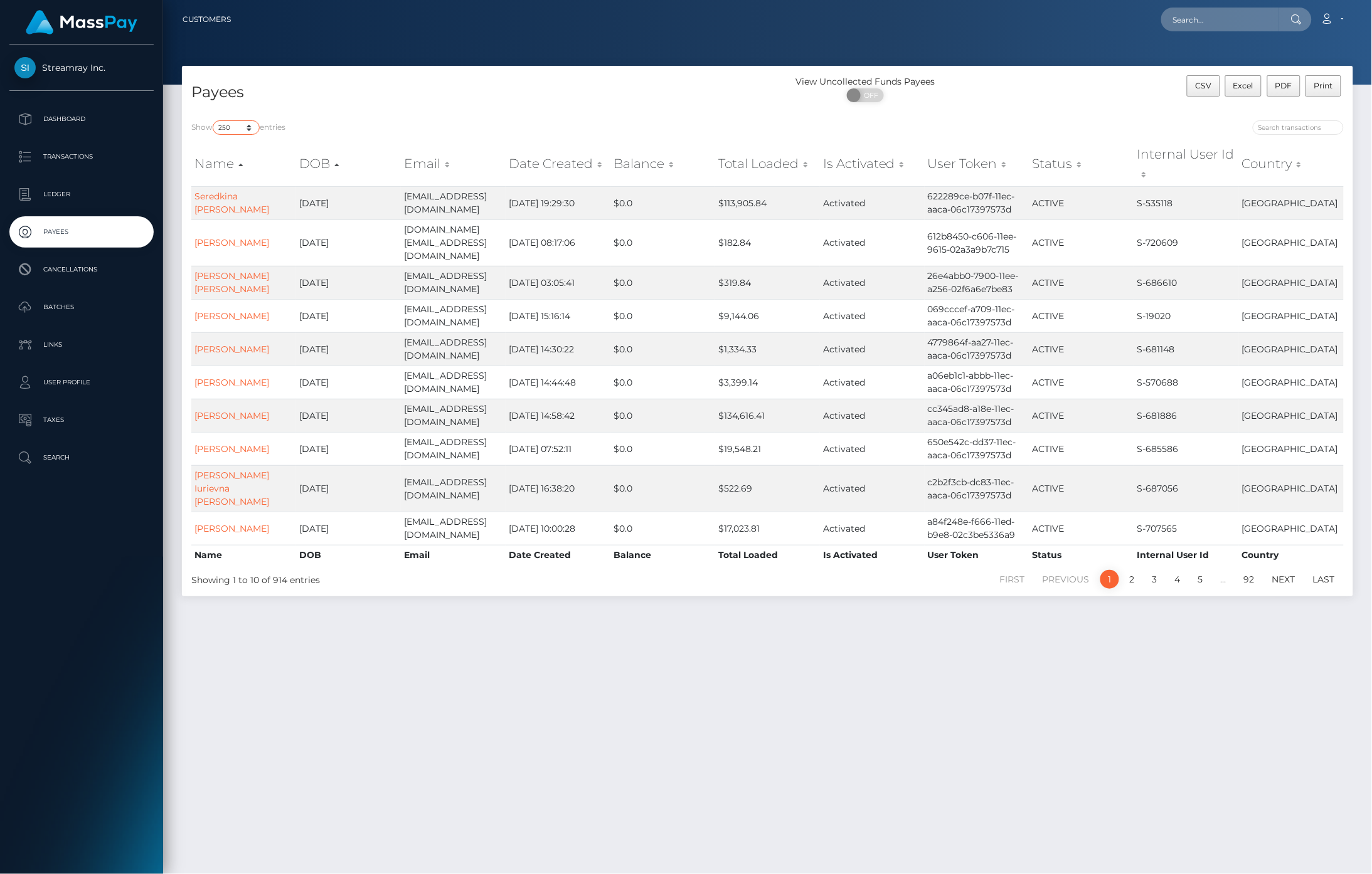
click at [232, 129] on select "10 25 50 100 250" at bounding box center [236, 127] width 47 height 15
click at [214, 120] on select "10 25 50 100 250" at bounding box center [236, 127] width 47 height 15
click at [495, 120] on div "Show 10 25 50 100 250 entries" at bounding box center [475, 129] width 567 height 18
click at [223, 126] on select "10 25 50 100 250" at bounding box center [236, 127] width 47 height 15
click at [69, 232] on p "Payees" at bounding box center [82, 232] width 134 height 18
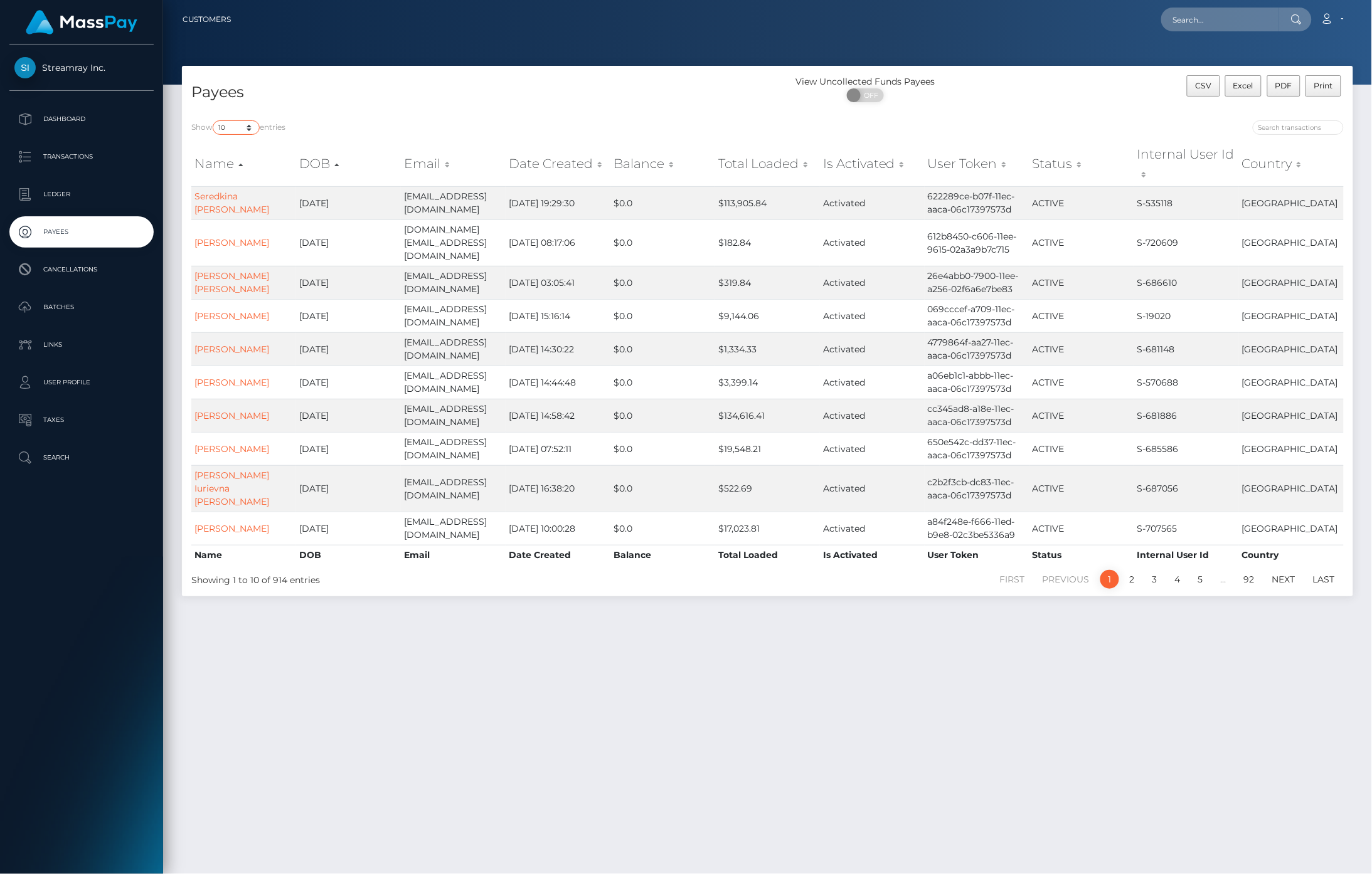
click at [249, 128] on select "10 25 50 100 250" at bounding box center [236, 127] width 47 height 15
click at [227, 219] on td "[PERSON_NAME]" at bounding box center [243, 243] width 105 height 46
click at [233, 126] on select "10 25 50 100 250" at bounding box center [236, 127] width 47 height 15
select select "250"
click at [214, 120] on select "10 25 50 100 250" at bounding box center [236, 127] width 47 height 15
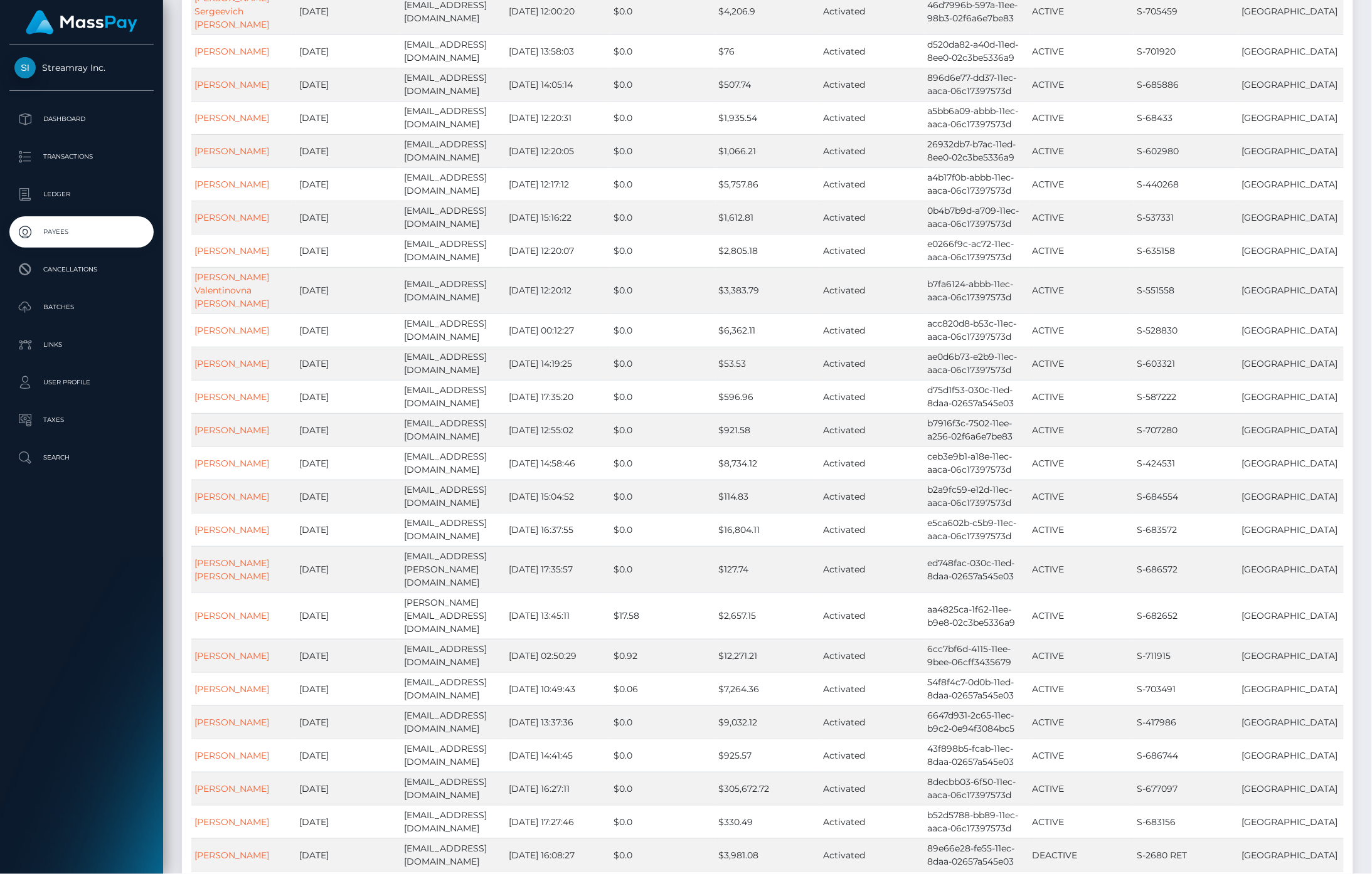
scroll to position [8078, 0]
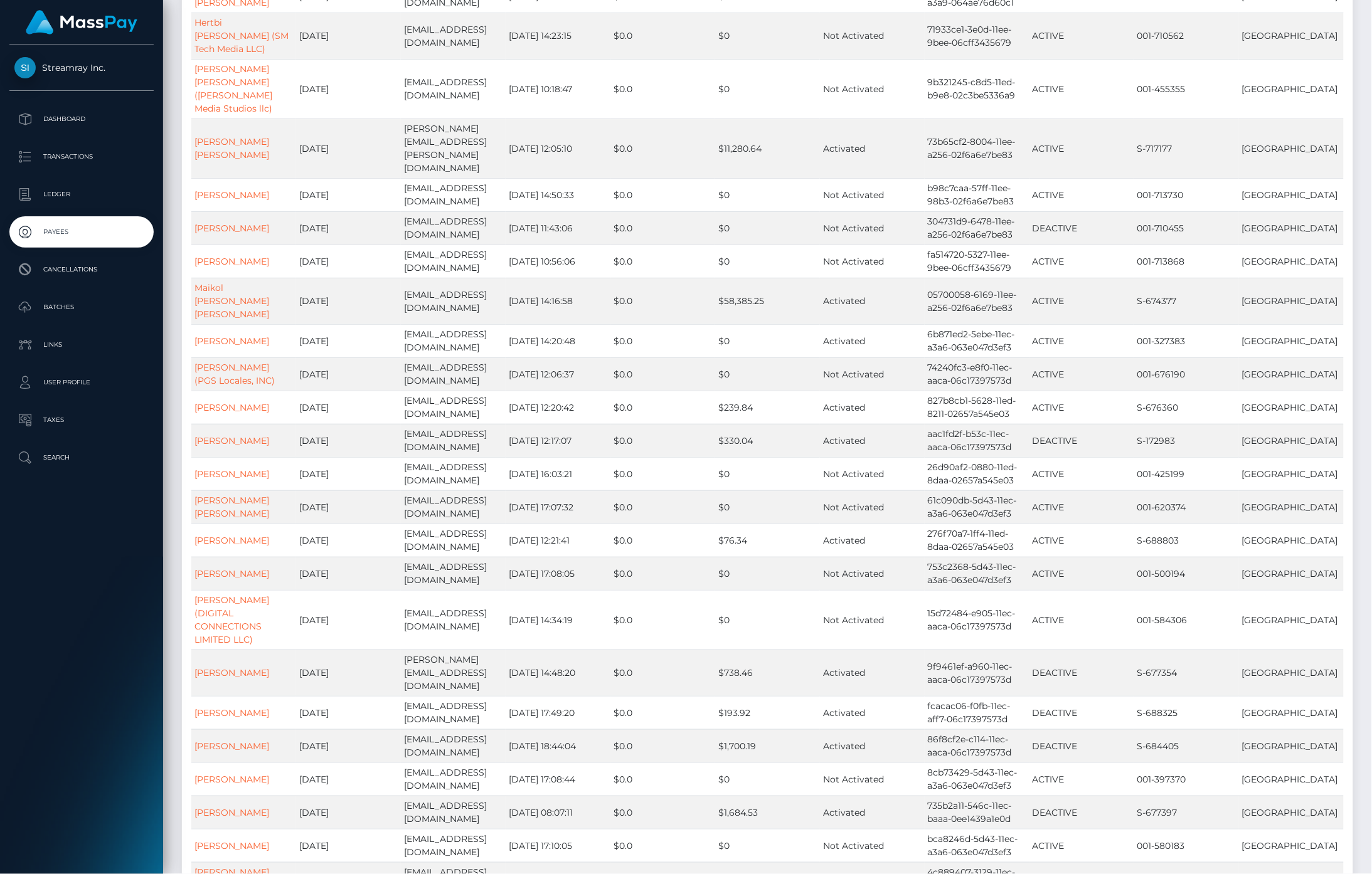
scroll to position [8195, 0]
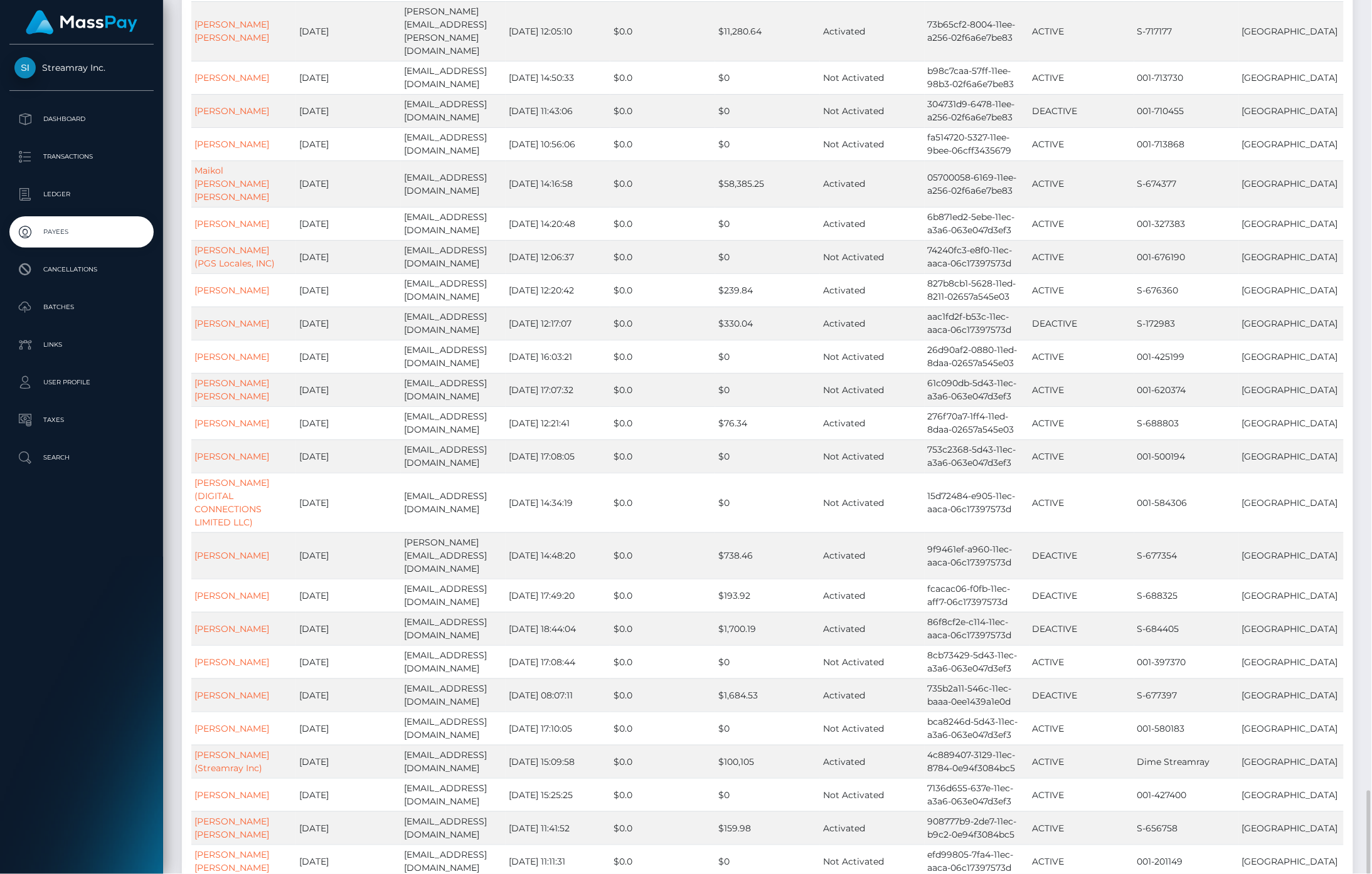
drag, startPoint x: 1222, startPoint y: 752, endPoint x: 1225, endPoint y: 769, distance: 17.3
drag, startPoint x: 1225, startPoint y: 769, endPoint x: 1252, endPoint y: 784, distance: 30.9
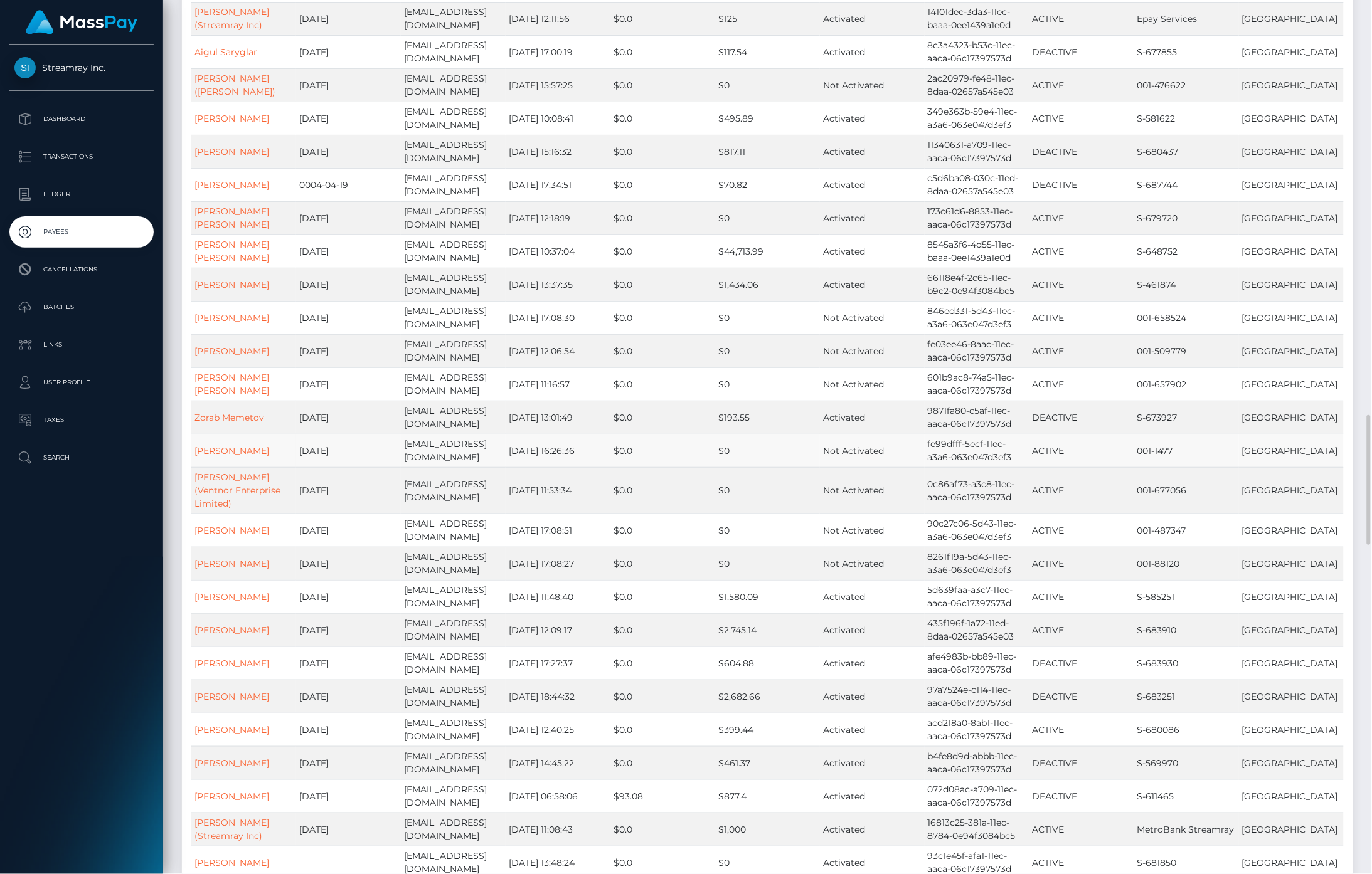
scroll to position [1042, 0]
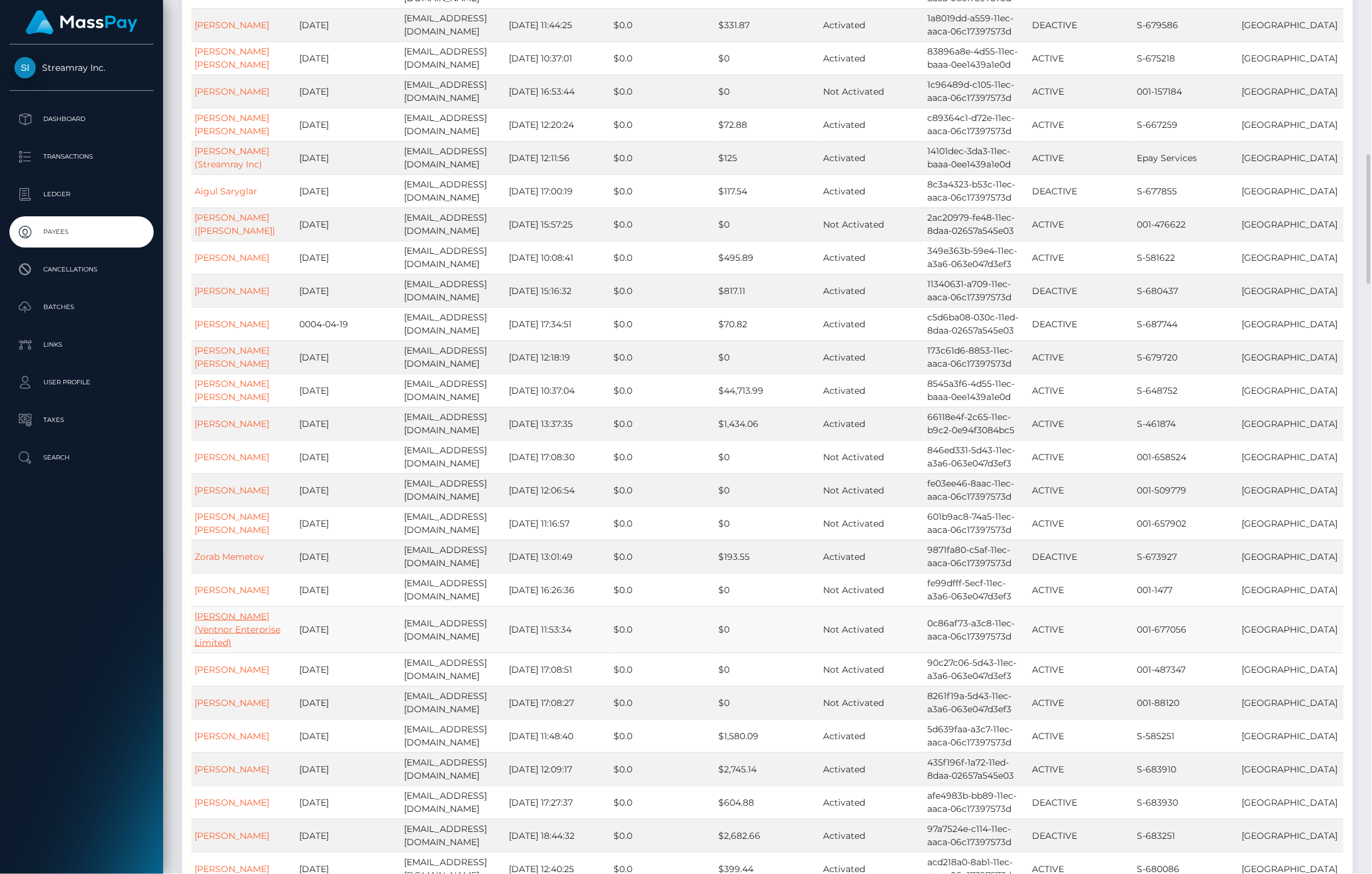
click at [237, 611] on link "Jonathan Buckheit (Ventnor Enterprise Limited)" at bounding box center [237, 629] width 86 height 38
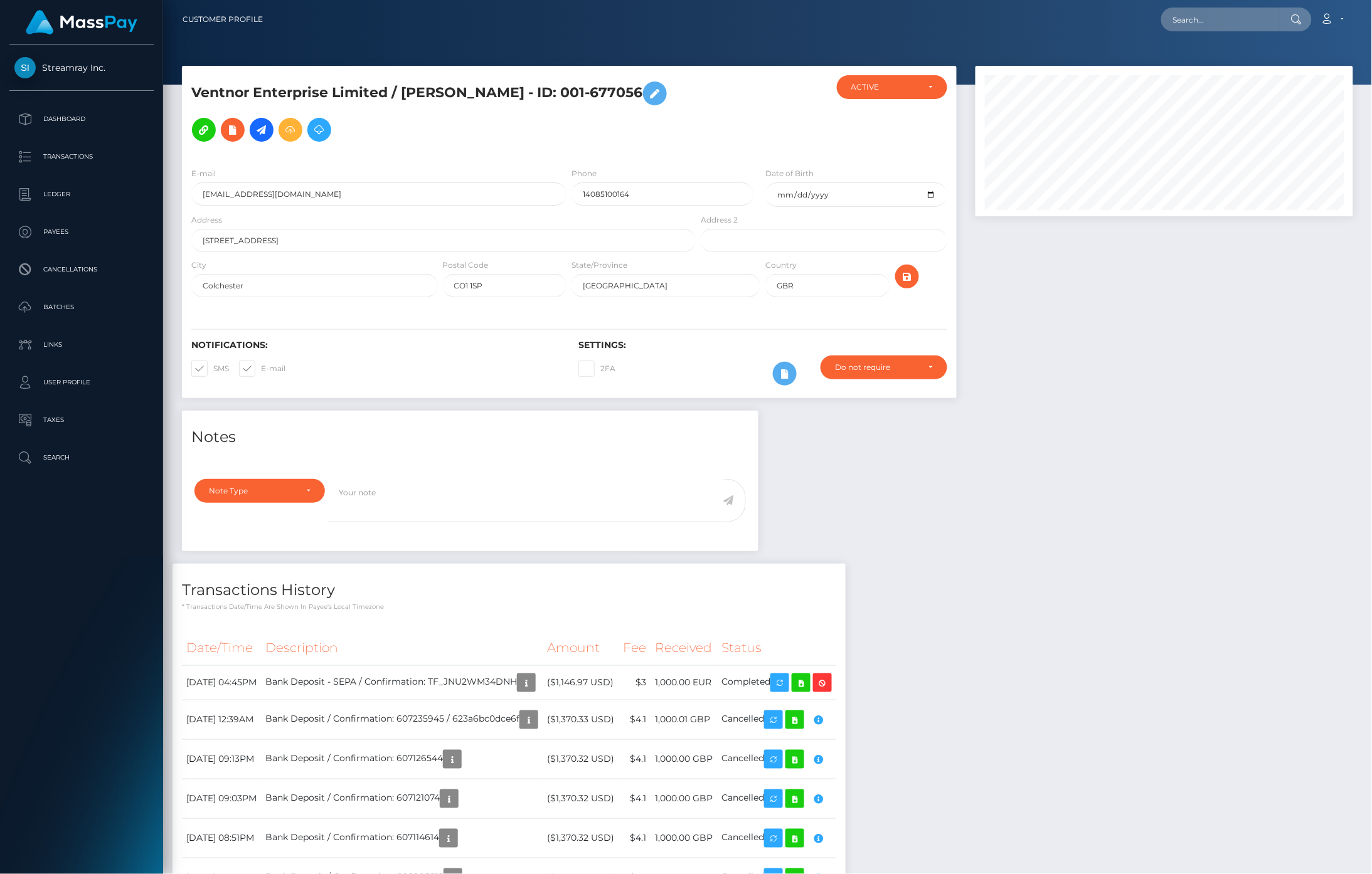
scroll to position [150, 378]
click at [259, 135] on icon at bounding box center [262, 130] width 15 height 15
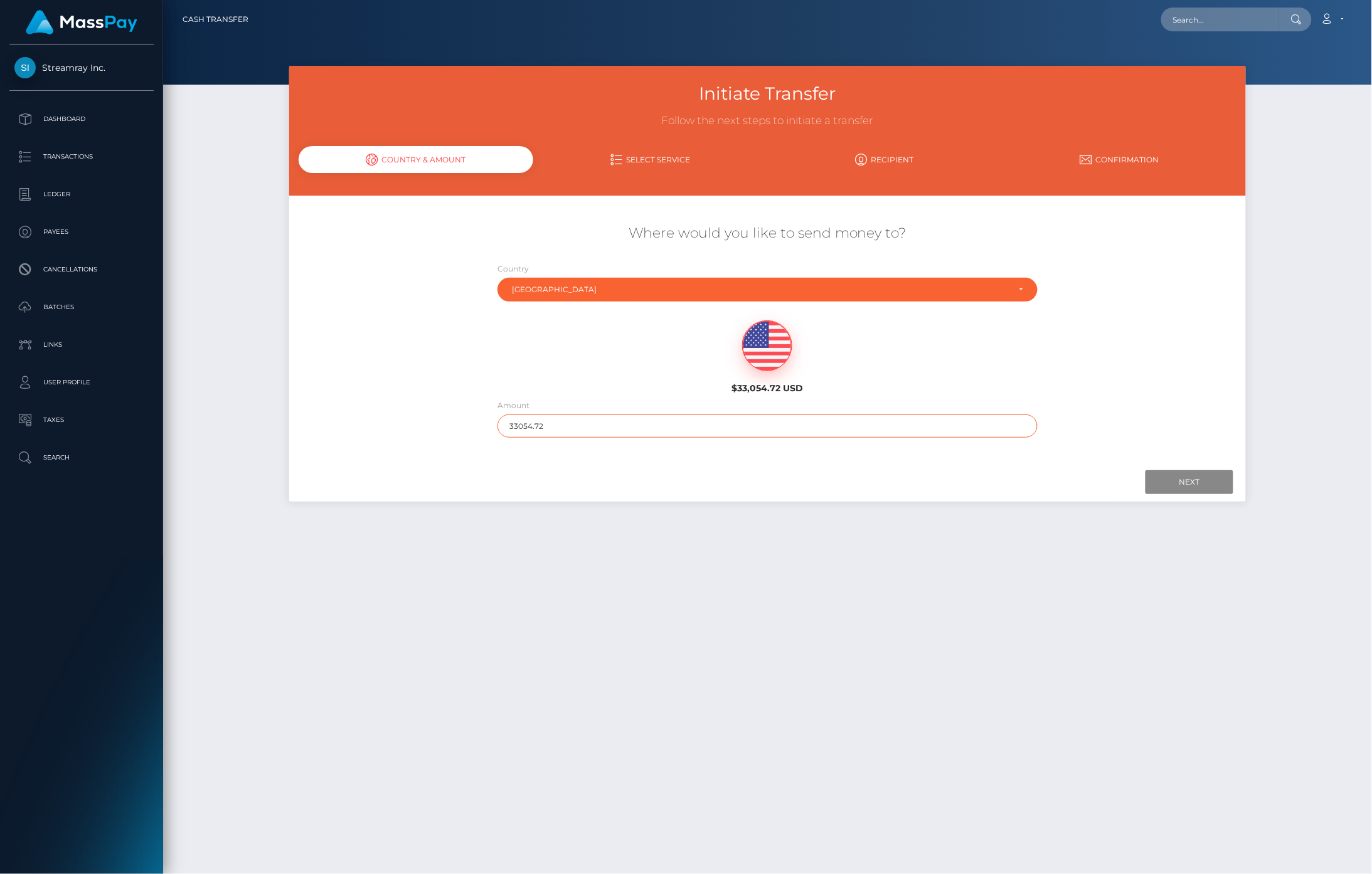
drag, startPoint x: 552, startPoint y: 424, endPoint x: 368, endPoint y: 427, distance: 184.0
click at [455, 422] on div "Where would you like to send money to? Country Abkhazia Afghanistan Albania Alg…" at bounding box center [767, 331] width 958 height 226
type input "10"
click at [1202, 484] on input "Next" at bounding box center [1189, 482] width 88 height 24
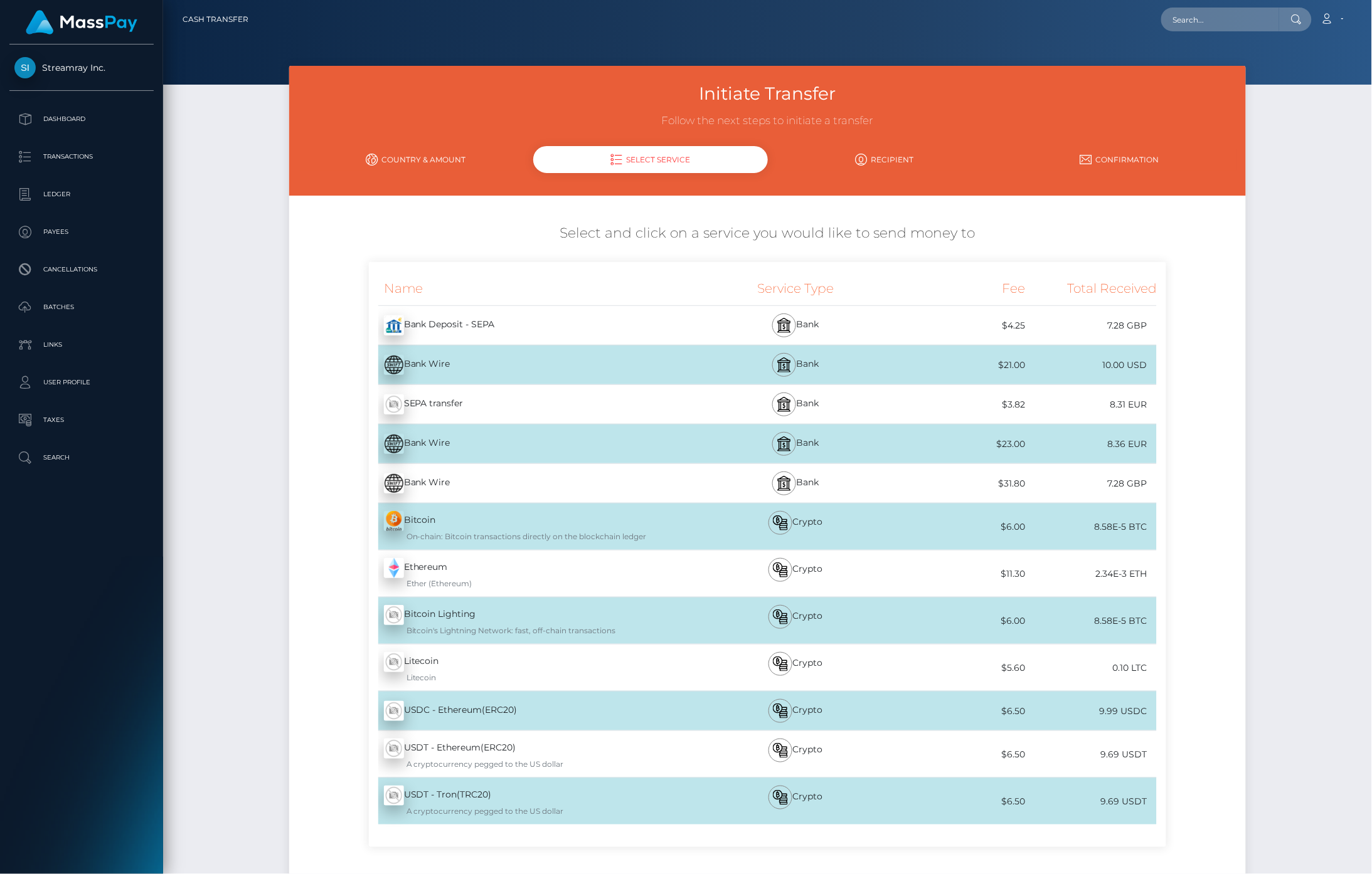
click at [319, 494] on div "Name Service Type Fee Total Received Bank Deposit - SEPA - GBP" at bounding box center [767, 561] width 958 height 598
click at [51, 194] on p "Ledger" at bounding box center [82, 194] width 134 height 18
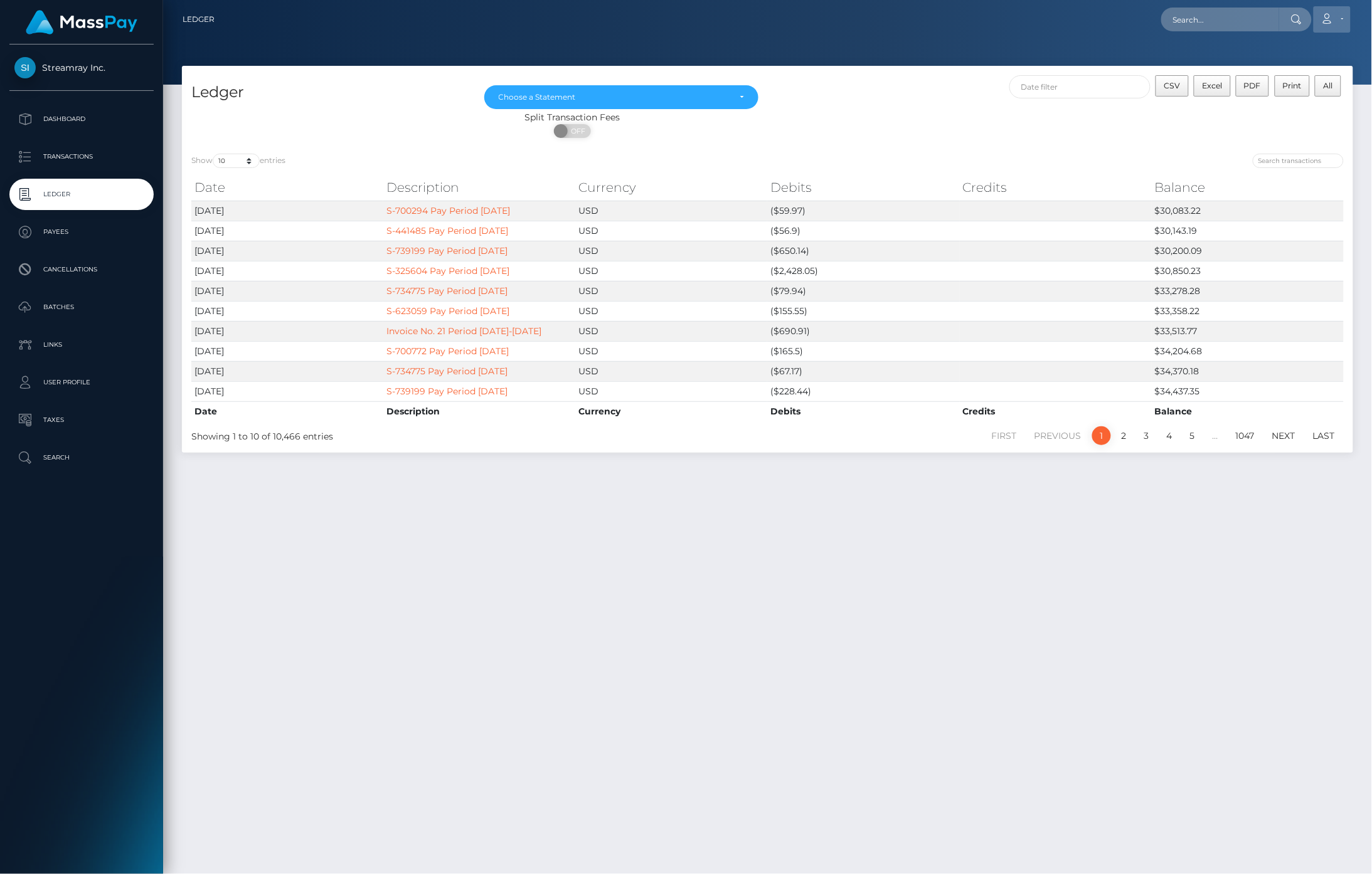
click at [1338, 22] on link "Account" at bounding box center [1332, 19] width 37 height 26
click at [1290, 85] on link "Logout" at bounding box center [1302, 81] width 100 height 23
